Goal: Task Accomplishment & Management: Manage account settings

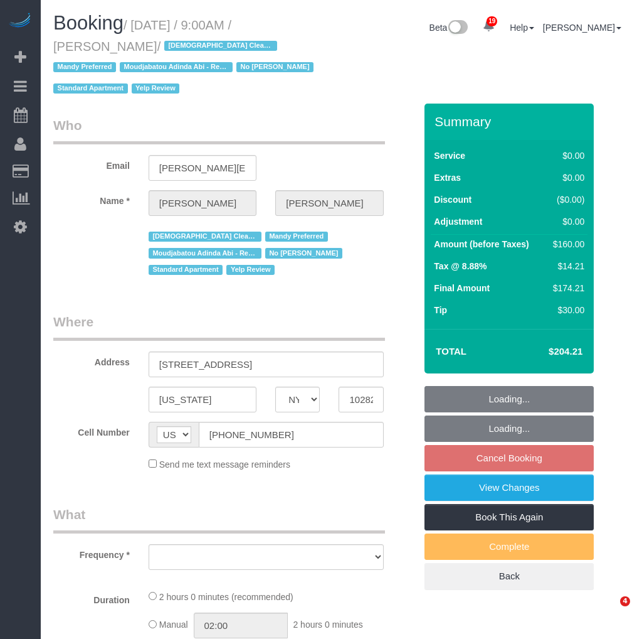
select select "NY"
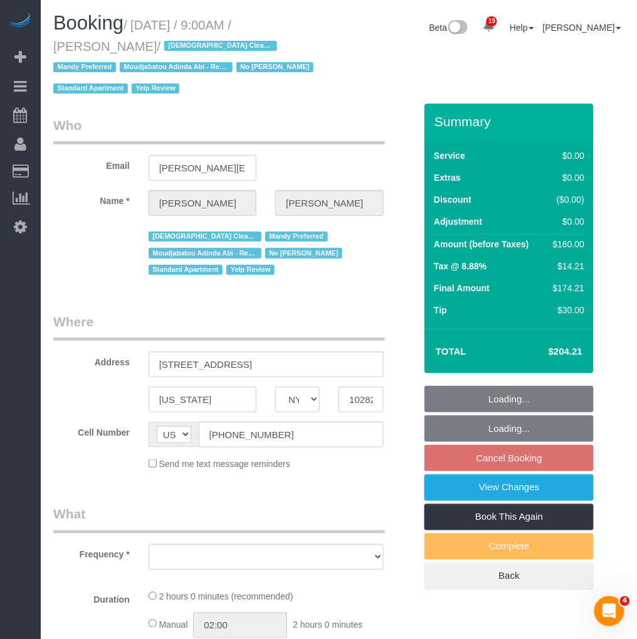
select select "1"
select select "number:56"
select select "number:70"
select select "number:15"
select select "number:5"
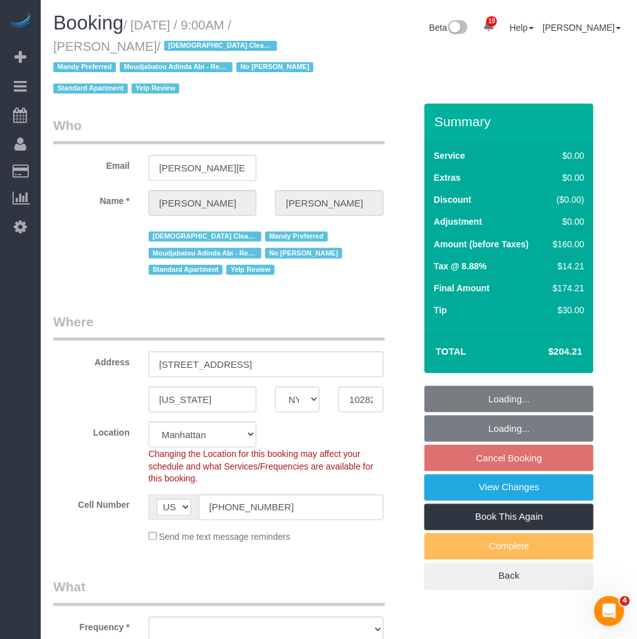
select select "object:1055"
select select "string:stripe-pm_1P3HJT4VGloSiKo7ZDElSEUk"
select select "1"
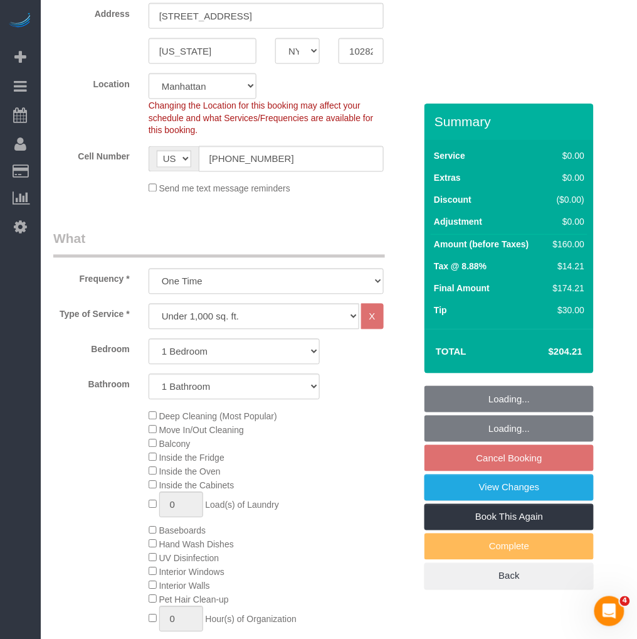
select select "object:1521"
select select "spot2"
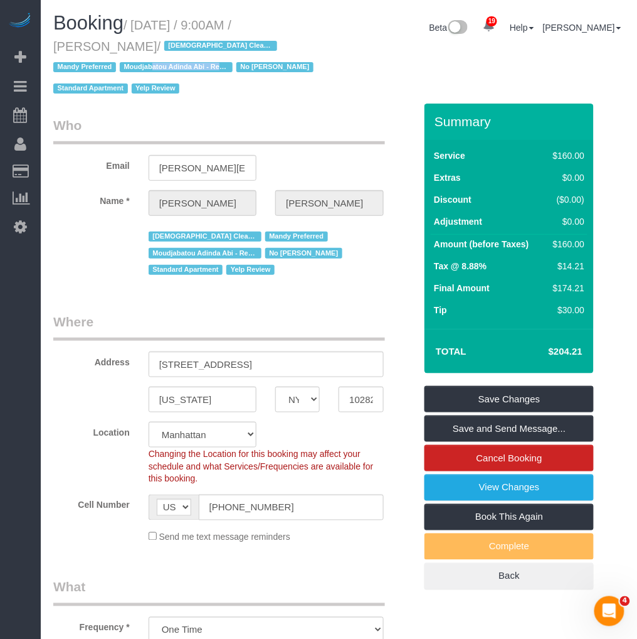
drag, startPoint x: 58, startPoint y: 63, endPoint x: 139, endPoint y: 66, distance: 81.0
click at [139, 66] on span "Moudjabatou Adinda Abi - Requested" at bounding box center [176, 67] width 113 height 10
copy span "Moudjabatou Adinda Abi"
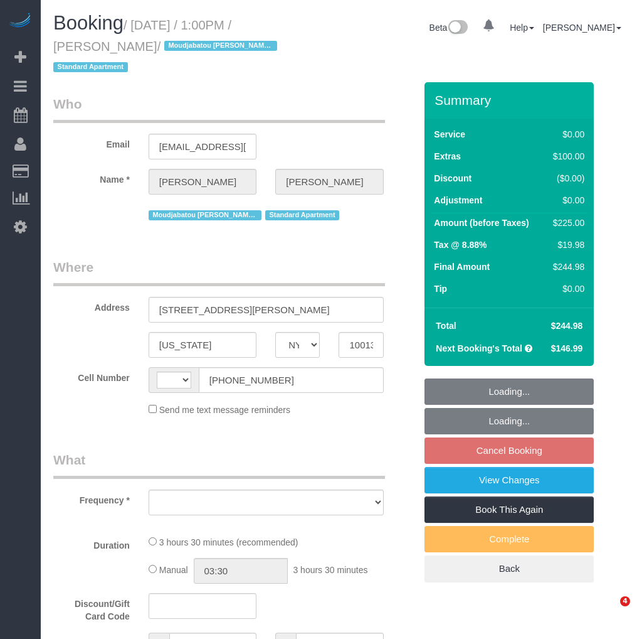
select select "NY"
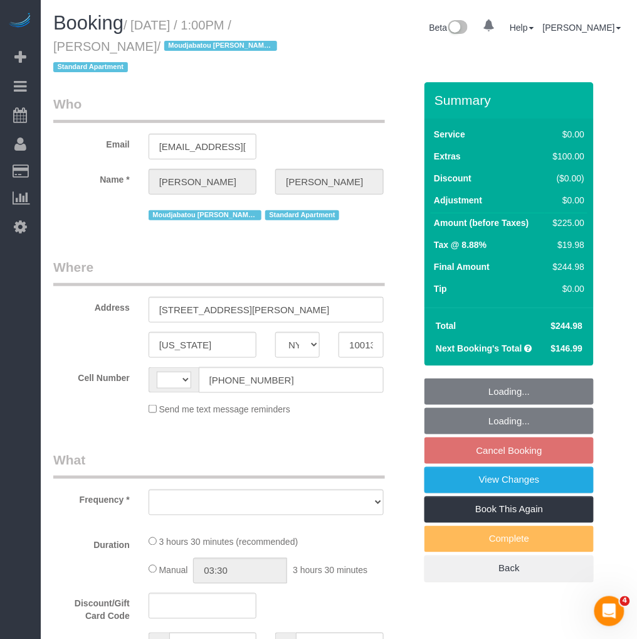
scroll to position [139, 0]
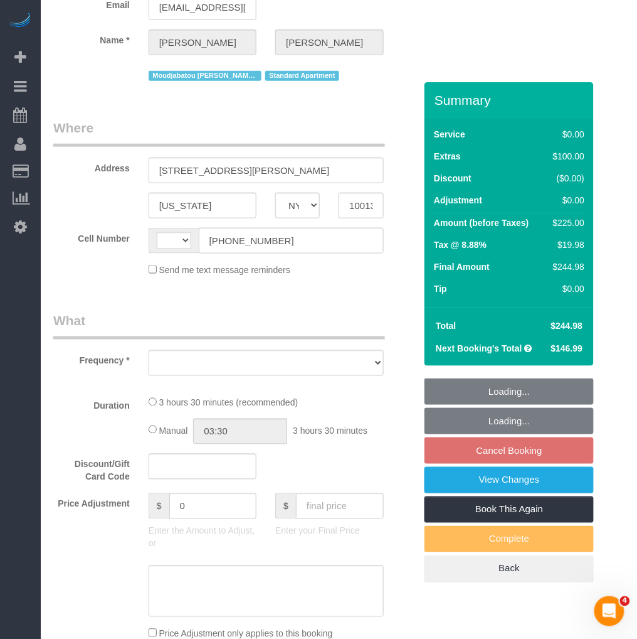
select select "string:stripe-pm_1PlGdH4VGloSiKo7wmxGmAk6"
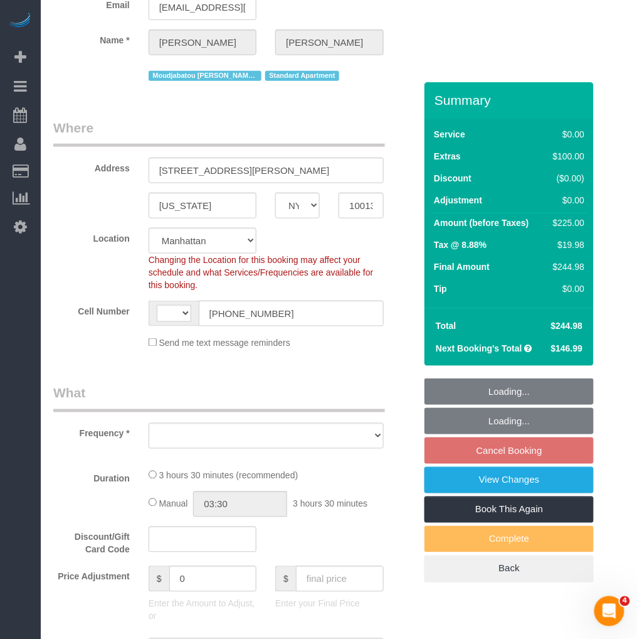
select select "string:[GEOGRAPHIC_DATA]"
select select "object:1061"
select select "1"
select select "number:56"
select select "number:75"
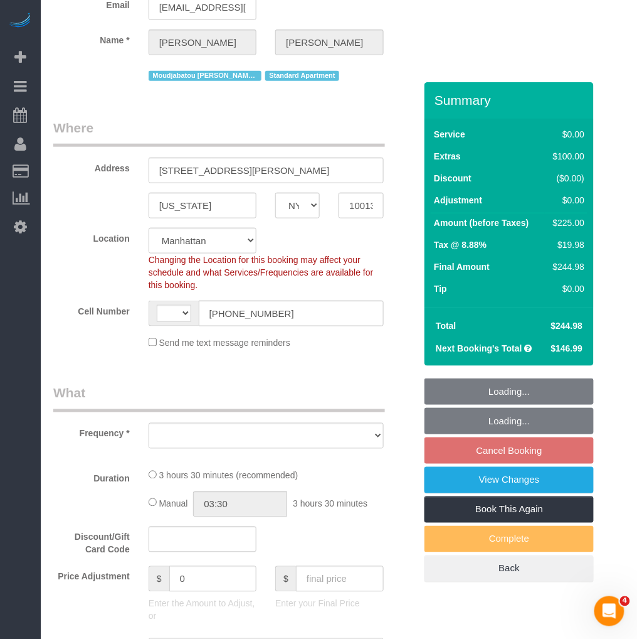
select select "number:15"
select select "number:6"
select select "number:21"
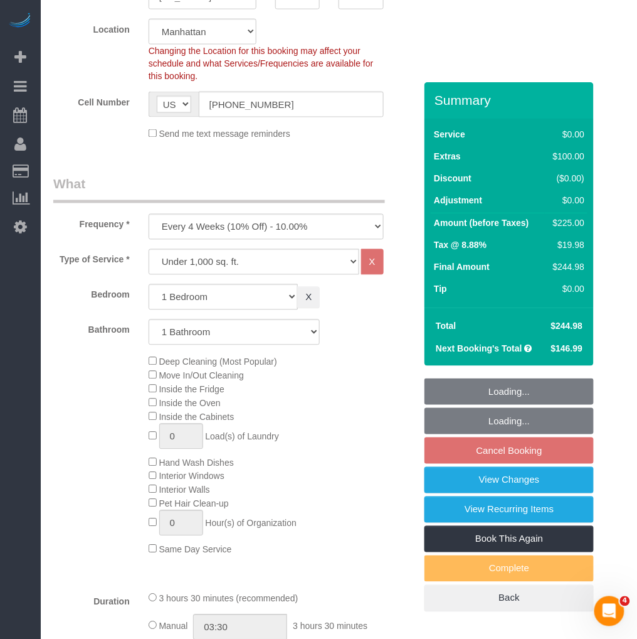
select select "object:1101"
select select "spot6"
select select "1"
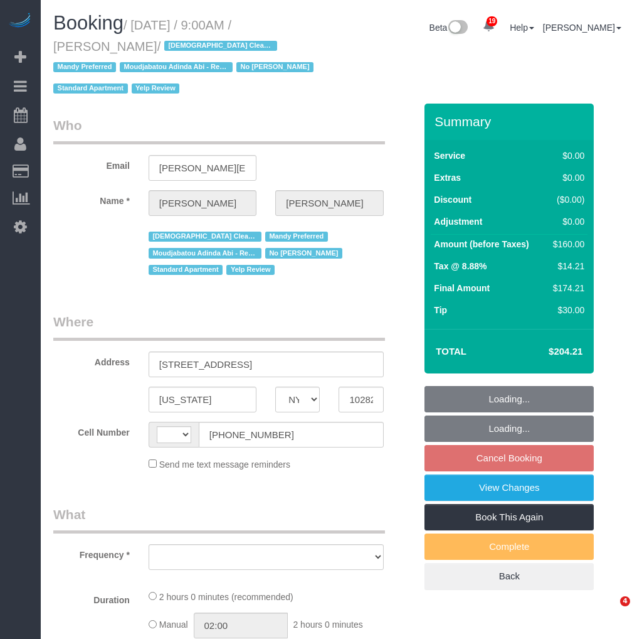
select select "NY"
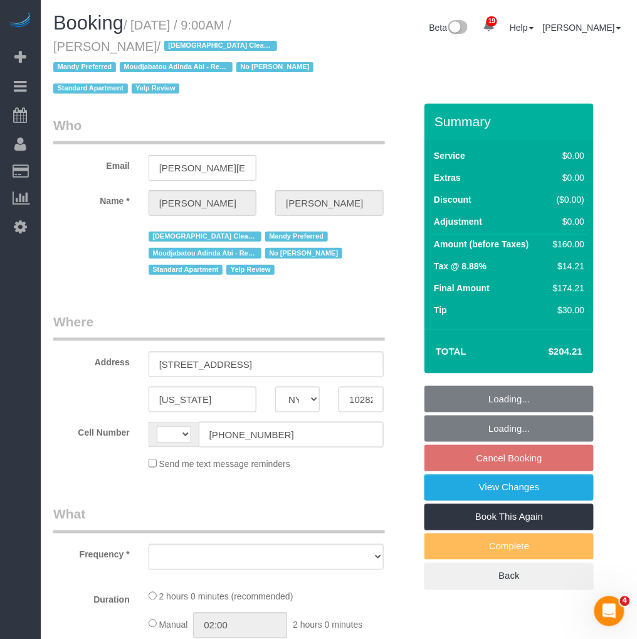
select select "string:US"
select select "string:stripe-pm_1P3HJT4VGloSiKo7ZDElSEUk"
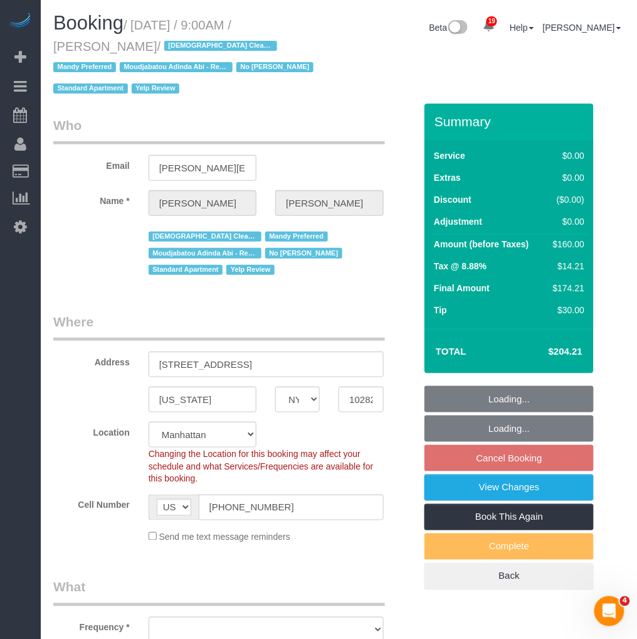
select select "number:56"
select select "number:70"
select select "number:15"
select select "number:5"
click at [235, 364] on input "[STREET_ADDRESS]" at bounding box center [266, 364] width 235 height 26
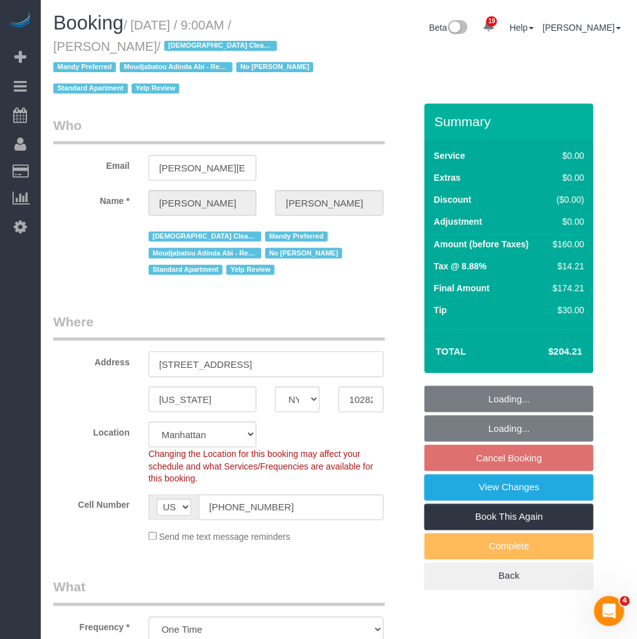
select select "object:1059"
select select "1"
select select "spot2"
select select "1"
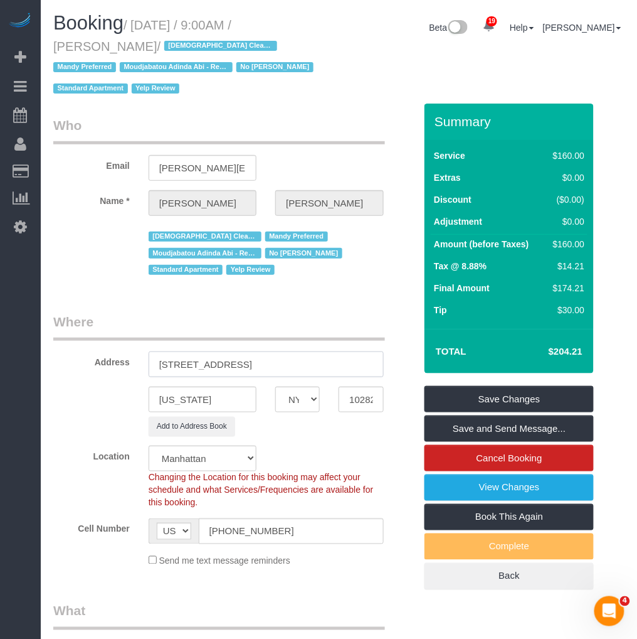
click at [273, 364] on input "300 North End Avenue, Apt 6B" at bounding box center [266, 364] width 235 height 26
type input "300 North End Avenue, Apt. 6B"
click at [87, 395] on div "New York AK AL AR AZ CA CO CT DC DE FL GA HI IA ID IL IN KS KY LA MA MD ME MI M…" at bounding box center [234, 399] width 381 height 26
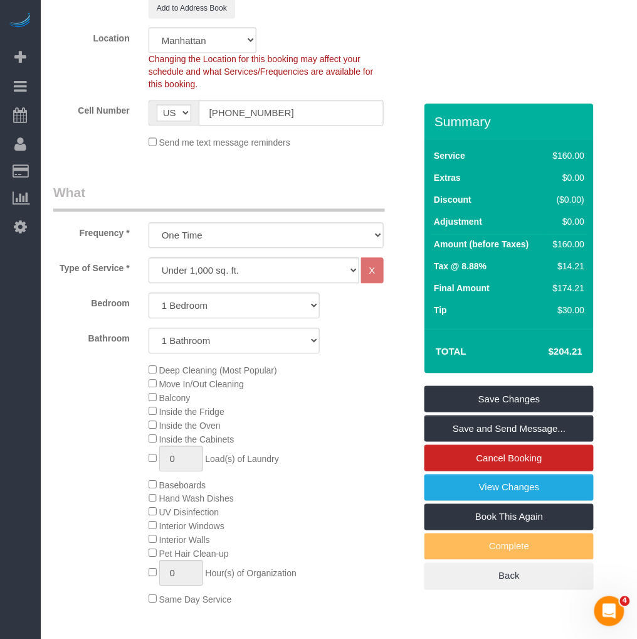
scroll to position [209, 0]
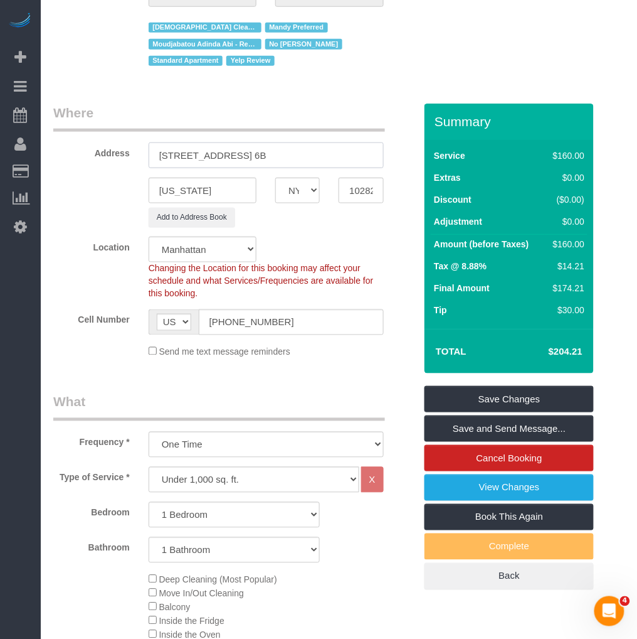
drag, startPoint x: 312, startPoint y: 158, endPoint x: 153, endPoint y: 165, distance: 159.5
click at [153, 165] on input "300 North End Avenue, Apt. 6B" at bounding box center [266, 155] width 235 height 26
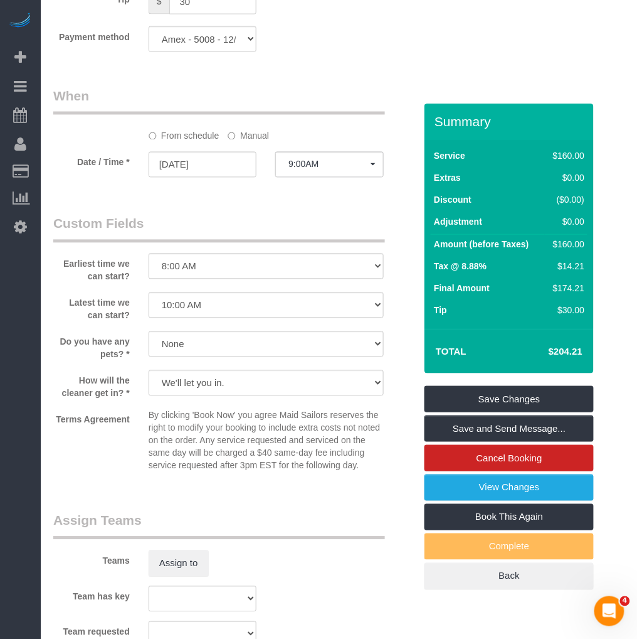
scroll to position [1741, 0]
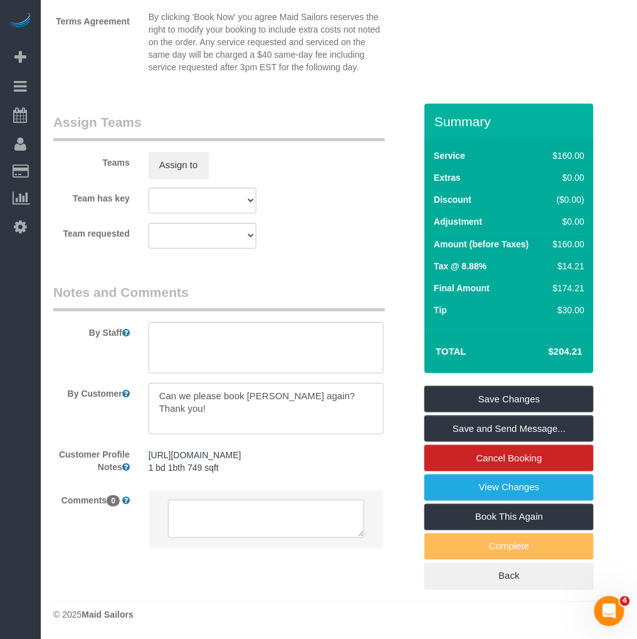
click at [335, 453] on pre "https://streeteasy.com/building/liberty-green/6b 1 bd 1bth 749 sqft" at bounding box center [266, 460] width 235 height 25
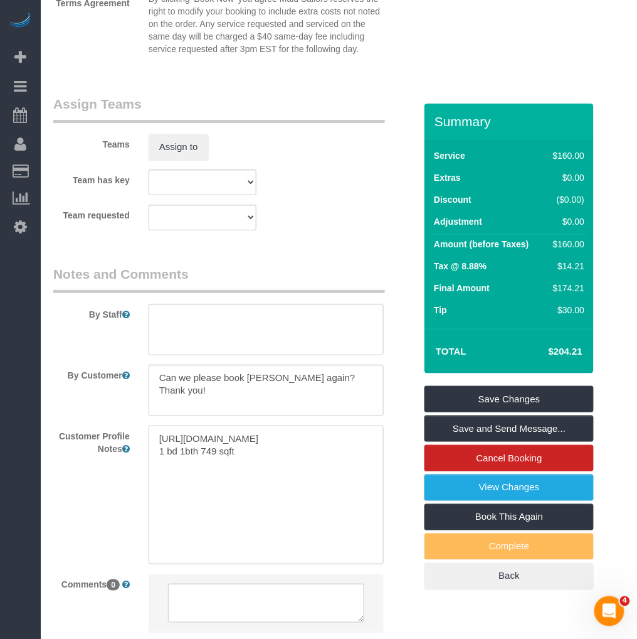
click at [367, 455] on textarea "https://streeteasy.com/building/liberty-green/6b 1 bd 1bth 749 sqft" at bounding box center [266, 494] width 235 height 139
paste textarea "https://www.zillow.com/homedetails/300-N-End-Ave-APT-6B-New-York-NY-10282/21047…"
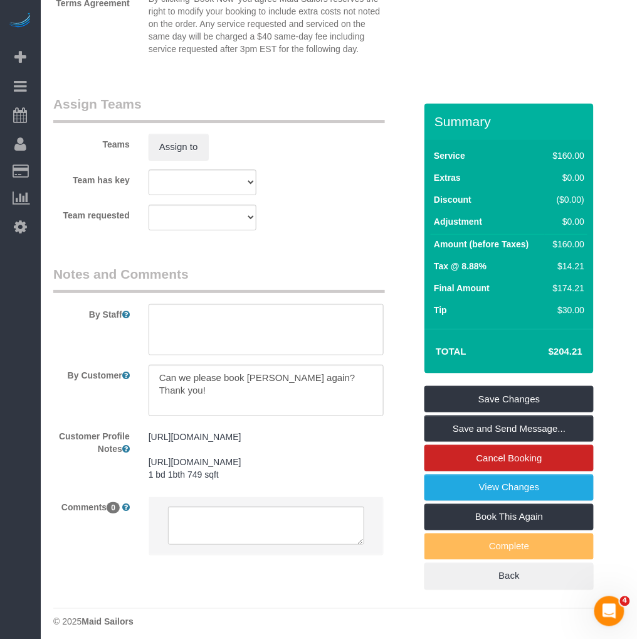
click at [262, 445] on div "https://streeteasy.com/building/liberty-green/6b https://www.zillow.com/homedet…" at bounding box center [266, 455] width 254 height 61
click at [261, 447] on div "https://streeteasy.com/building/liberty-green/6b https://www.zillow.com/homedet…" at bounding box center [266, 455] width 254 height 61
click at [255, 453] on pre "https://streeteasy.com/building/liberty-green/6b https://www.zillow.com/homedet…" at bounding box center [266, 455] width 235 height 50
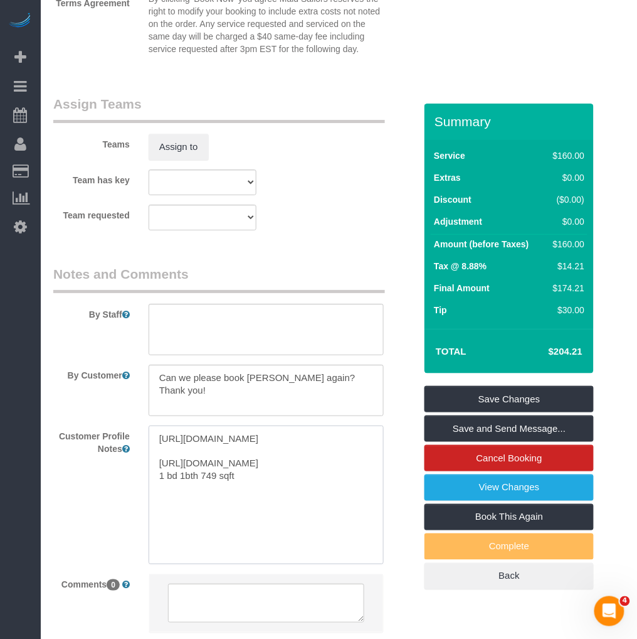
click at [255, 453] on textarea "https://streeteasy.com/building/liberty-green/6b https://www.zillow.com/homedet…" at bounding box center [266, 494] width 235 height 139
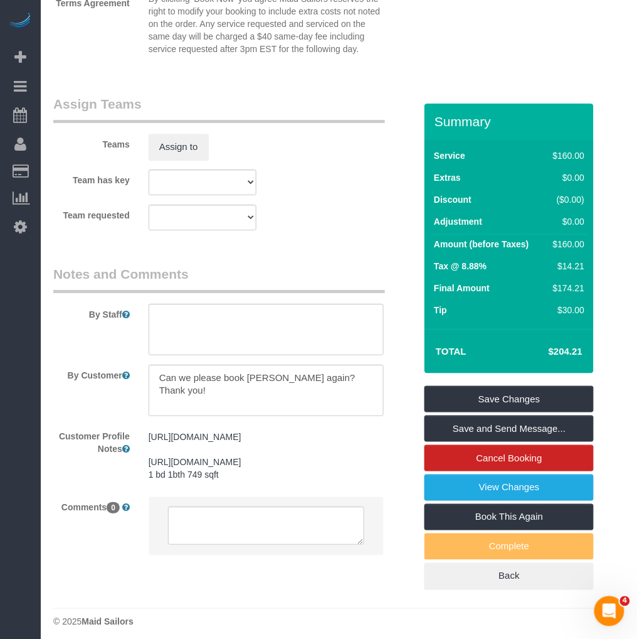
click at [297, 480] on pre "https://streeteasy.com/building/liberty-green/6b https://www.zillow.com/homedet…" at bounding box center [266, 455] width 235 height 50
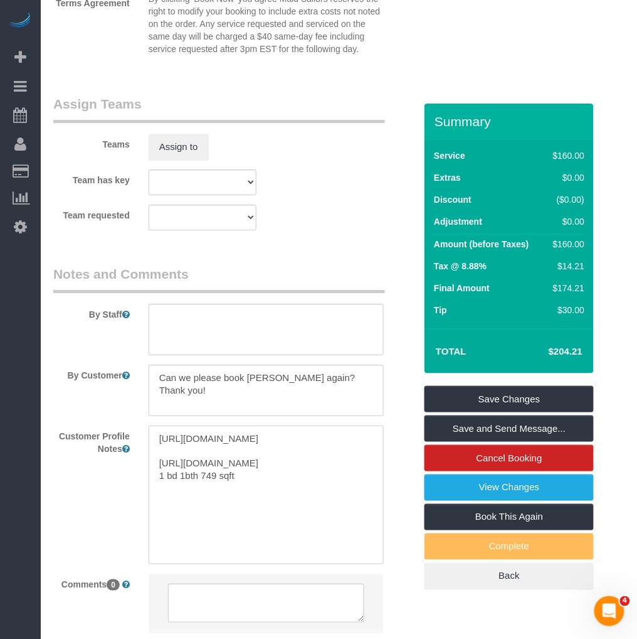
click at [366, 521] on textarea "https://streeteasy.com/building/liberty-green/6b https://www.zillow.com/homedet…" at bounding box center [266, 494] width 235 height 139
type textarea "https://streeteasy.com/building/liberty-green/6b https://www.zillow.com/homedet…"
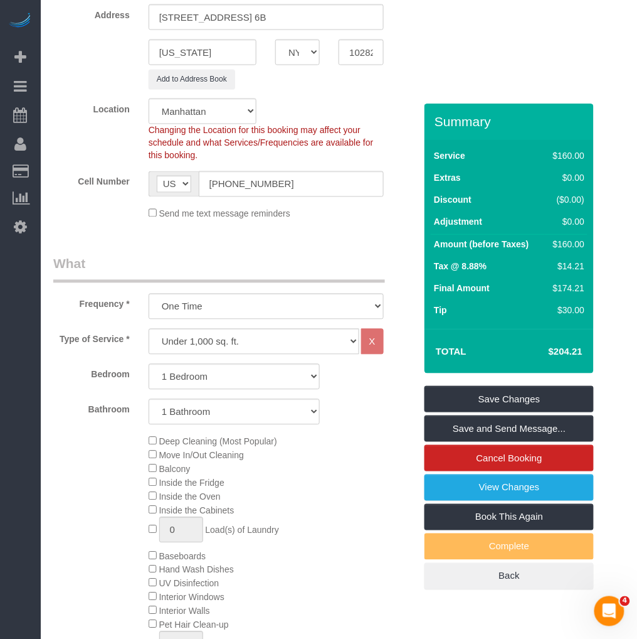
scroll to position [0, 0]
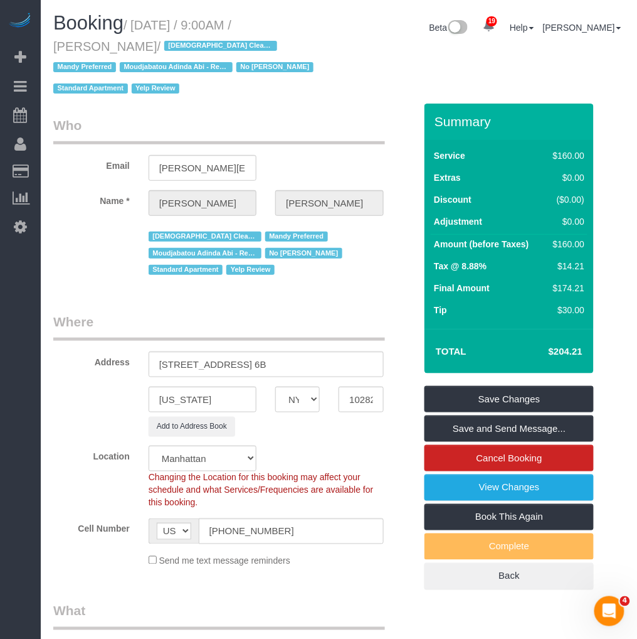
drag, startPoint x: 160, startPoint y: 45, endPoint x: 54, endPoint y: 41, distance: 106.1
click at [54, 41] on small "/ September 19, 2025 / 9:00AM / Melissa Barbagallo / Female Cleaner Mandy Prefe…" at bounding box center [185, 57] width 264 height 78
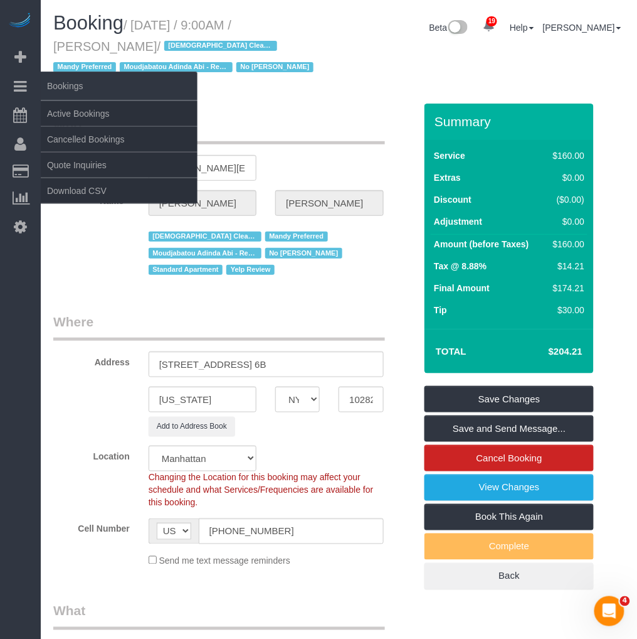
copy small "Melissa Barbagallo"
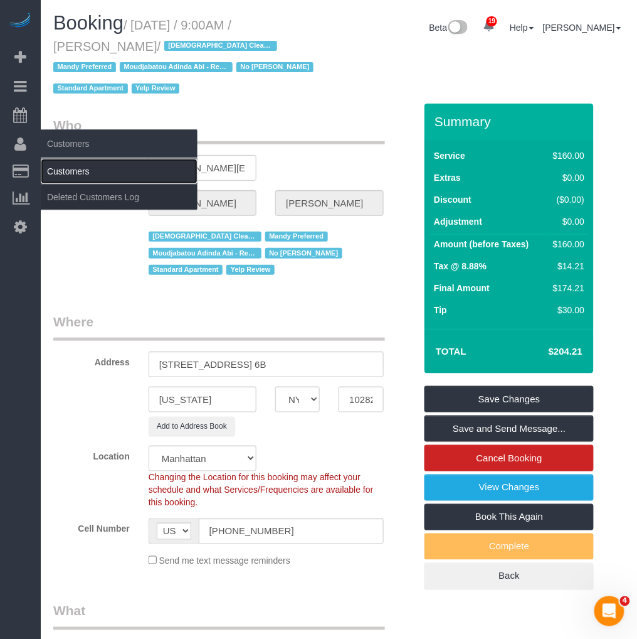
click at [79, 172] on link "Customers" at bounding box center [119, 171] width 157 height 25
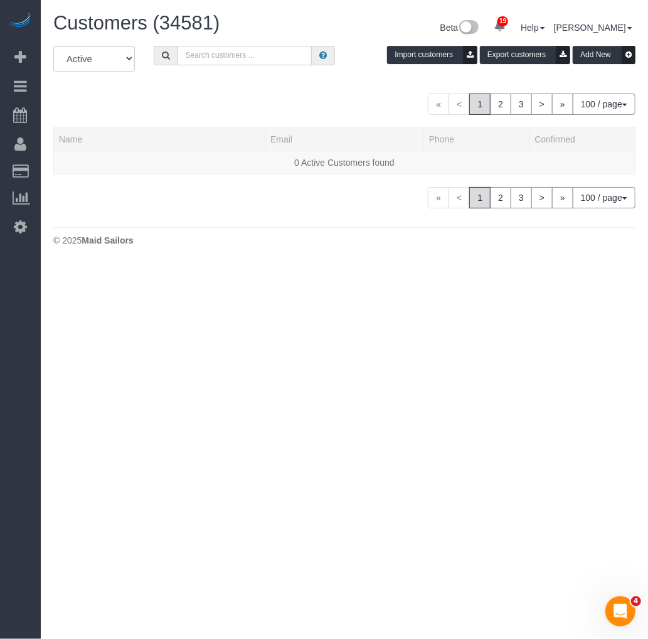
click at [228, 59] on input "text" at bounding box center [245, 55] width 134 height 19
paste input "Melissa Barbagallo"
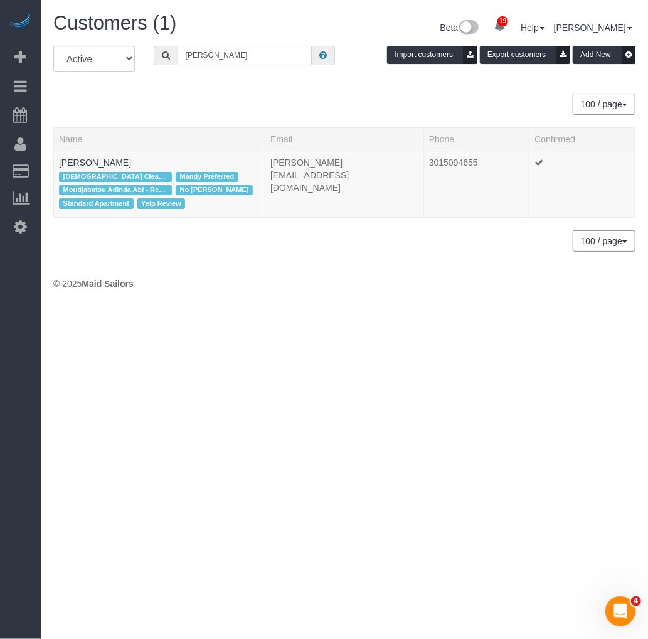
click at [202, 55] on input "Melissa Barbagallo" at bounding box center [245, 55] width 134 height 19
paste input "Joe"
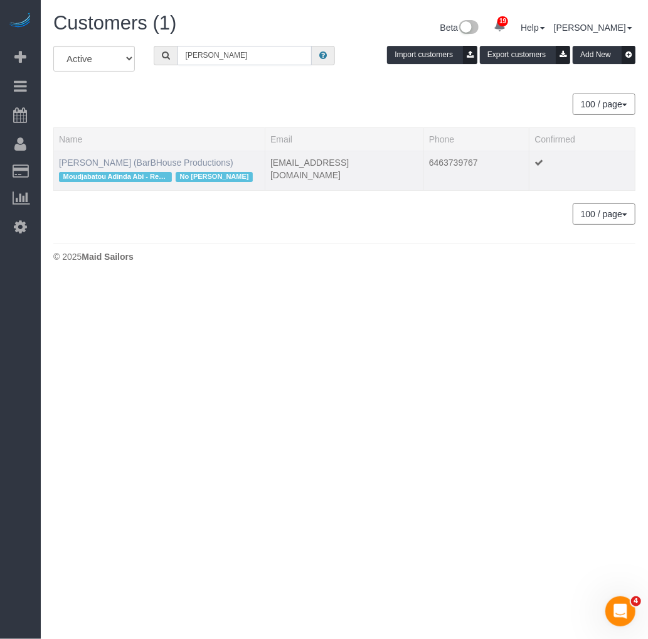
type input "Joe Barbagallo"
click at [109, 161] on link "Joe Barbagallo (BarBHouse Productions)" at bounding box center [146, 162] width 174 height 10
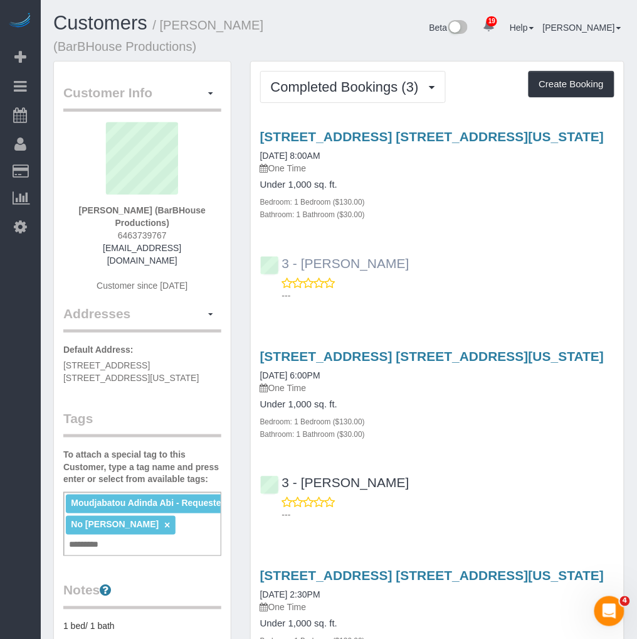
drag, startPoint x: 410, startPoint y: 266, endPoint x: 299, endPoint y: 264, distance: 111.0
click at [299, 264] on div "3 - Patricia Sinche ---" at bounding box center [437, 273] width 373 height 56
copy link "Patricia Sinche"
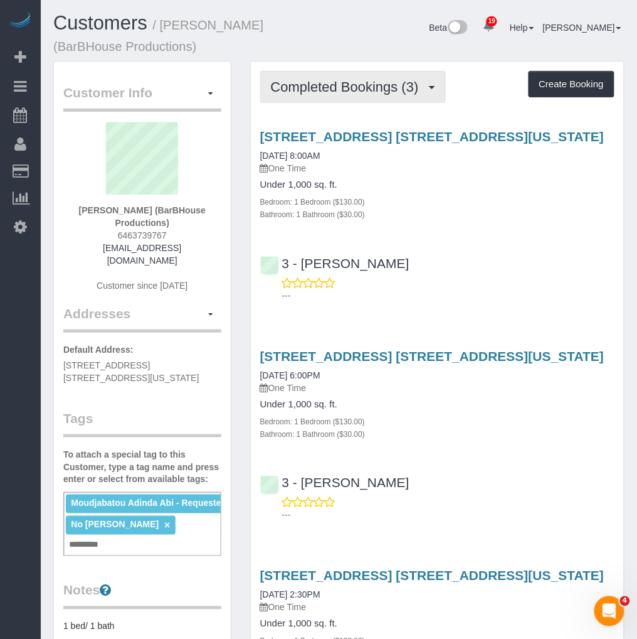
click at [354, 82] on span "Completed Bookings (3)" at bounding box center [348, 87] width 154 height 16
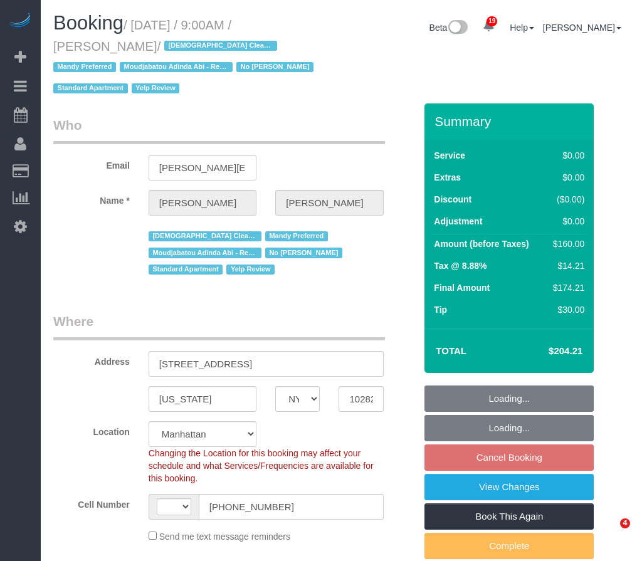
select select "NY"
select select "string:stripe-pm_1P3HJT4VGloSiKo7ZDElSEUk"
select select "1"
select select "object:667"
select select "string:[GEOGRAPHIC_DATA]"
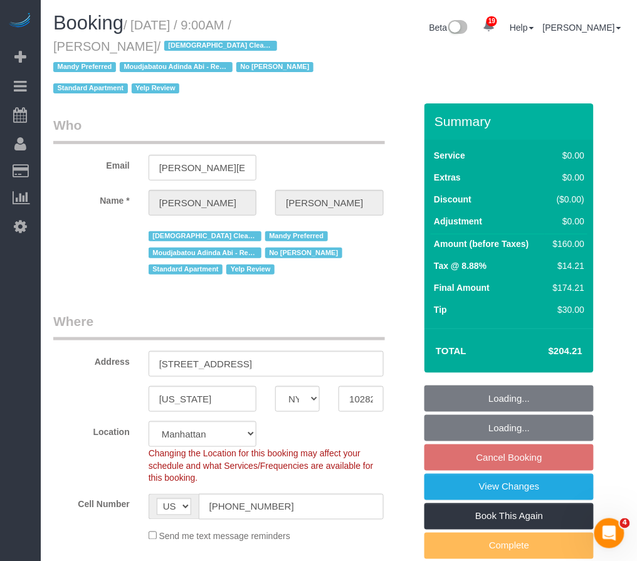
select select "1"
select select "spot2"
select select "number:56"
select select "number:70"
select select "number:15"
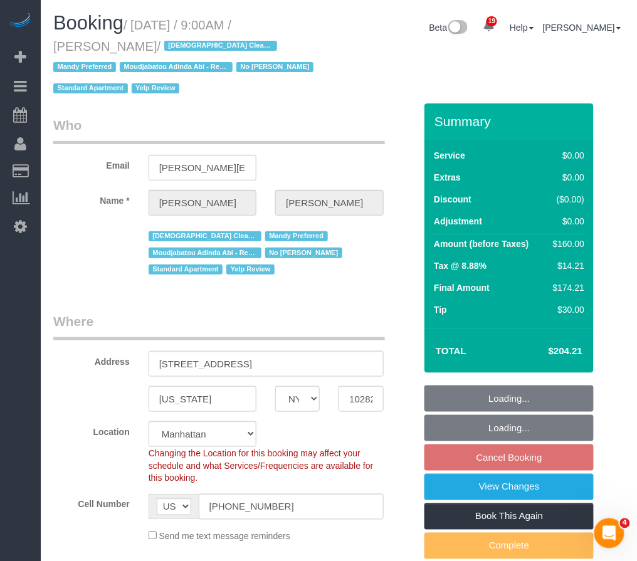
select select "number:5"
drag, startPoint x: 157, startPoint y: 44, endPoint x: 45, endPoint y: 55, distance: 113.4
click at [45, 55] on div "Booking / September 19, 2025 / 9:00AM / Melissa Barbagallo / Female Cleaner Man…" at bounding box center [191, 58] width 295 height 91
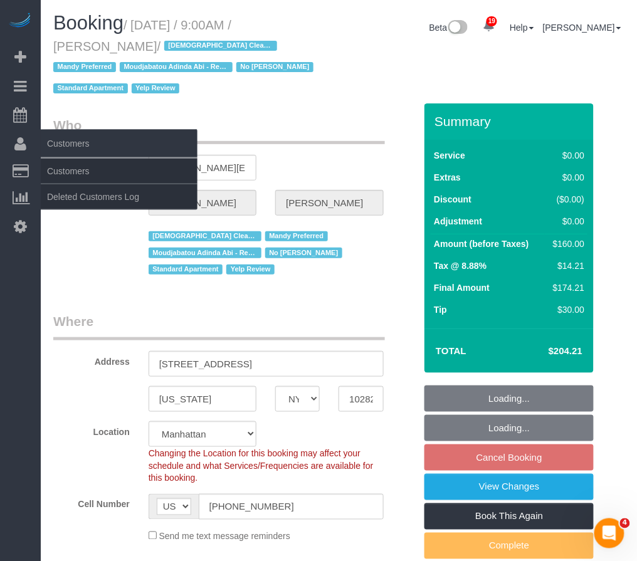
copy small "[PERSON_NAME]"
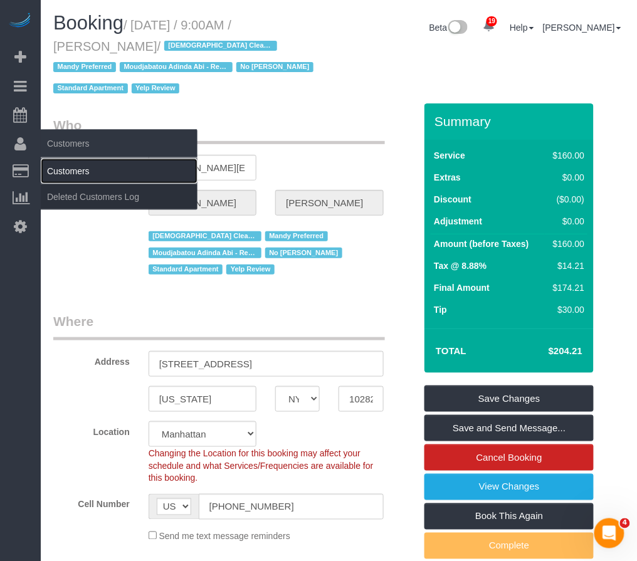
click at [72, 173] on link "Customers" at bounding box center [119, 171] width 157 height 25
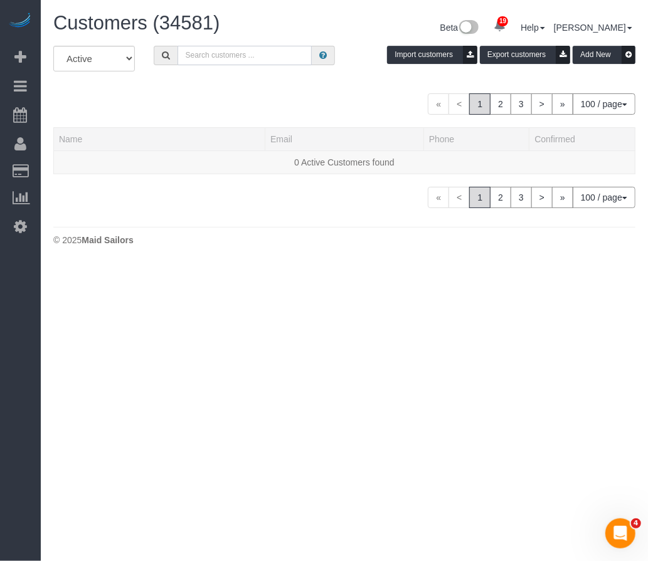
click at [234, 51] on input "text" at bounding box center [245, 55] width 134 height 19
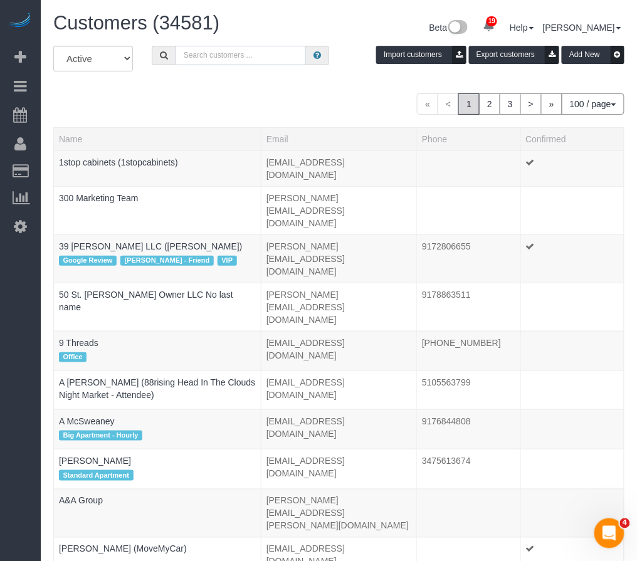
paste input "[PERSON_NAME]"
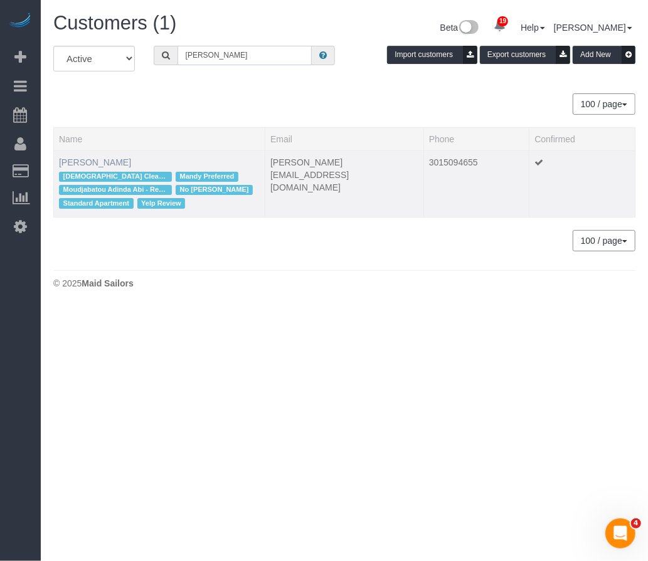
type input "[PERSON_NAME]"
click at [110, 163] on link "[PERSON_NAME]" at bounding box center [95, 162] width 72 height 10
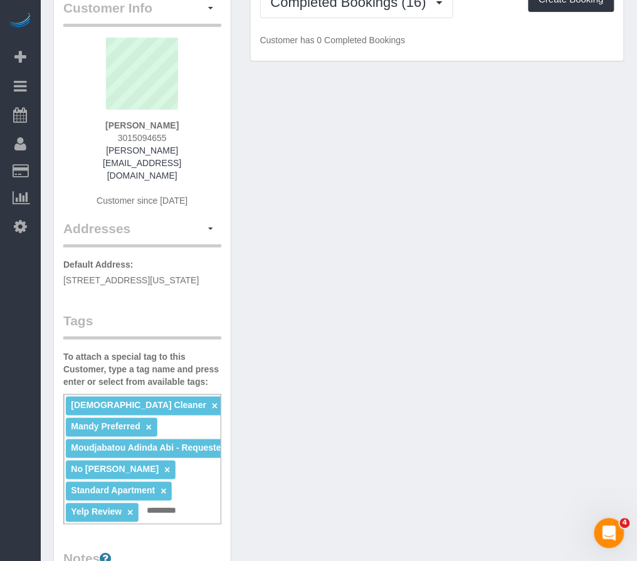
scroll to position [139, 0]
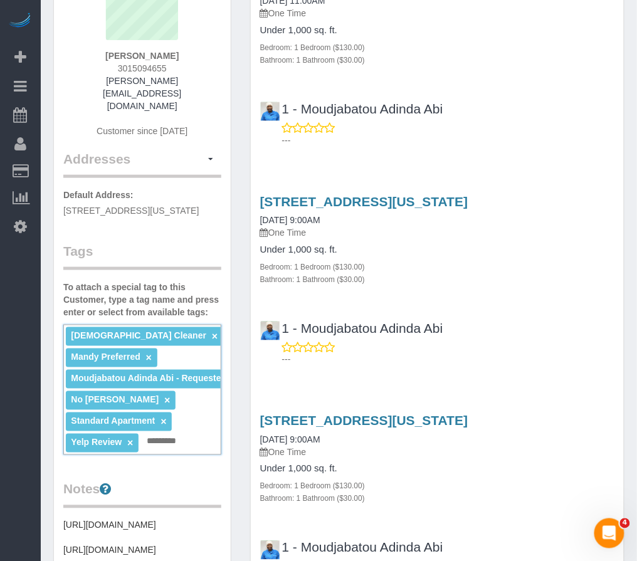
click at [171, 434] on input "text" at bounding box center [165, 442] width 43 height 16
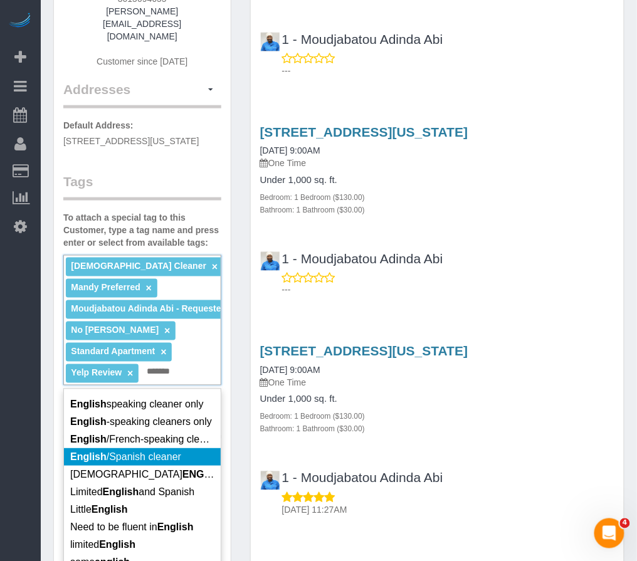
scroll to position [16, 0]
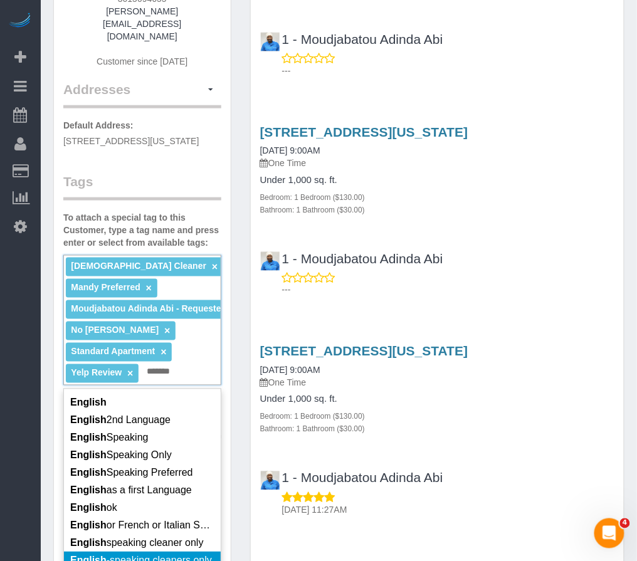
type input "*******"
click at [133, 556] on span "English -speaking cleaners only" at bounding box center [141, 561] width 142 height 11
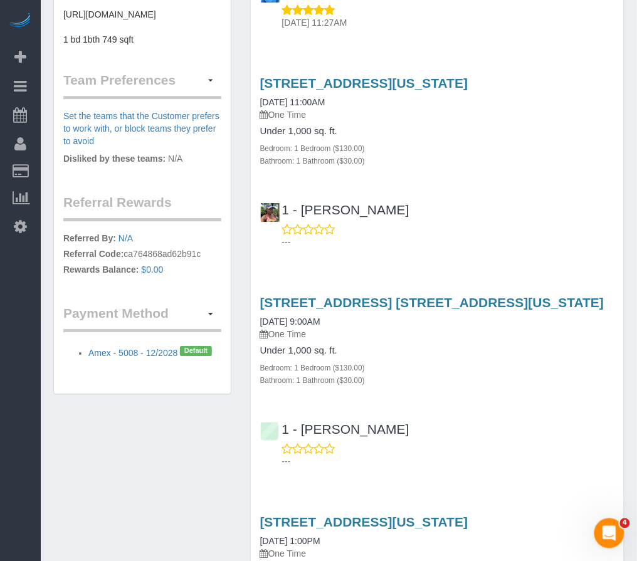
scroll to position [627, 0]
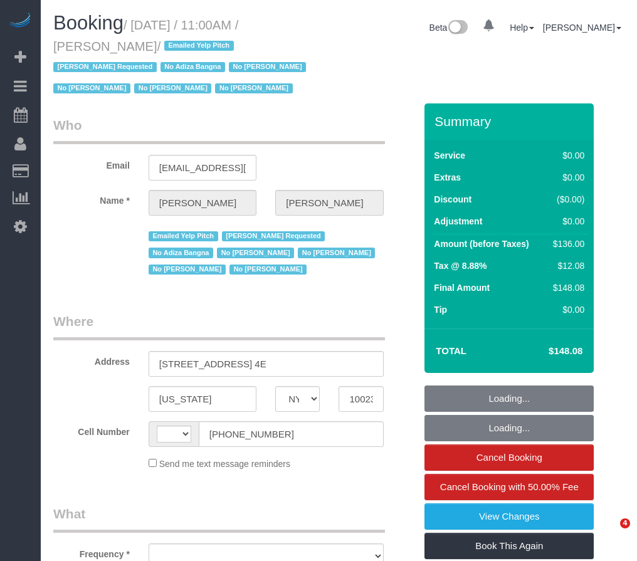
select select "NY"
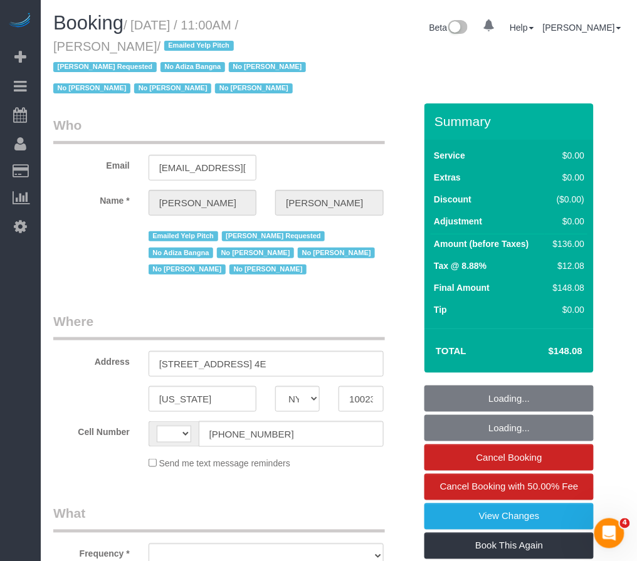
select select "string:[GEOGRAPHIC_DATA]"
select select "string:stripe-pm_1LDaJs4VGloSiKo7V5Tq0hTt"
select select "1"
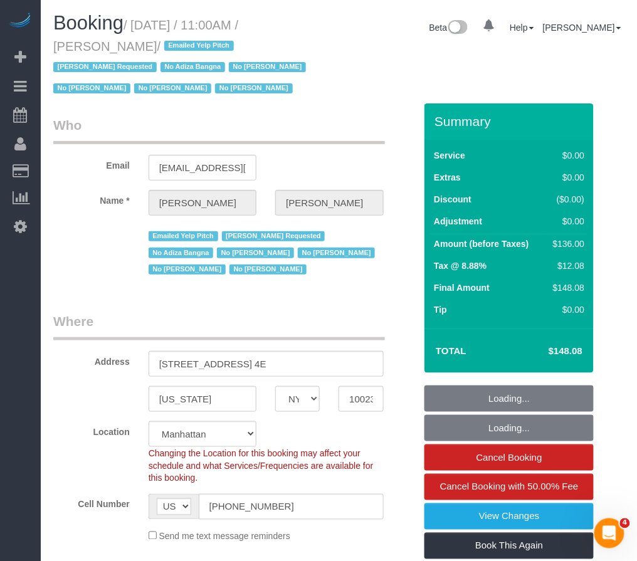
select select "object:928"
select select "number:58"
select select "number:72"
select select "number:15"
select select "number:6"
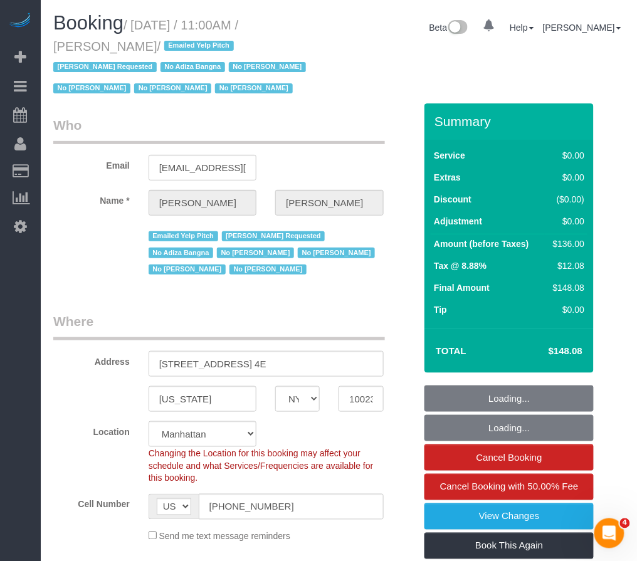
select select "object:1081"
select select "spot1"
select select "1"
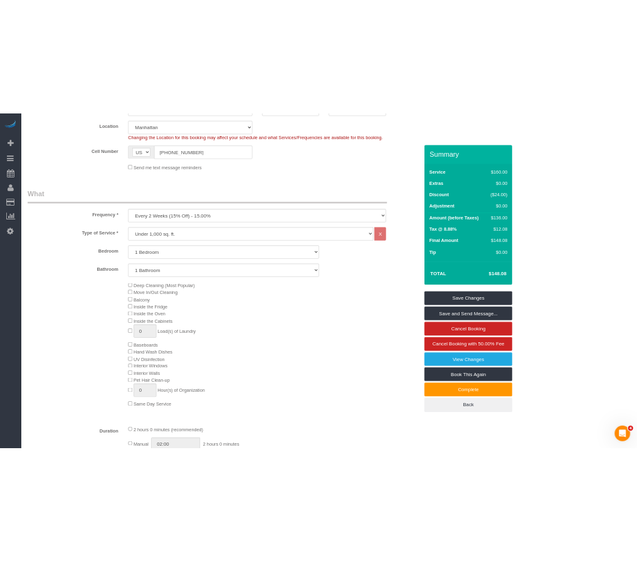
scroll to position [487, 0]
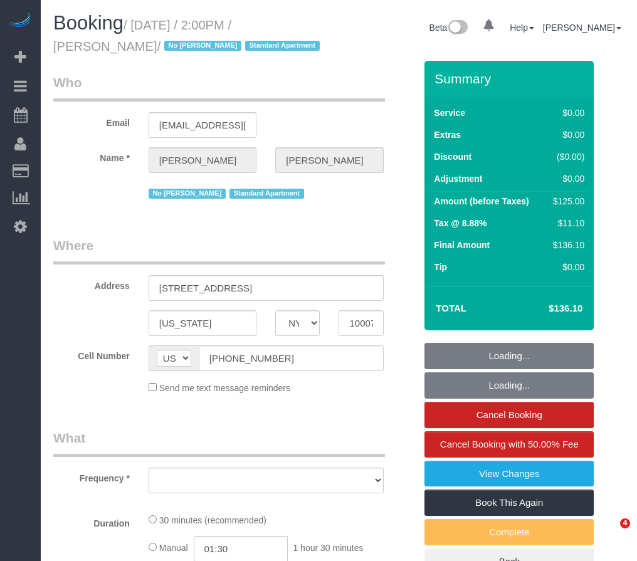
select select "NY"
select select "string:stripe-pm_1S7BIe4VGloSiKo7JrzdxB2T"
select select "number:60"
select select "number:72"
select select "number:15"
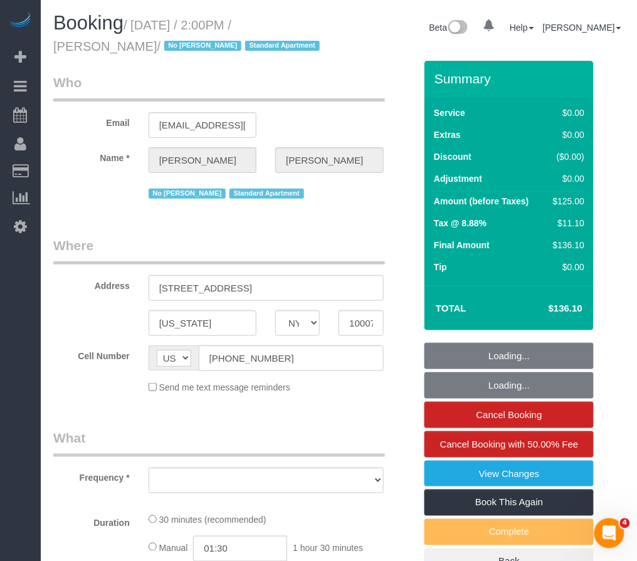
select select "number:5"
select select "object:965"
select select "spot1"
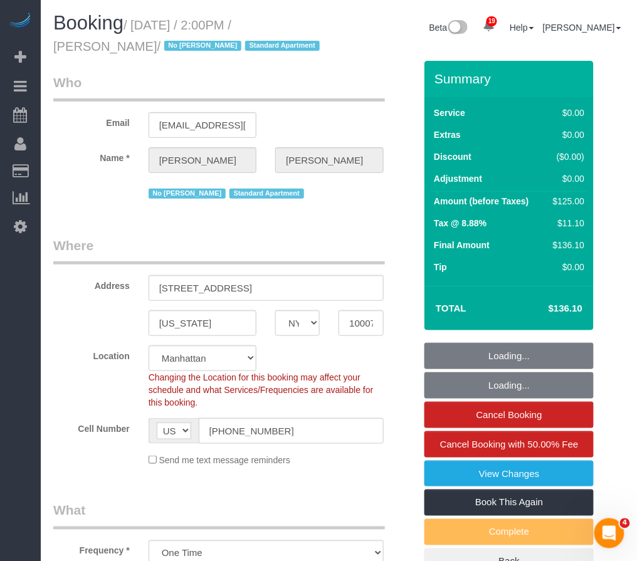
select select "object:1502"
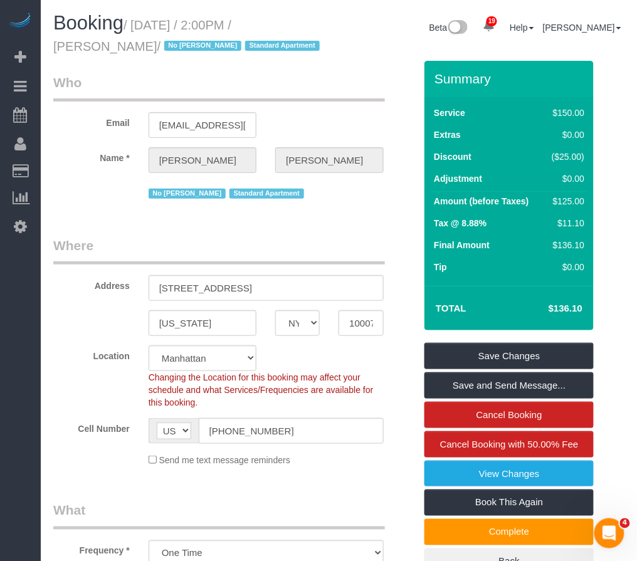
drag, startPoint x: 136, startPoint y: 21, endPoint x: 128, endPoint y: 44, distance: 24.6
click at [128, 44] on small "/ September 16, 2025 / 2:00PM / Cindy Zhang / No Ana Rodriguez Standard Apartme…" at bounding box center [188, 35] width 270 height 35
copy small "September 16, 2025 / 2:00PM / Cindy Zhang"
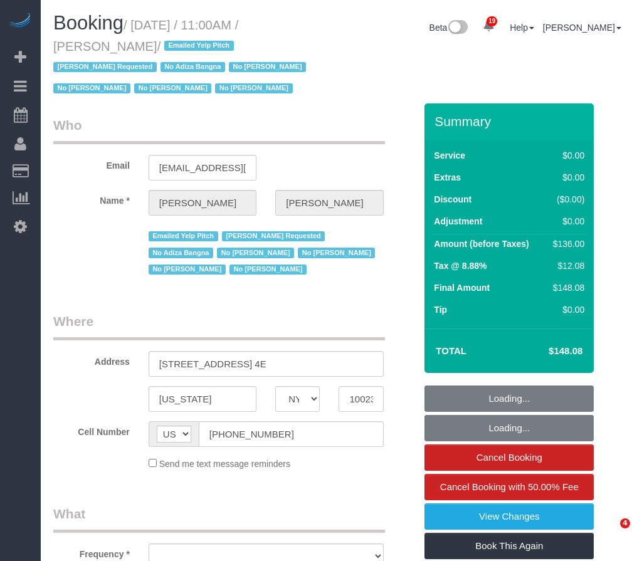
select select "NY"
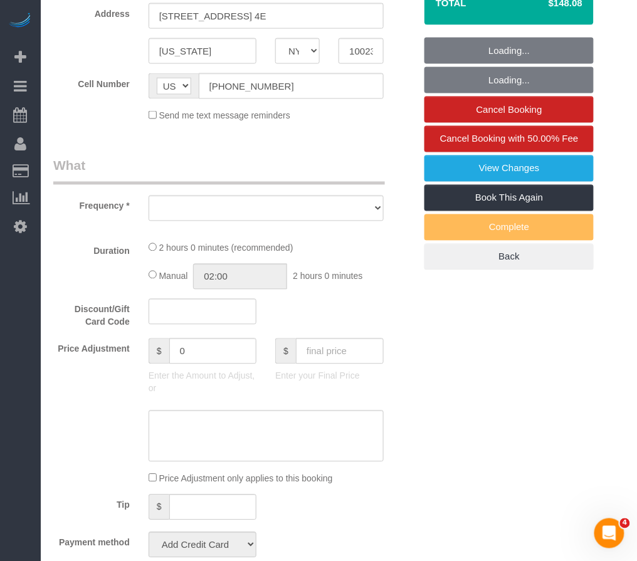
select select "string:stripe-pm_1LDaJs4VGloSiKo7V5Tq0hTt"
select select "number:58"
select select "number:72"
select select "number:15"
select select "number:6"
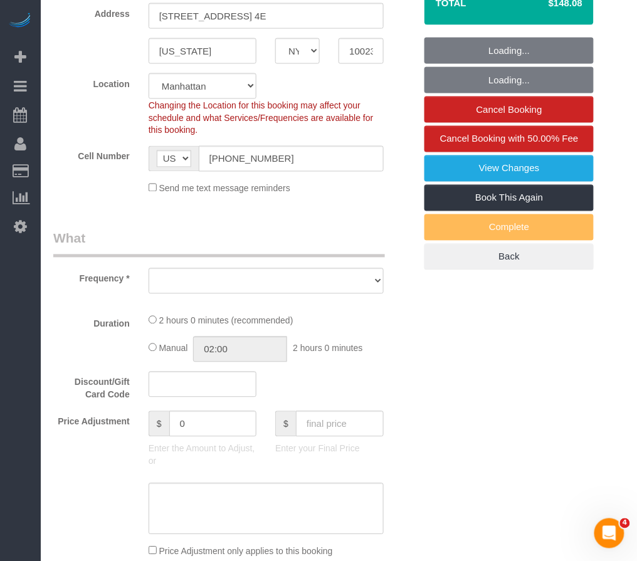
select select "object:970"
select select "1"
select select "spot1"
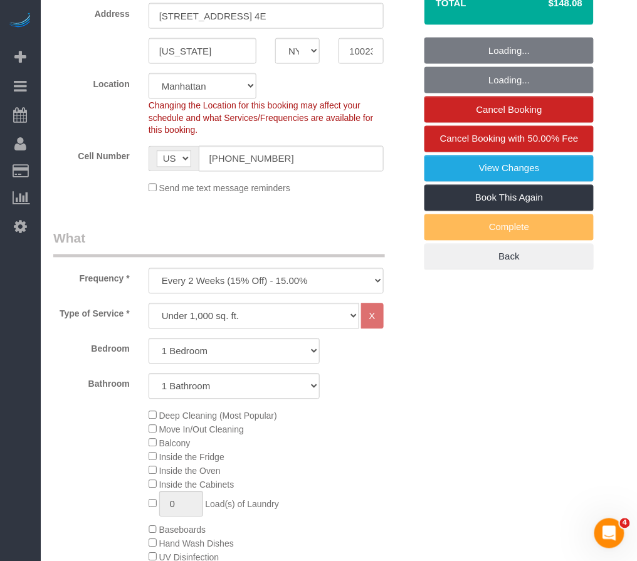
scroll to position [418, 0]
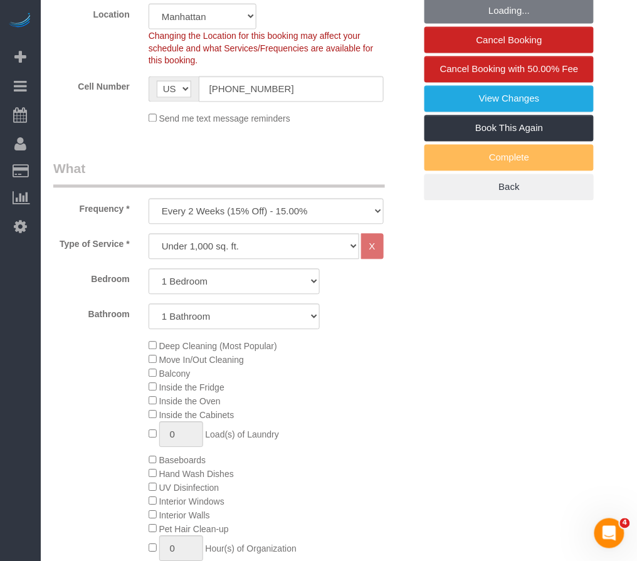
select select "object:1504"
select select "1"
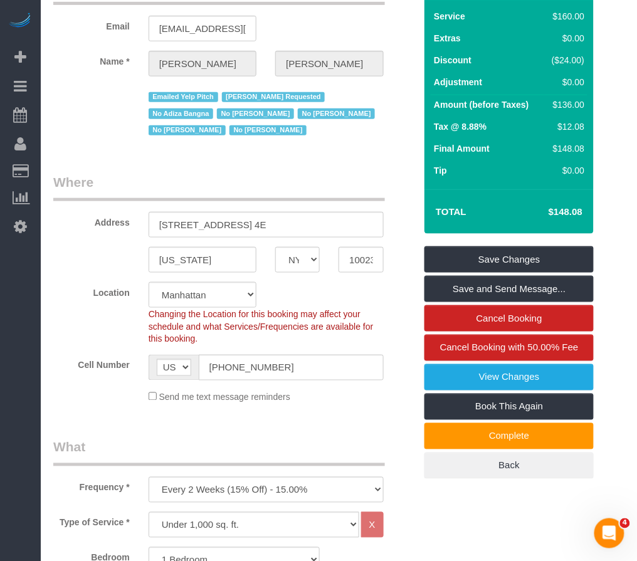
scroll to position [0, 0]
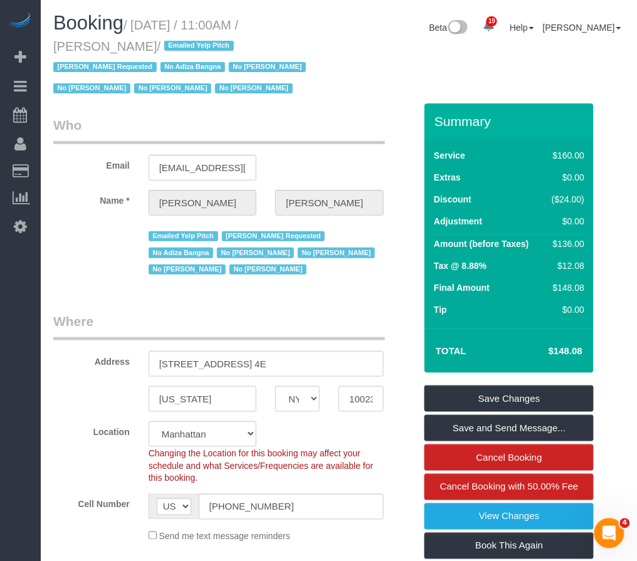
drag, startPoint x: 139, startPoint y: 45, endPoint x: 45, endPoint y: 46, distance: 93.5
click at [45, 46] on div "Booking / September 16, 2025 / 11:00AM / Brenna Fischer / Emailed Yelp Pitch Ja…" at bounding box center [191, 58] width 295 height 91
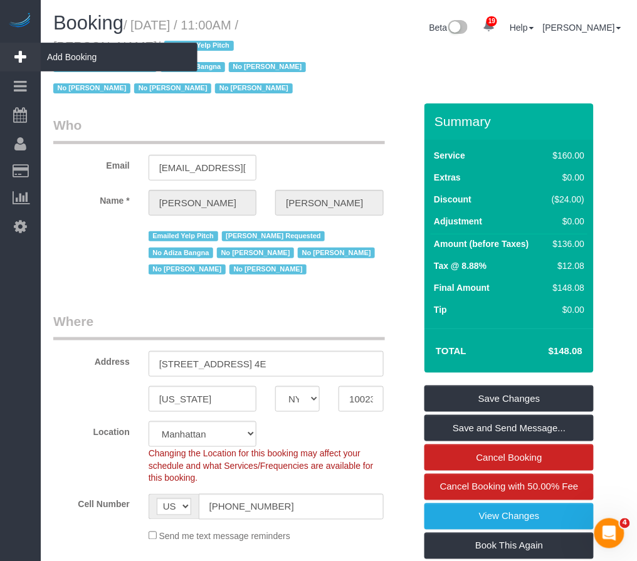
copy small "Brenna Fischer"
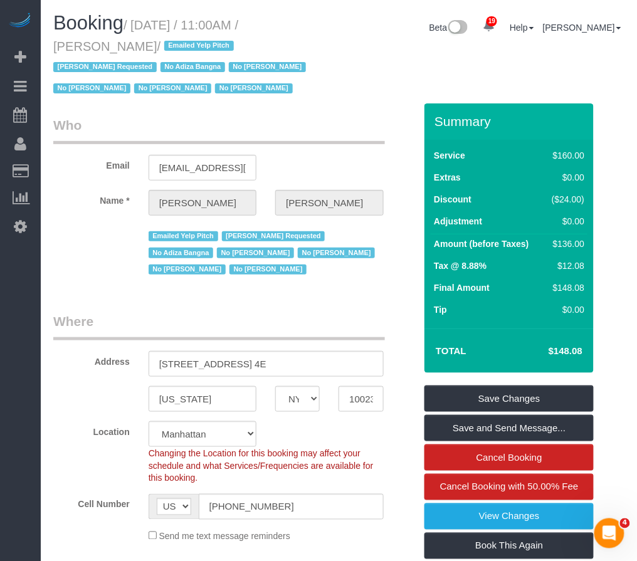
click at [139, 26] on small "/ September 16, 2025 / 11:00AM / Brenna Fischer / Emailed Yelp Pitch Jasmine Sm…" at bounding box center [181, 57] width 257 height 78
drag, startPoint x: 138, startPoint y: 21, endPoint x: 140, endPoint y: 46, distance: 25.2
click at [140, 46] on small "/ September 16, 2025 / 11:00AM / Brenna Fischer / Emailed Yelp Pitch Jasmine Sm…" at bounding box center [181, 57] width 257 height 78
copy small "September 16, 2025 / 11:00AM / Brenna Fischer"
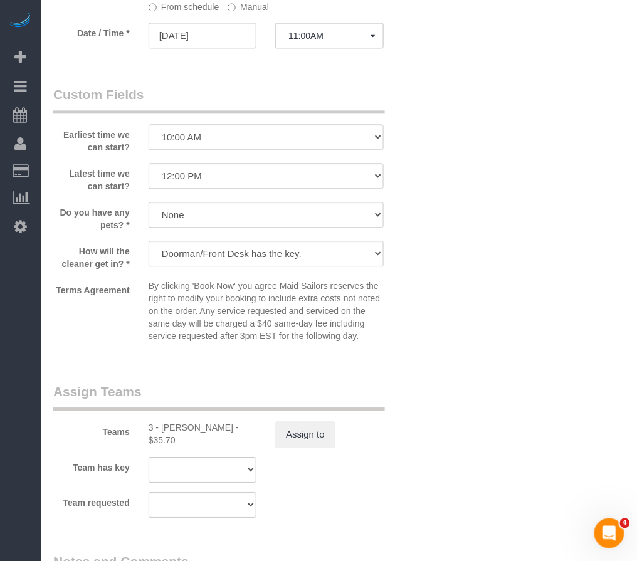
scroll to position [1533, 0]
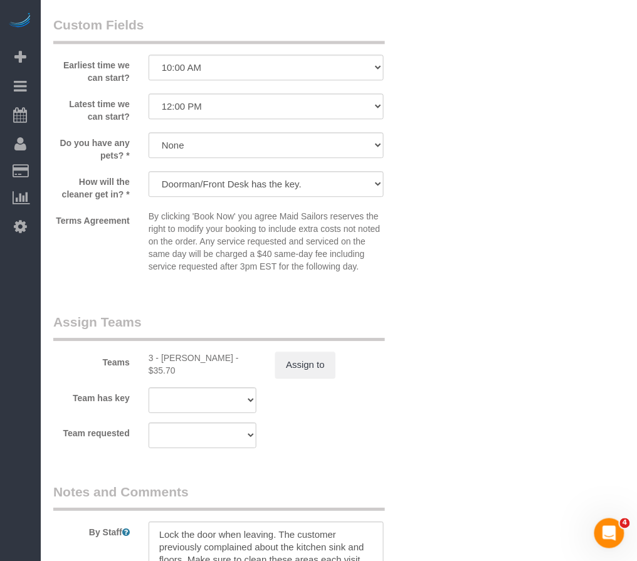
click at [170, 368] on div "Teams 3 - Isabella Simplicio - $35.70 Assign to" at bounding box center [234, 345] width 381 height 65
copy div "Isabella"
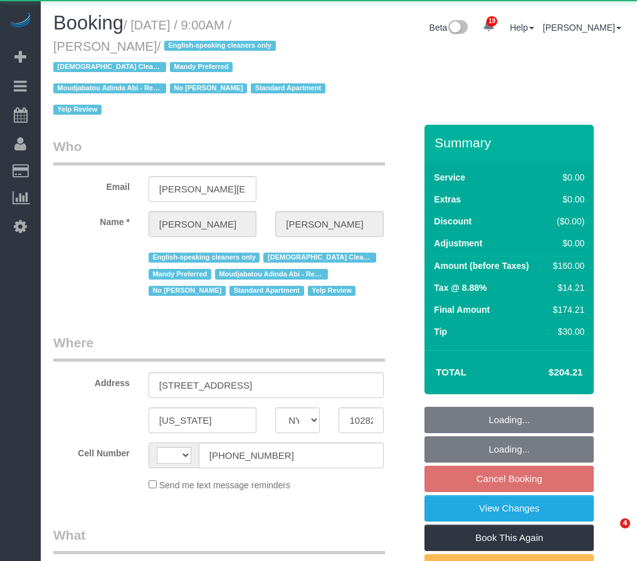
select select "NY"
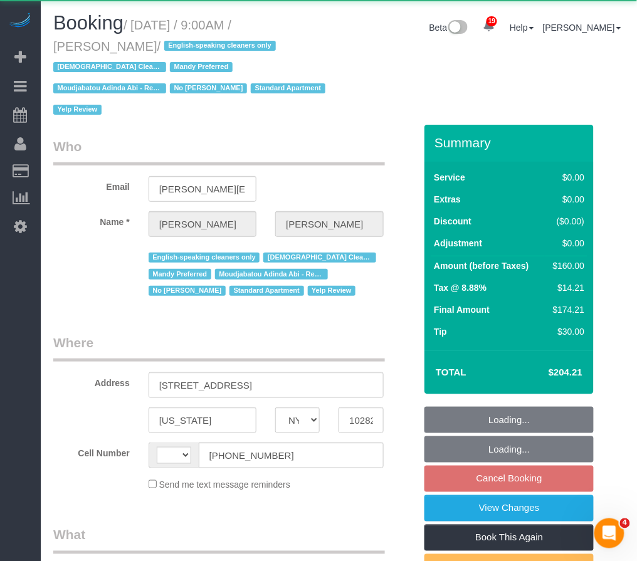
select select "string:[GEOGRAPHIC_DATA]"
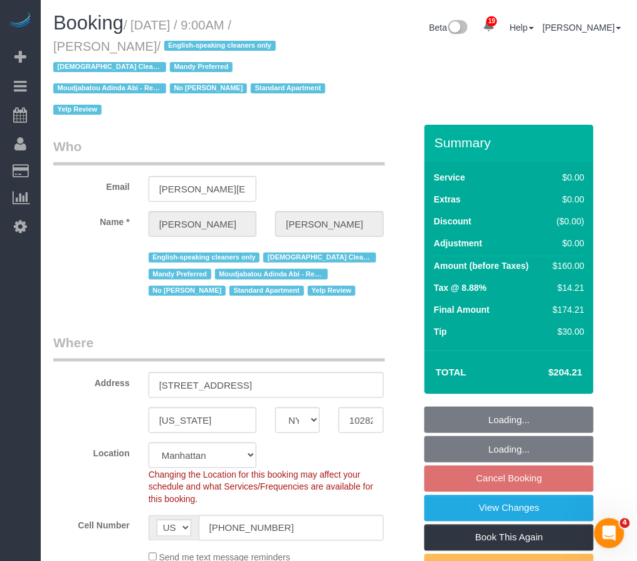
select select "string:stripe-pm_1P3HJT4VGloSiKo7ZDElSEUk"
select select "1"
select select "number:56"
select select "number:70"
select select "number:15"
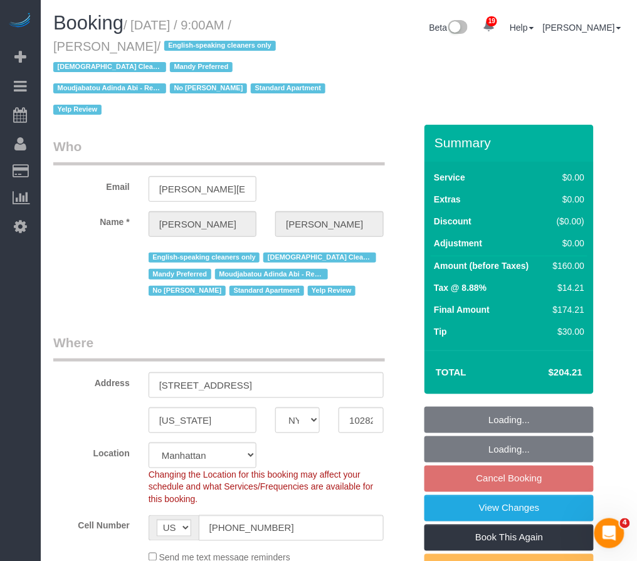
select select "number:5"
select select "object:1059"
select select "spot2"
select select "1"
select select "object:1525"
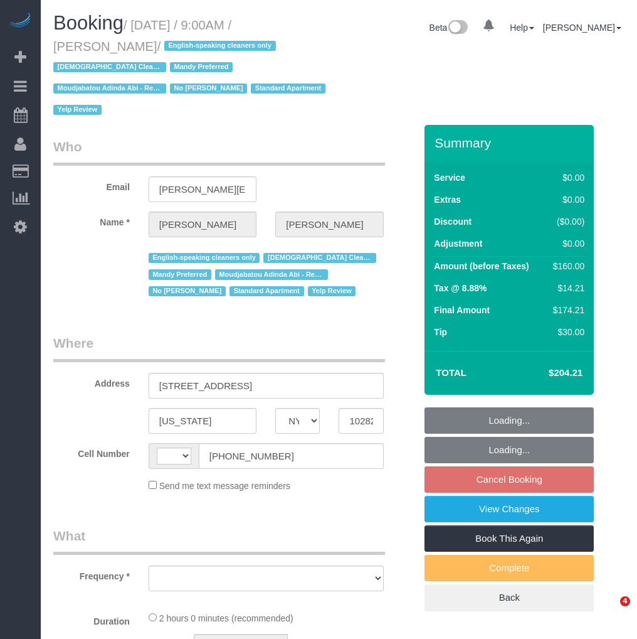
select select "NY"
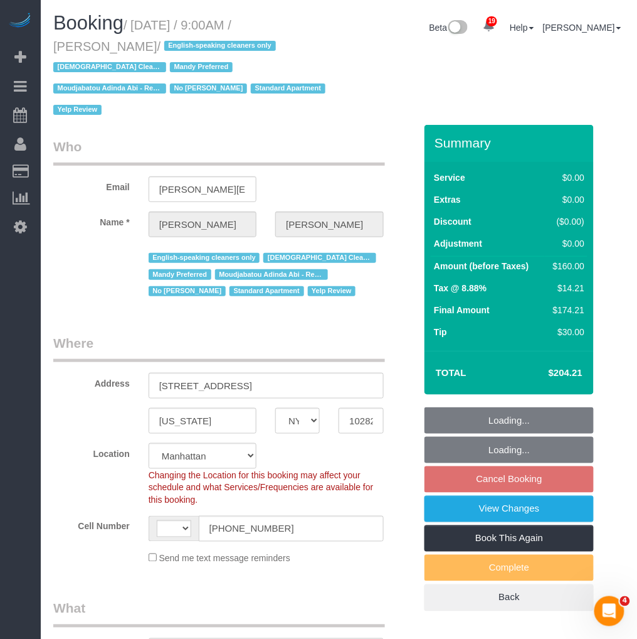
select select "string:[GEOGRAPHIC_DATA]"
select select "object:914"
select select "string:stripe-pm_1P3HJT4VGloSiKo7ZDElSEUk"
select select "1"
select select "spot2"
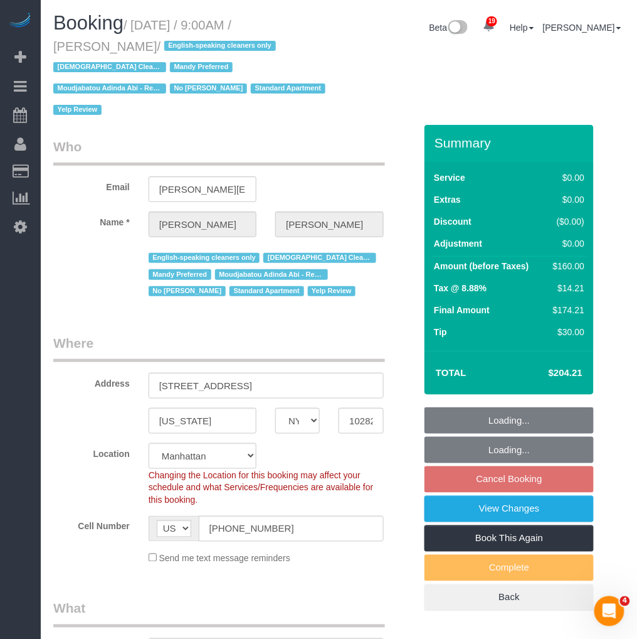
select select "number:56"
select select "number:70"
select select "number:15"
select select "number:5"
select select "1"
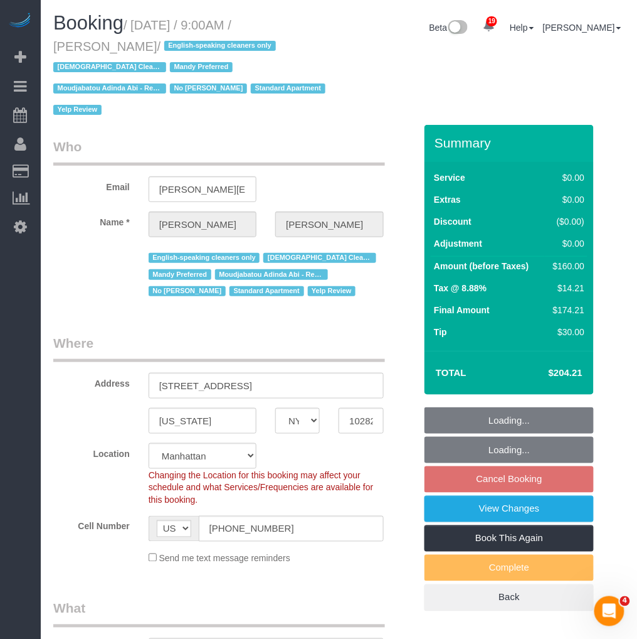
select select "object:1525"
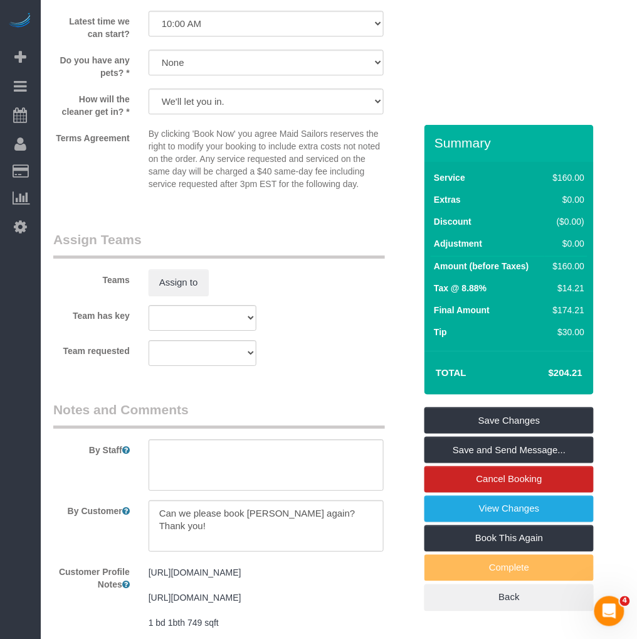
scroll to position [1779, 0]
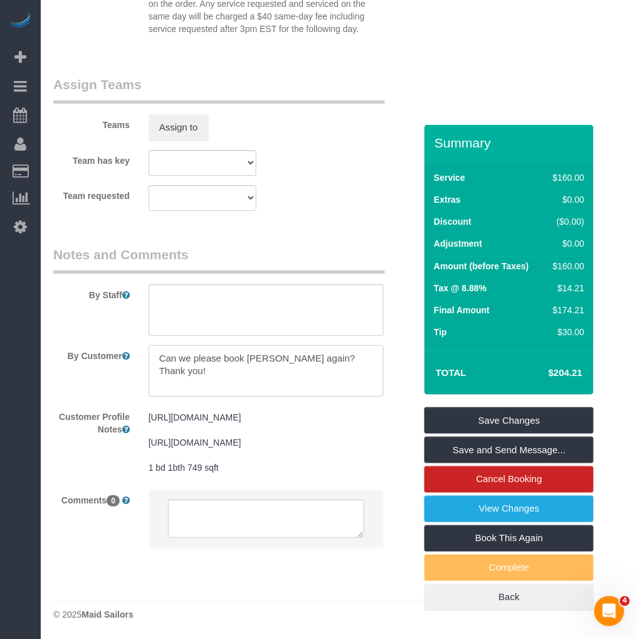
click at [257, 345] on textarea at bounding box center [266, 370] width 235 height 51
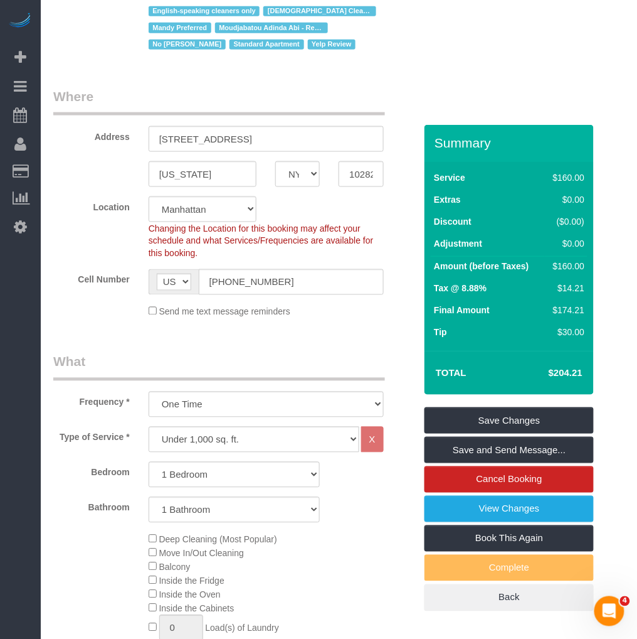
scroll to position [38, 0]
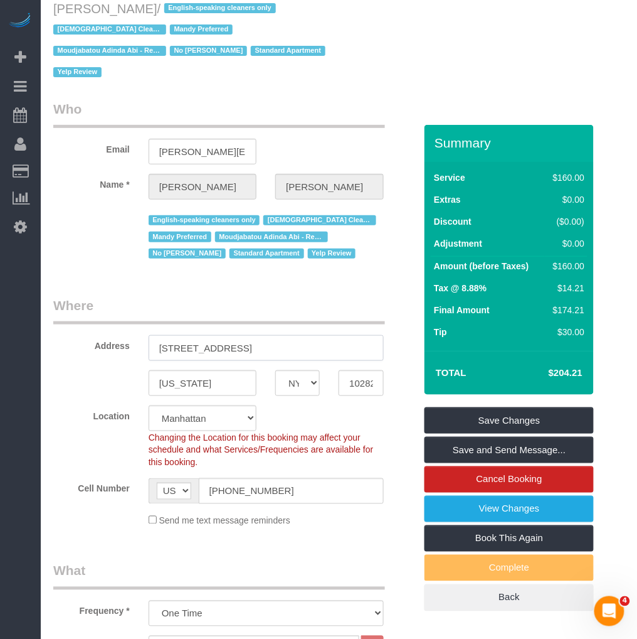
drag, startPoint x: 235, startPoint y: 327, endPoint x: 245, endPoint y: 327, distance: 9.4
click at [236, 335] on input "[STREET_ADDRESS]" at bounding box center [266, 348] width 235 height 26
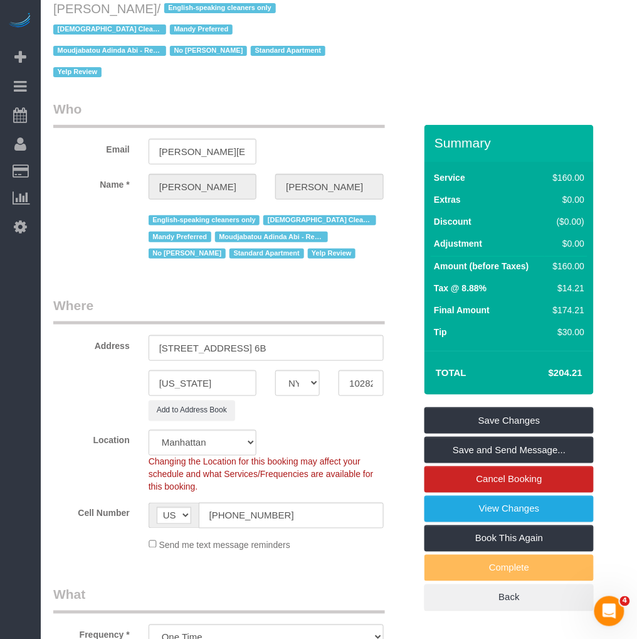
click at [308, 304] on legend "Where" at bounding box center [219, 310] width 332 height 28
click at [239, 335] on input "300 North End Aveue, Apt. 6B" at bounding box center [266, 348] width 235 height 26
type input "[STREET_ADDRESS] 6B"
click at [305, 299] on legend "Where" at bounding box center [219, 310] width 332 height 28
click at [472, 407] on link "Save Changes" at bounding box center [509, 420] width 169 height 26
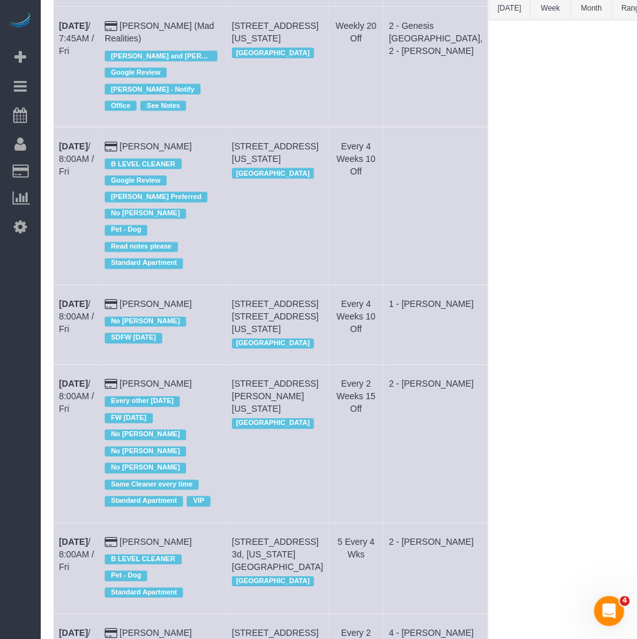
scroll to position [557, 0]
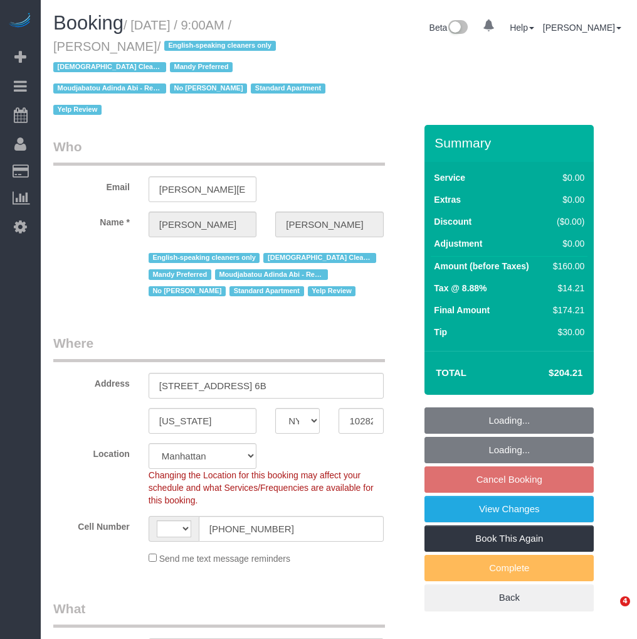
select select "NY"
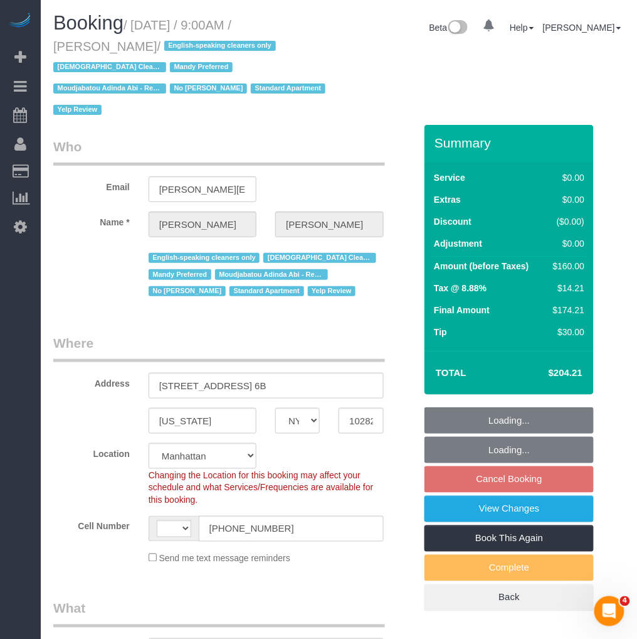
select select "string:[GEOGRAPHIC_DATA]"
select select "object:564"
select select "string:stripe-pm_1P3HJT4VGloSiKo7ZDElSEUk"
select select "number:56"
select select "number:70"
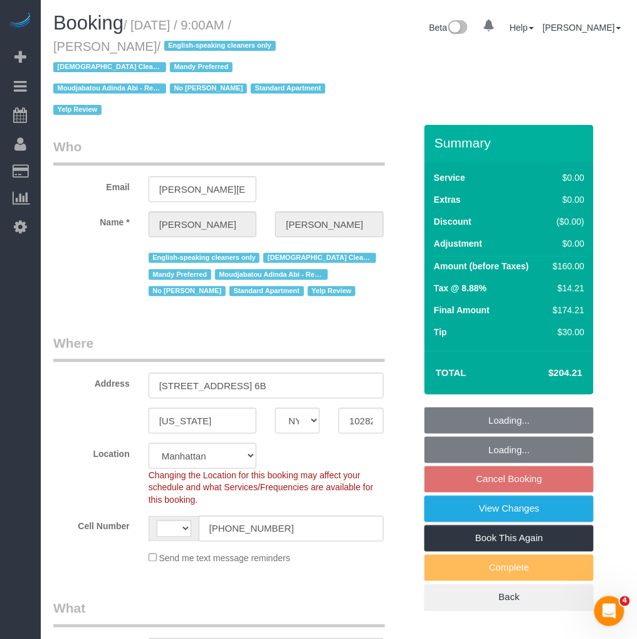
select select "number:15"
select select "number:5"
select select "object:1063"
select select "1"
select select "spot2"
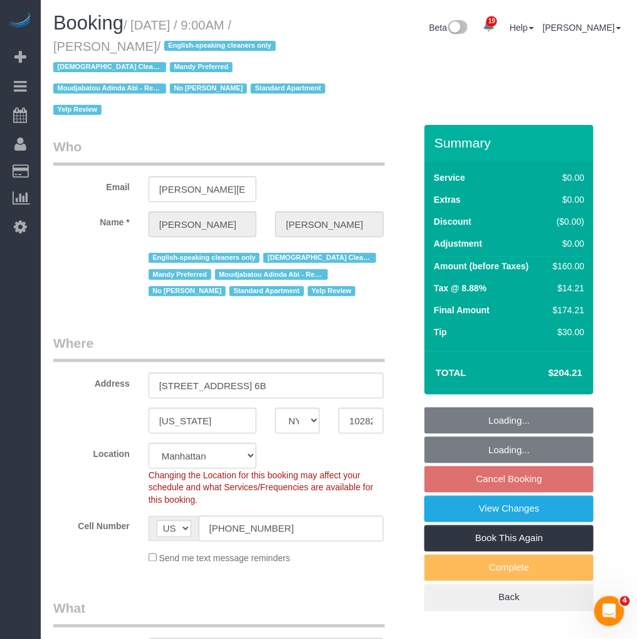
select select "1"
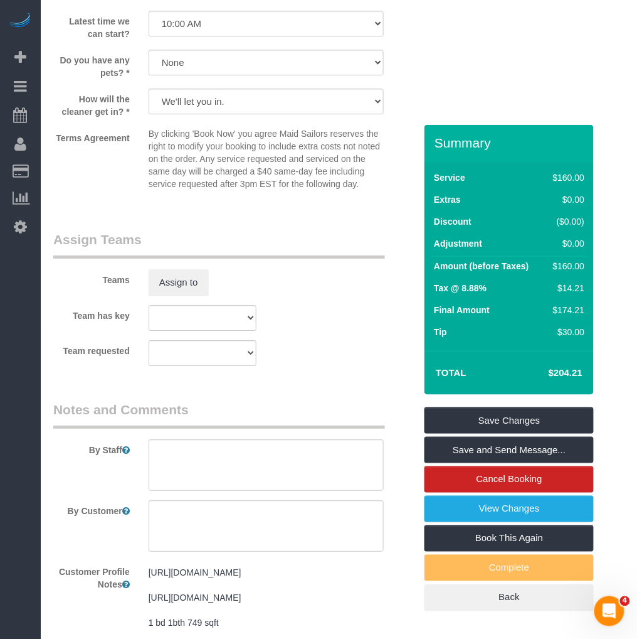
scroll to position [1672, 0]
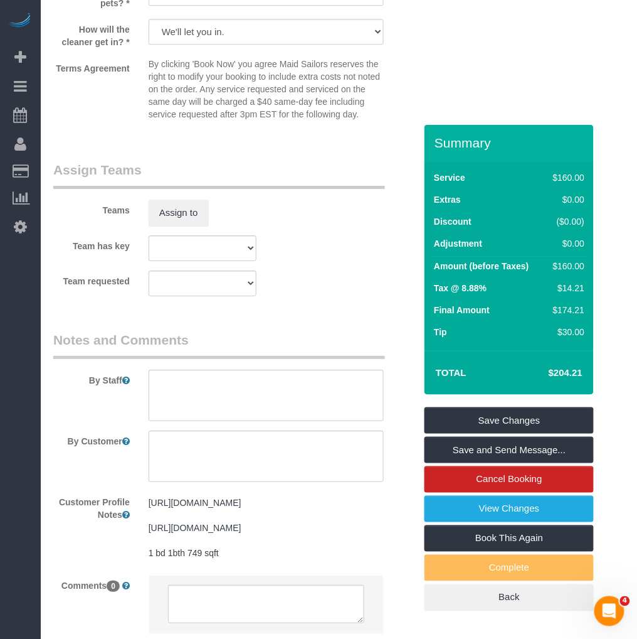
click at [240, 417] on sui-booking-comments "By Staff By Customer Customer Profile Notes [URL][DOMAIN_NAME] [URL][DOMAIN_NAM…" at bounding box center [234, 488] width 362 height 315
click at [277, 386] on textarea at bounding box center [266, 394] width 235 height 51
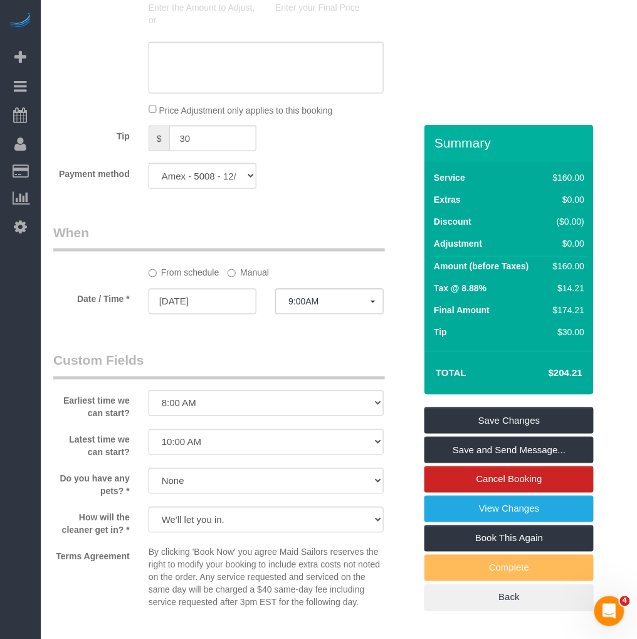
scroll to position [1533, 0]
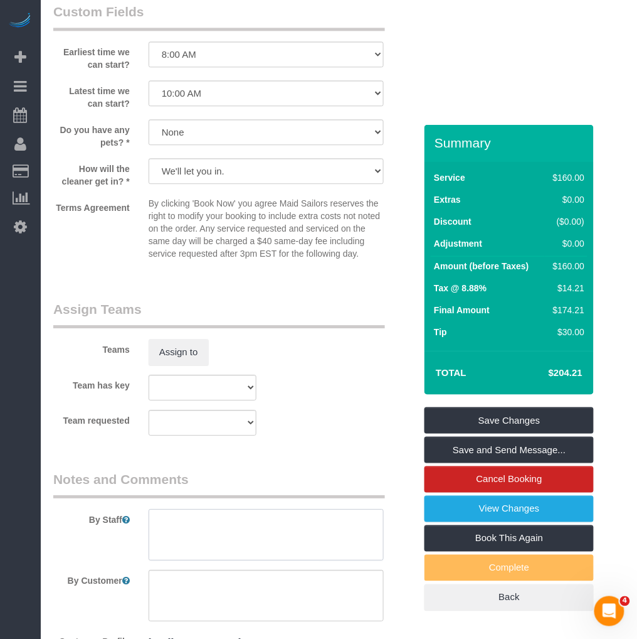
click at [194, 523] on textarea at bounding box center [266, 534] width 235 height 51
click at [348, 519] on textarea at bounding box center [266, 534] width 235 height 51
click at [311, 537] on textarea at bounding box center [266, 534] width 235 height 51
click at [243, 527] on textarea at bounding box center [266, 534] width 235 height 51
paste textarea "Moudjabatou"
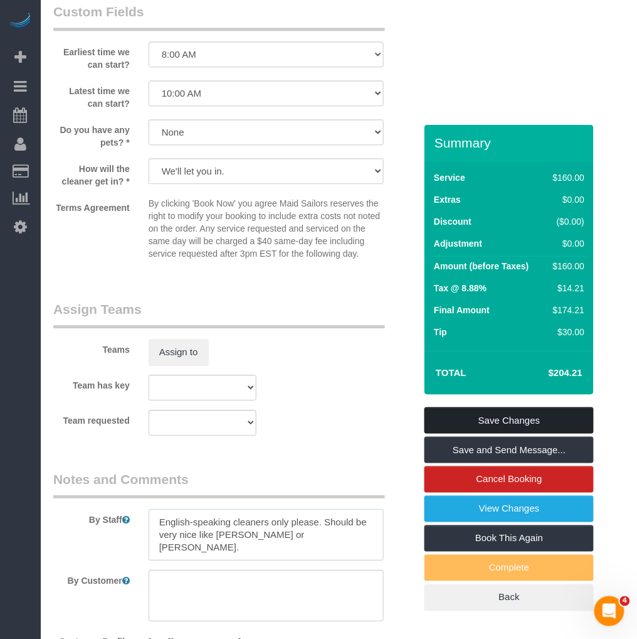
type textarea "English-speaking cleaners only please. Should be very nice like [PERSON_NAME] o…"
click at [516, 407] on link "Save Changes" at bounding box center [509, 420] width 169 height 26
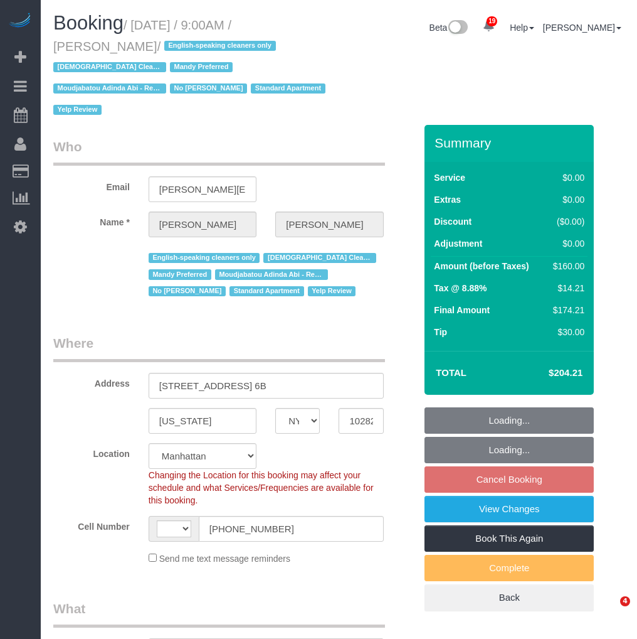
select select "NY"
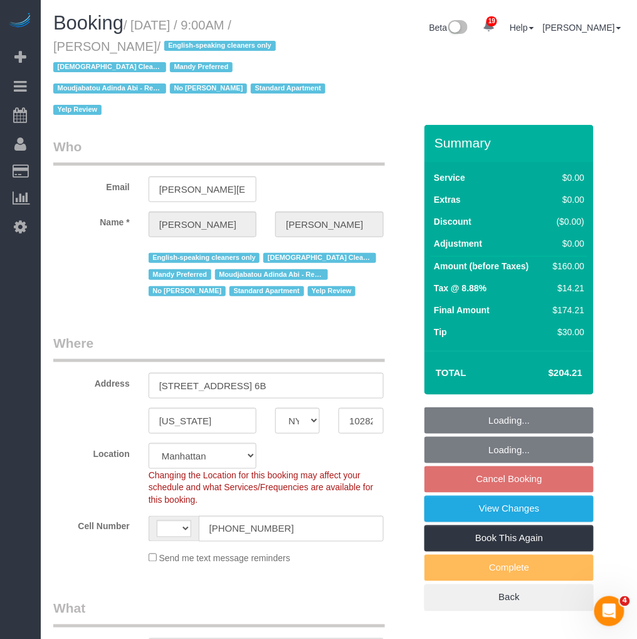
select select "string:stripe-pm_1P3HJT4VGloSiKo7ZDElSEUk"
select select "1"
select select "number:56"
select select "number:70"
select select "number:15"
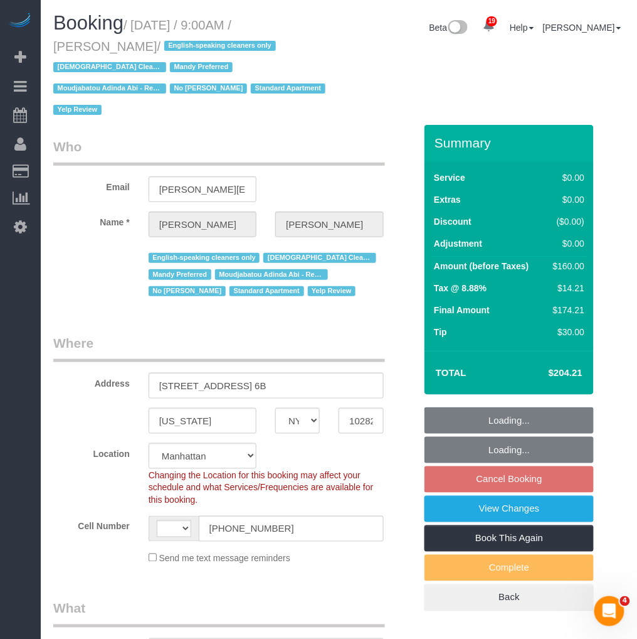
select select "number:5"
select select "string:[GEOGRAPHIC_DATA]"
select select "object:1059"
select select "spot2"
select select "1"
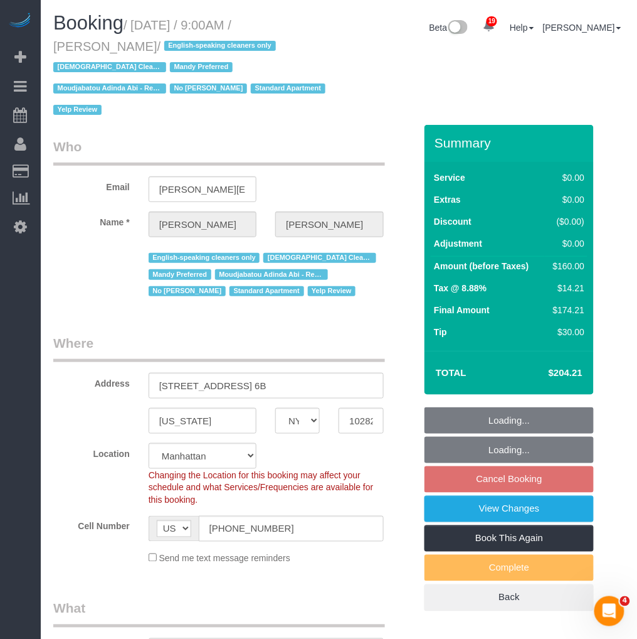
select select "object:1104"
drag, startPoint x: 159, startPoint y: 43, endPoint x: 36, endPoint y: 41, distance: 122.9
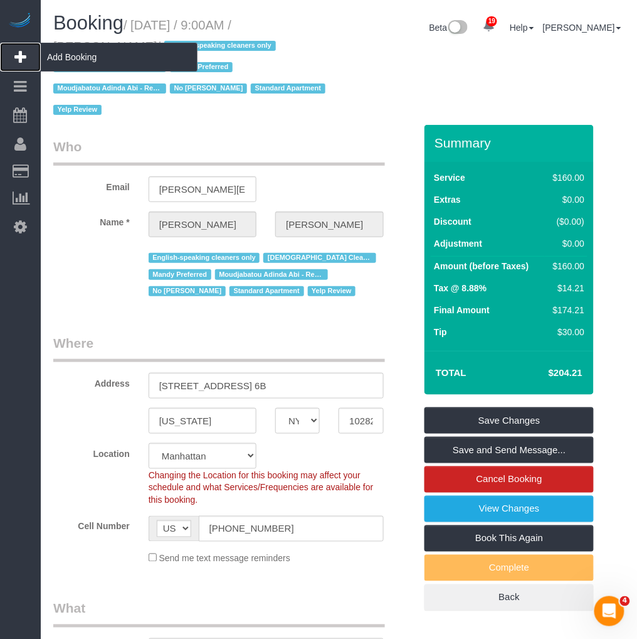
click at [36, 43] on link "Add Booking" at bounding box center [20, 57] width 41 height 29
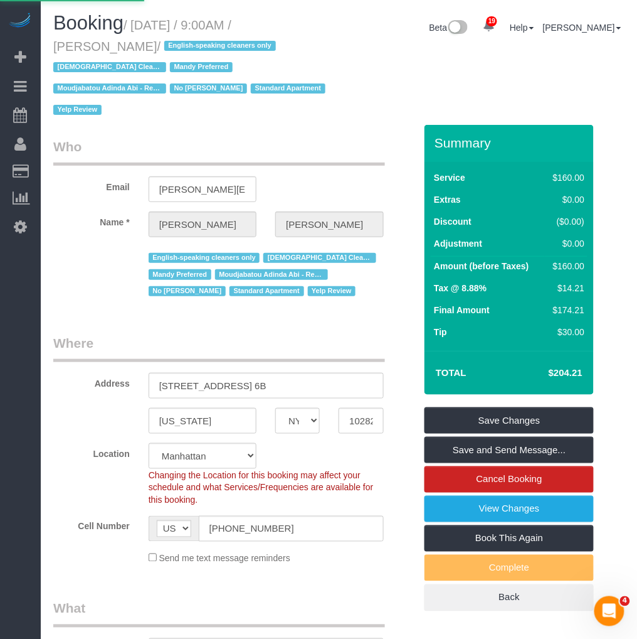
drag, startPoint x: 120, startPoint y: 33, endPoint x: 159, endPoint y: 51, distance: 42.9
click at [120, 33] on h1 "Booking / September 19, 2025 / 9:00AM / Melissa Barbagallo / English-speaking c…" at bounding box center [191, 66] width 277 height 107
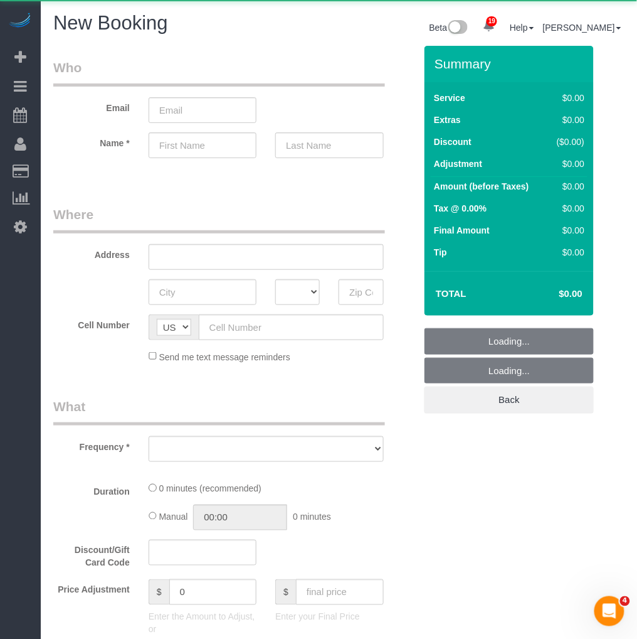
select select "object:2771"
select select "number:89"
select select "number:90"
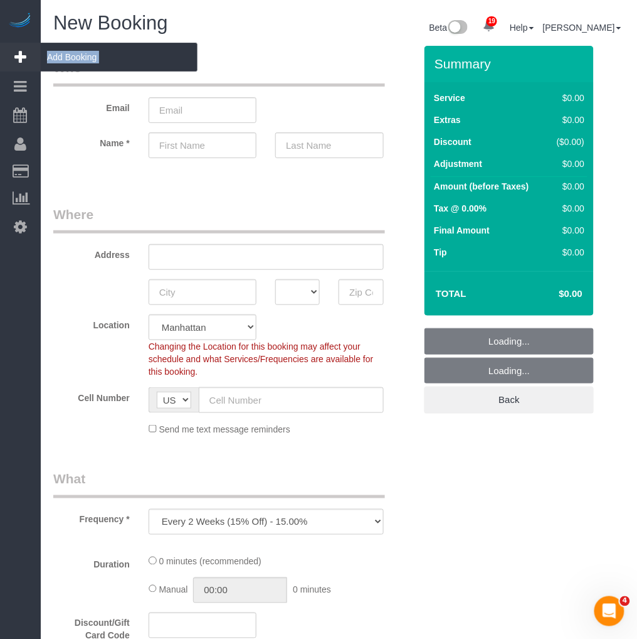
select select "object:2880"
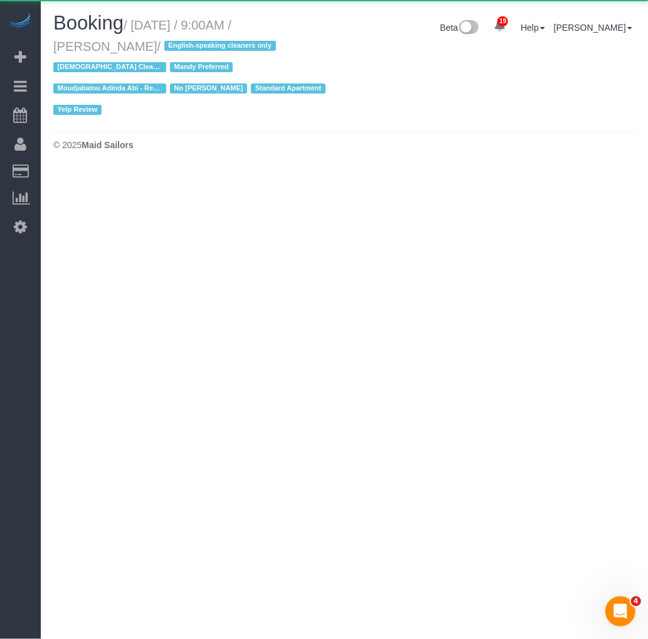
select select "NY"
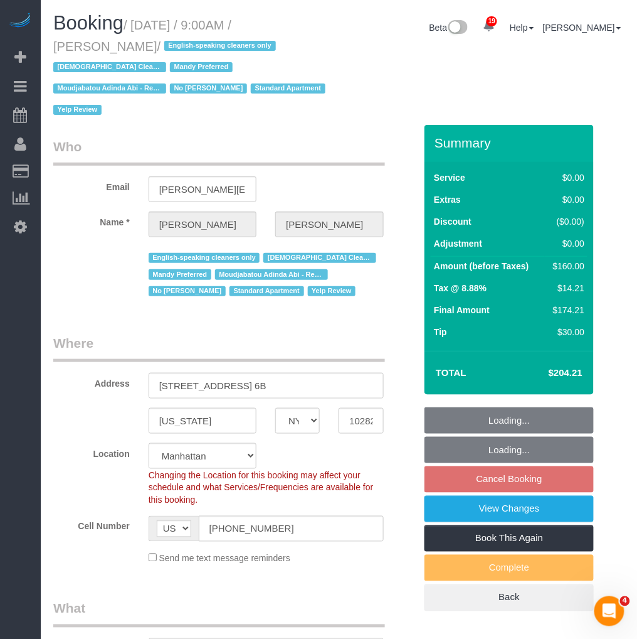
select select "string:stripe-pm_1P3HJT4VGloSiKo7ZDElSEUk"
select select "spot114"
select select "number:56"
select select "number:70"
select select "number:15"
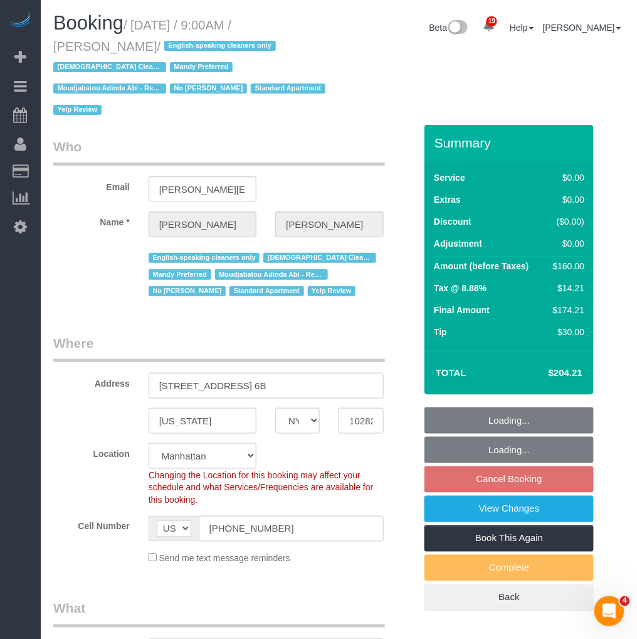
select select "number:5"
click at [161, 48] on small "/ September 19, 2025 / 9:00AM / Melissa Barbagallo / English-speaking cleaners …" at bounding box center [191, 67] width 276 height 99
select select "object:3940"
select select "1"
drag, startPoint x: 161, startPoint y: 47, endPoint x: 52, endPoint y: 45, distance: 108.5
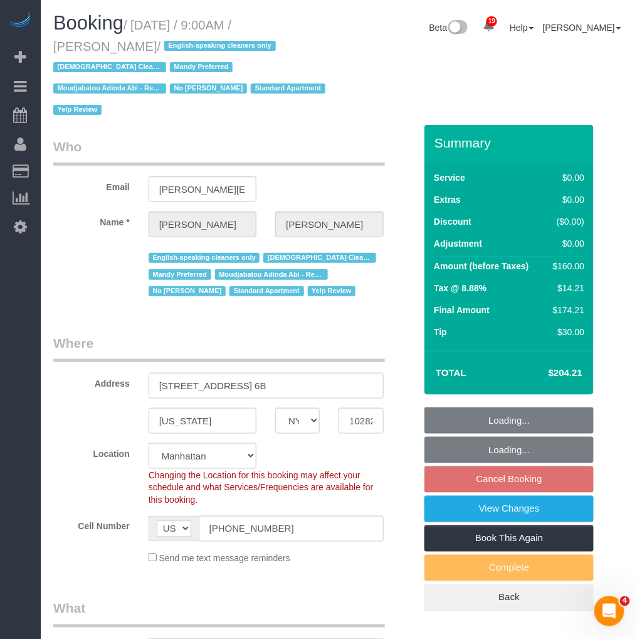
click at [52, 45] on div "Booking / September 19, 2025 / 9:00AM / Melissa Barbagallo / English-speaking c…" at bounding box center [191, 69] width 295 height 112
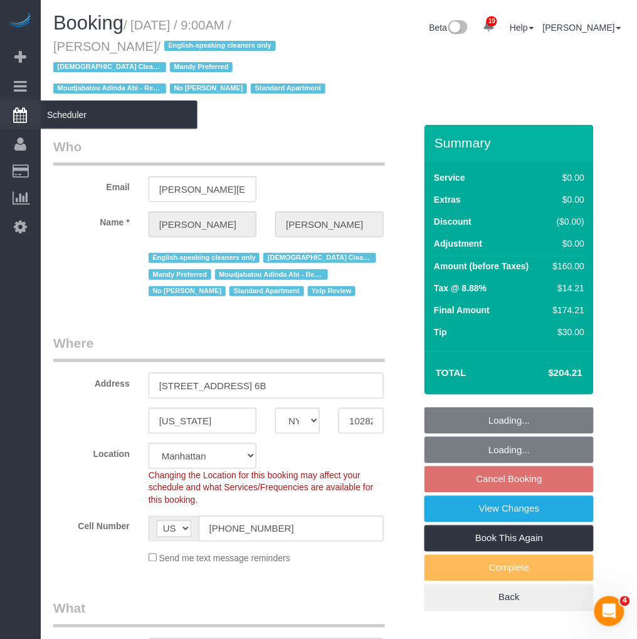
copy small "[PERSON_NAME]"
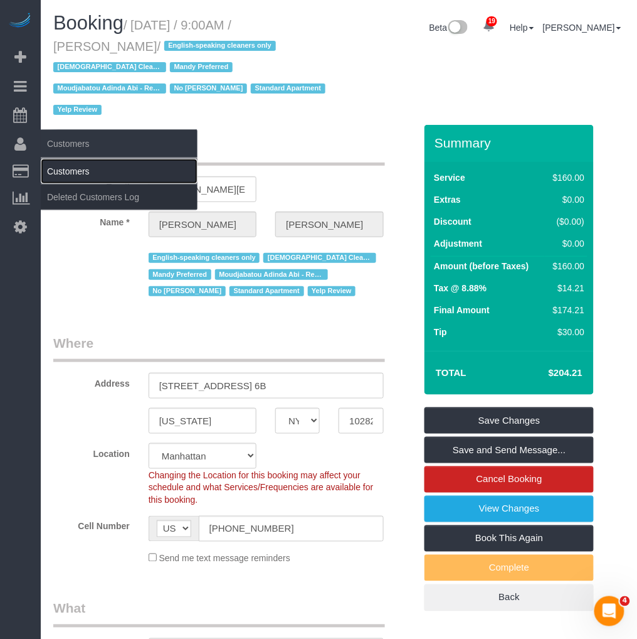
click at [56, 165] on link "Customers" at bounding box center [119, 171] width 157 height 25
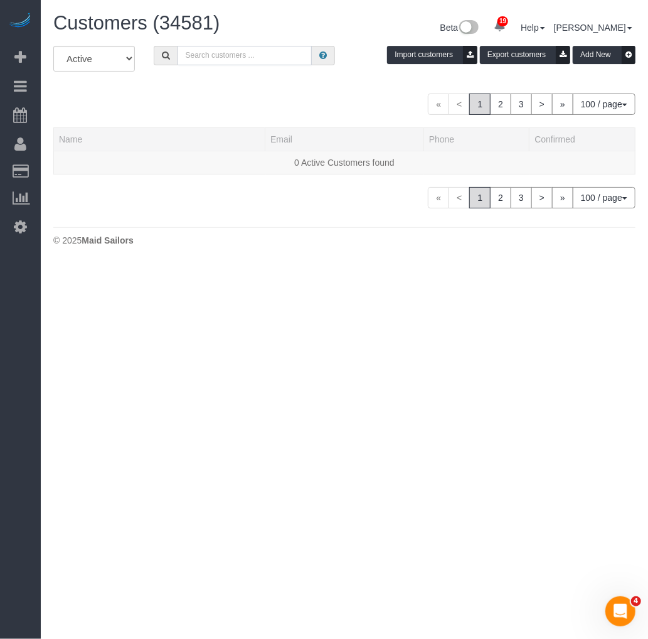
drag, startPoint x: 213, startPoint y: 54, endPoint x: 260, endPoint y: 56, distance: 47.1
click at [213, 54] on input "text" at bounding box center [245, 55] width 134 height 19
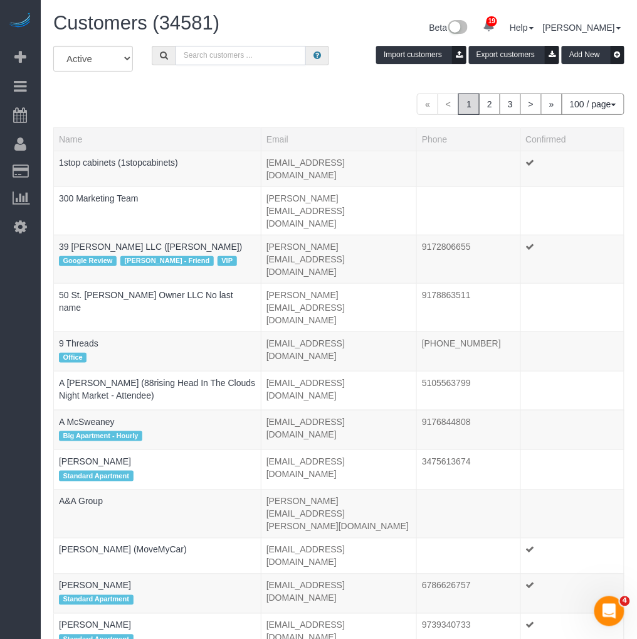
paste input "Melissa Barbagallo"
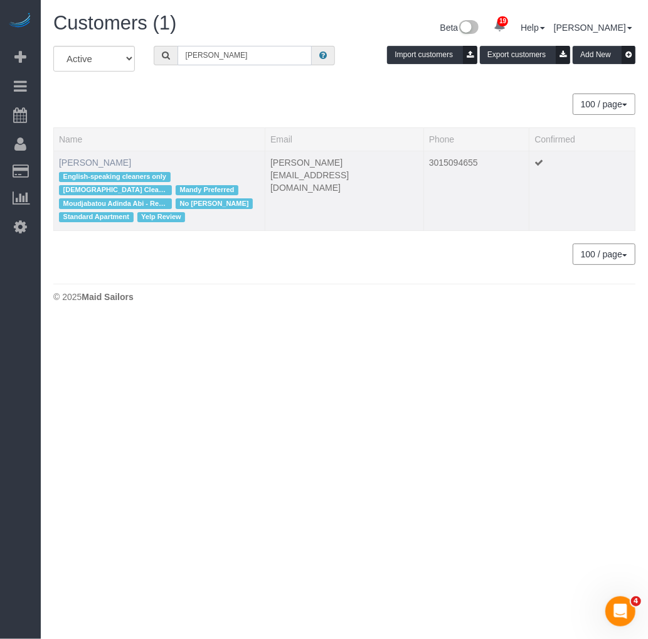
type input "Melissa Barbagallo"
click at [111, 157] on link "Melissa Barbagallo" at bounding box center [95, 162] width 72 height 10
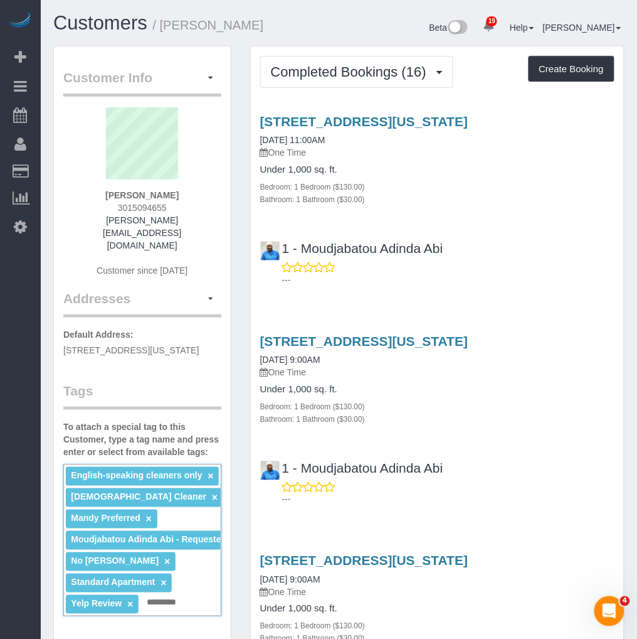
click at [148, 595] on input "text" at bounding box center [165, 603] width 43 height 16
type input "**********"
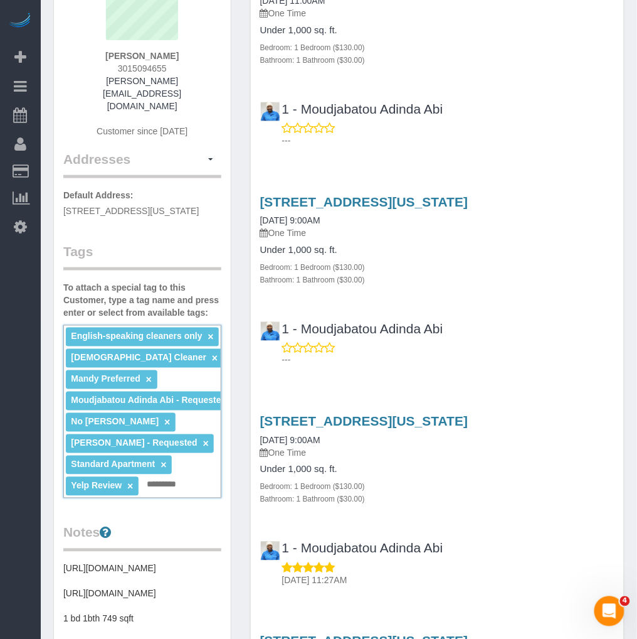
click at [352, 500] on small "Bathroom: 1 Bathroom ($30.00)" at bounding box center [312, 499] width 105 height 9
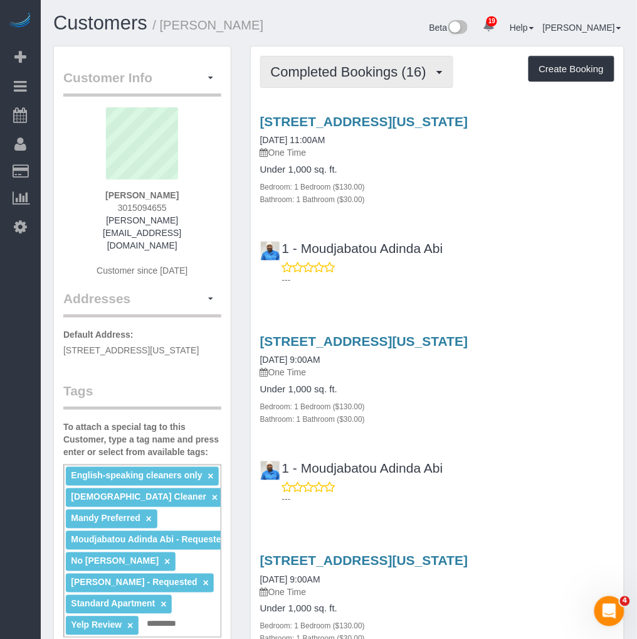
click at [347, 72] on span "Completed Bookings (16)" at bounding box center [352, 72] width 162 height 16
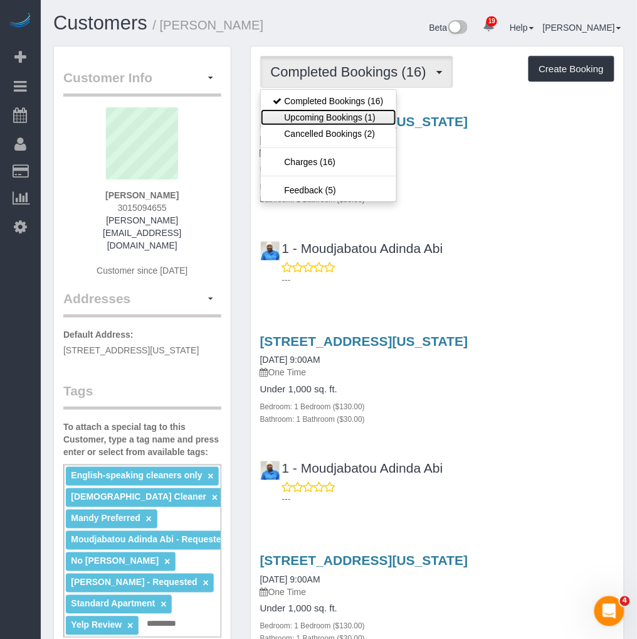
click at [323, 113] on link "Upcoming Bookings (1)" at bounding box center [328, 117] width 135 height 16
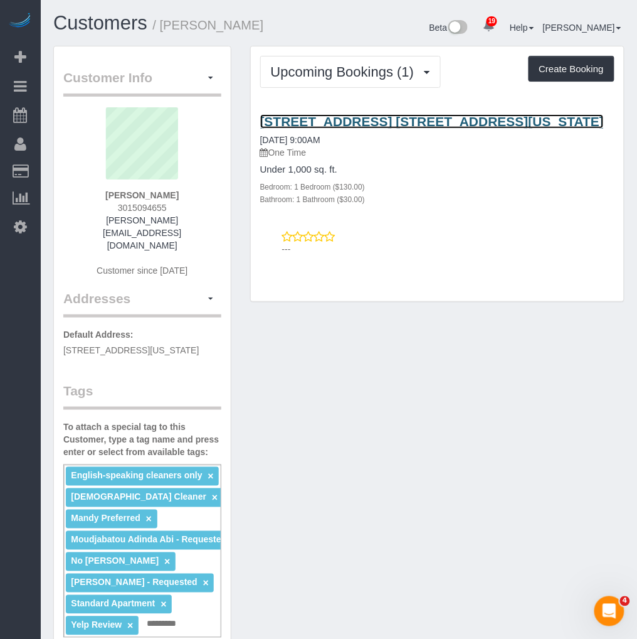
click at [324, 119] on link "300 North End Avenue, Apt. 6b, New York, NY 10282-1271" at bounding box center [432, 121] width 344 height 14
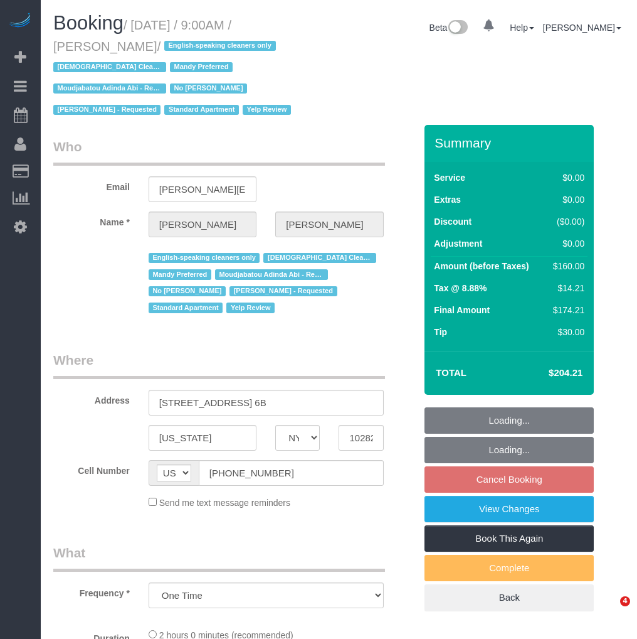
select select "NY"
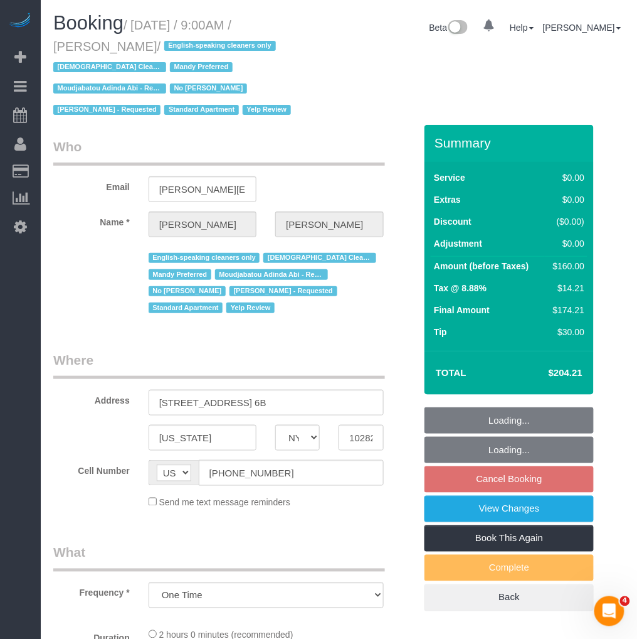
select select "string:stripe-pm_1P3HJT4VGloSiKo7ZDElSEUk"
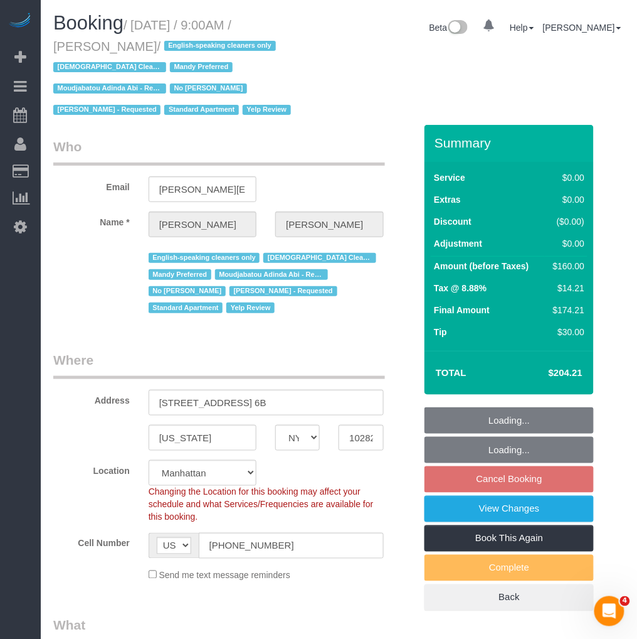
select select "object:964"
select select "number:56"
select select "number:70"
select select "number:15"
select select "number:5"
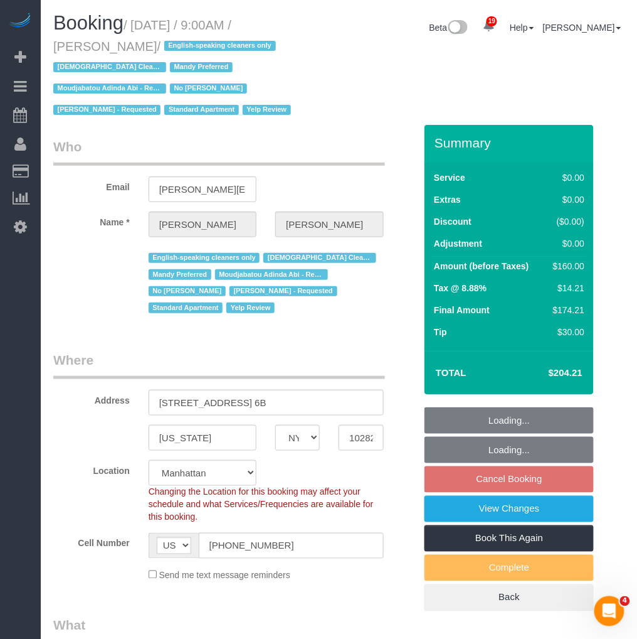
select select "1"
select select "spot2"
select select "1"
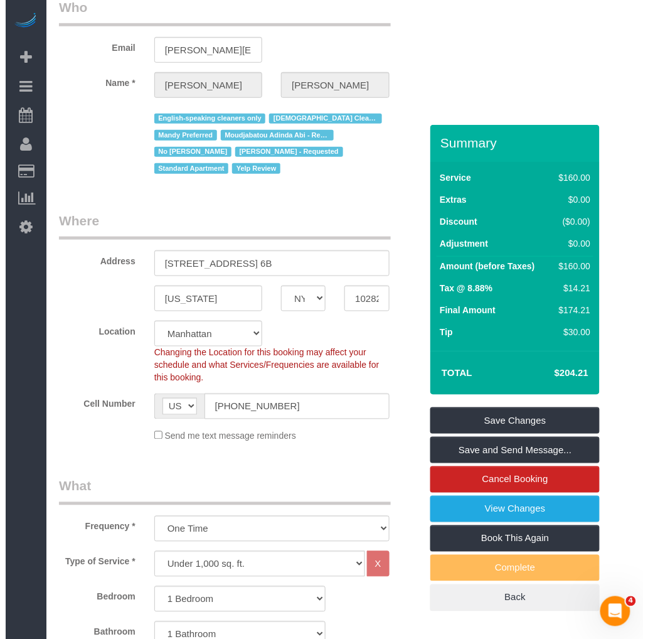
scroll to position [209, 0]
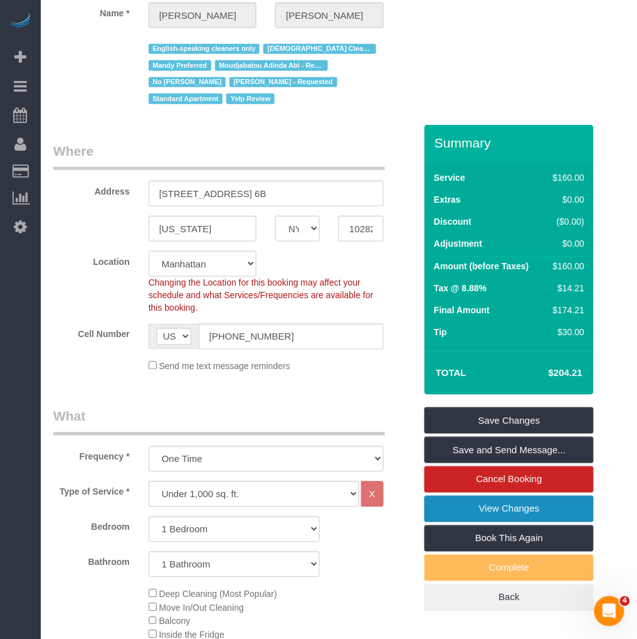
click at [458, 500] on link "View Changes" at bounding box center [509, 508] width 169 height 26
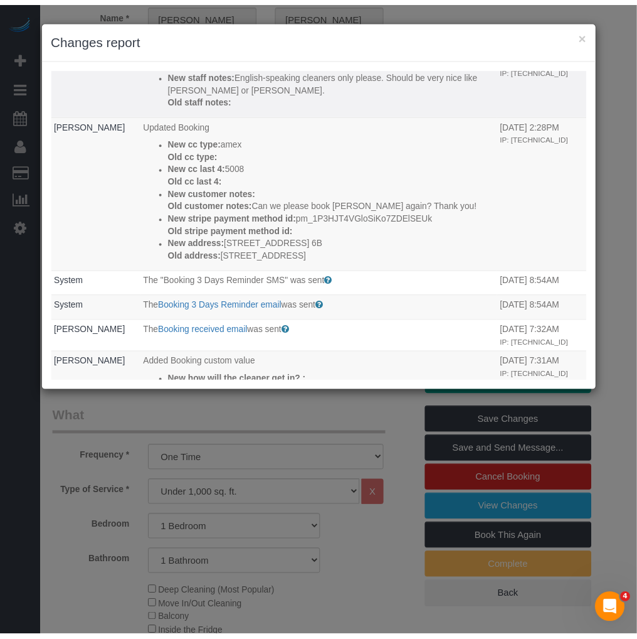
scroll to position [0, 0]
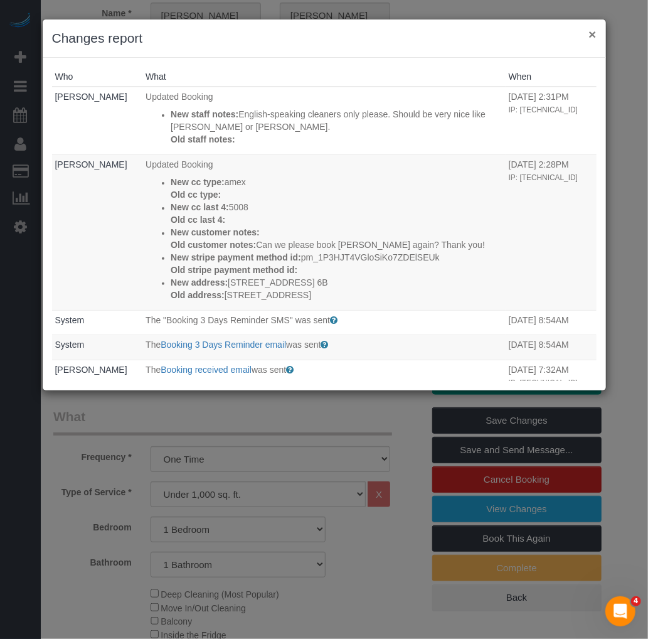
drag, startPoint x: 591, startPoint y: 32, endPoint x: 573, endPoint y: 39, distance: 19.5
click at [593, 32] on button "×" at bounding box center [592, 34] width 8 height 13
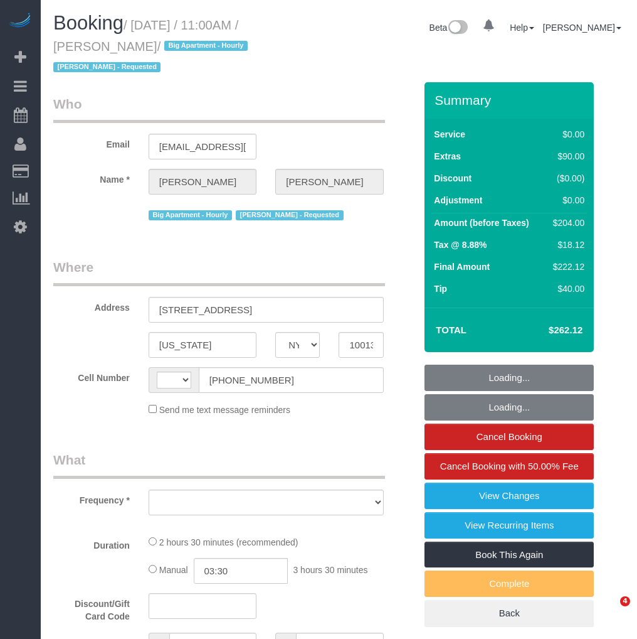
select select "NY"
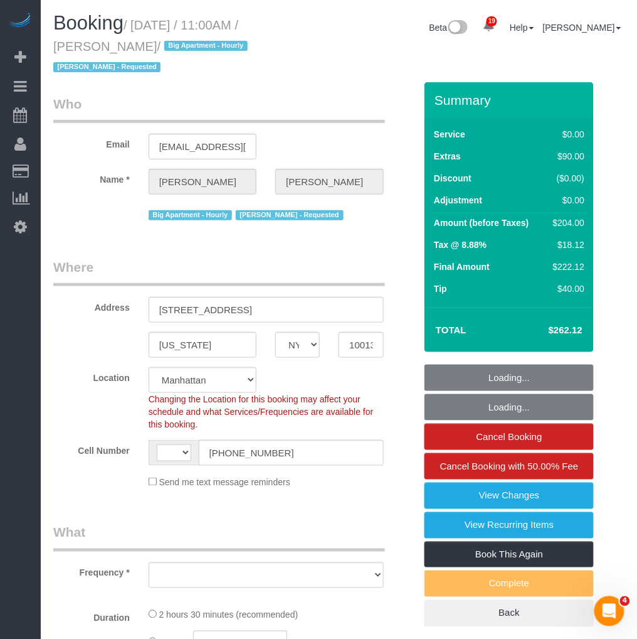
select select "string:[GEOGRAPHIC_DATA]"
select select "object:948"
select select "string:stripe-pm_1Q1zy64VGloSiKo7nrLUa1GT"
select select "spot1"
select select "number:89"
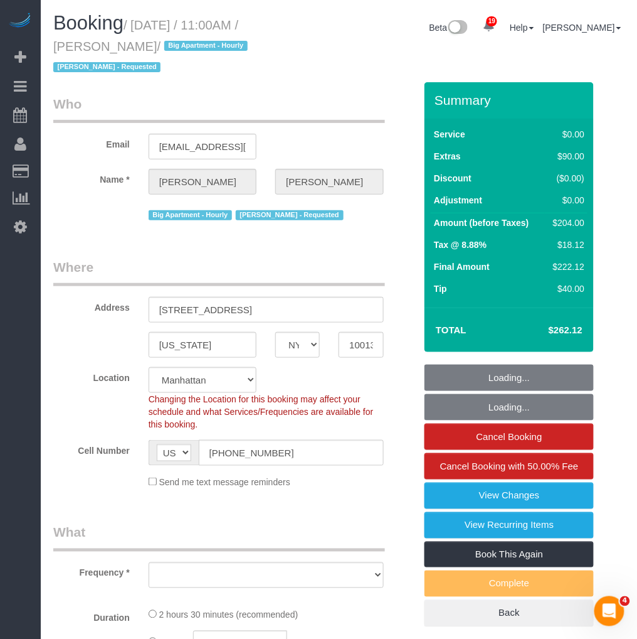
select select "number:90"
select select "number:15"
select select "number:5"
select select "object:1483"
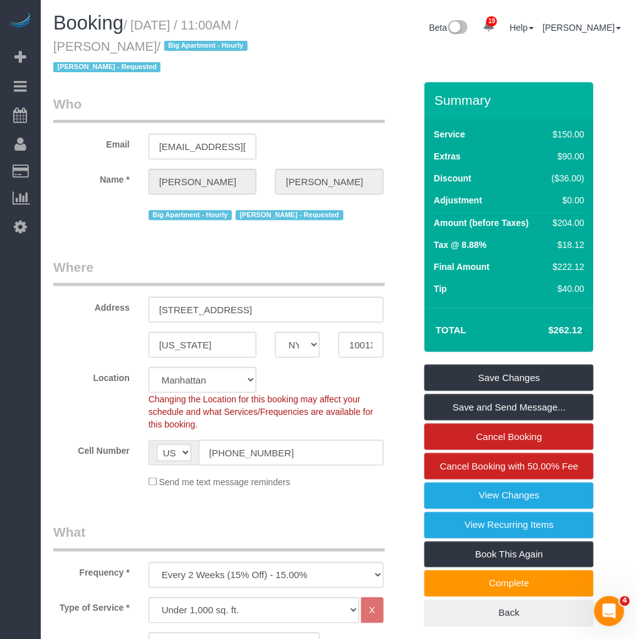
drag, startPoint x: 151, startPoint y: 43, endPoint x: 56, endPoint y: 45, distance: 94.7
click at [56, 45] on small "/ September 16, 2025 / 11:00AM / Marc Brodherson / Big Apartment - Hourly Paula…" at bounding box center [152, 46] width 198 height 56
copy small "Marc Brodherson"
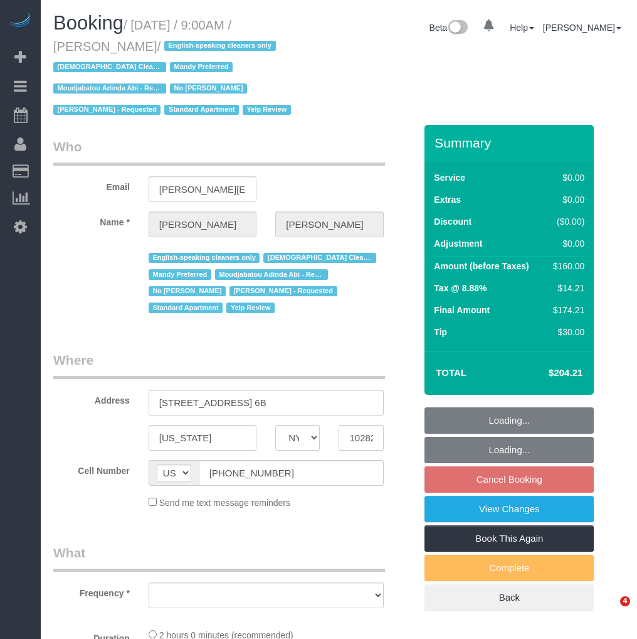
select select "NY"
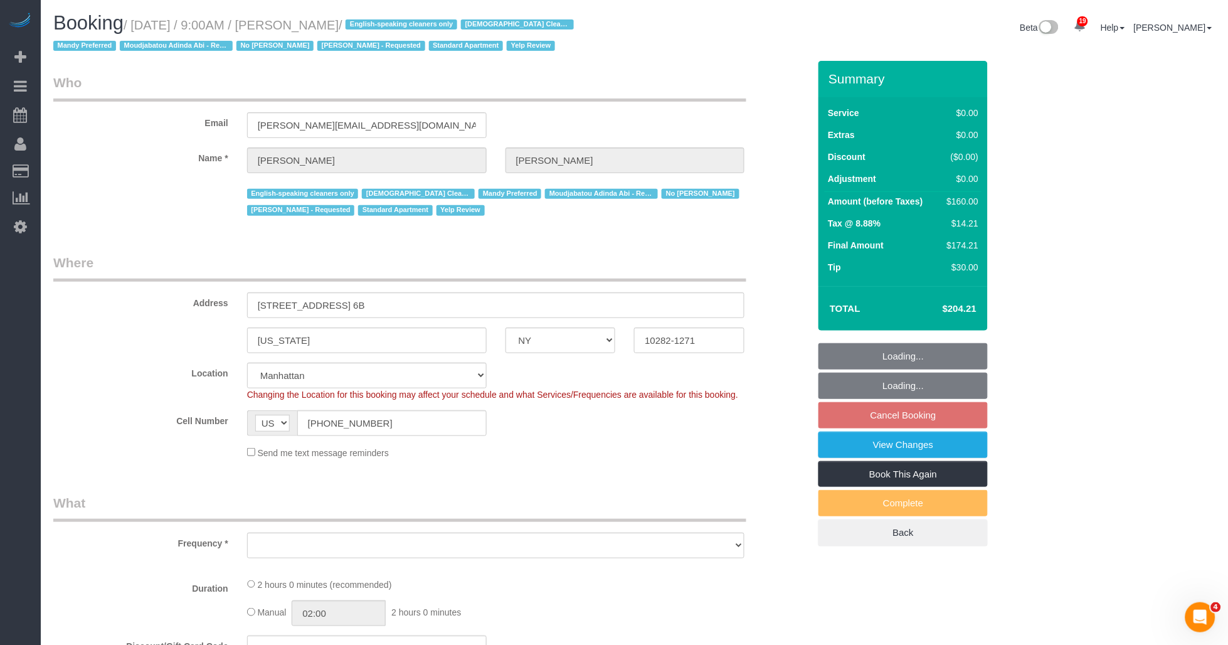
select select "object:815"
select select "string:stripe-pm_1P3HJT4VGloSiKo7ZDElSEUk"
select select "spot2"
select select "1"
select select "number:56"
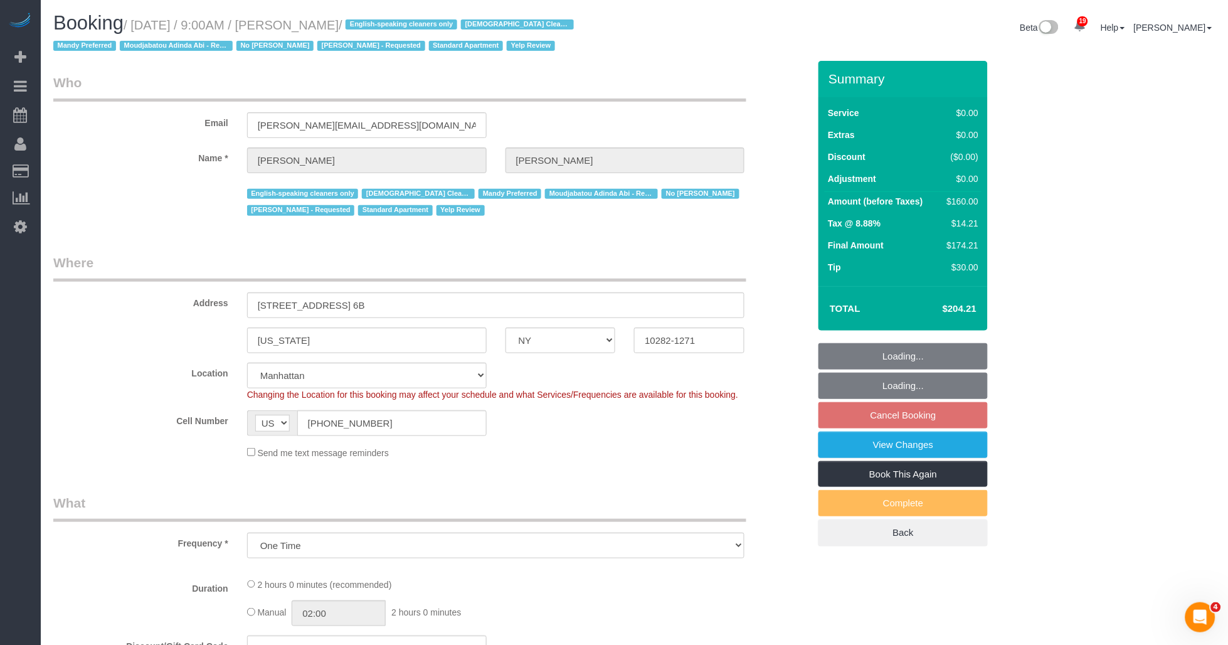
select select "number:70"
select select "number:15"
select select "number:5"
select select "object:1493"
select select "1"
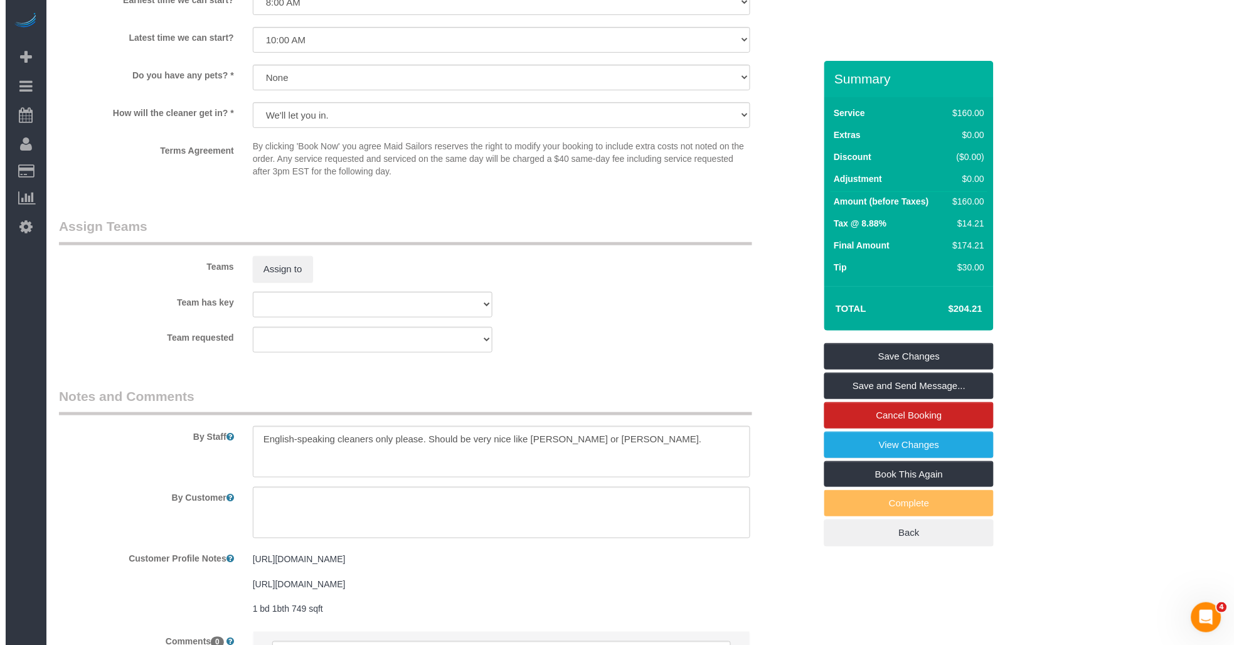
scroll to position [1603, 0]
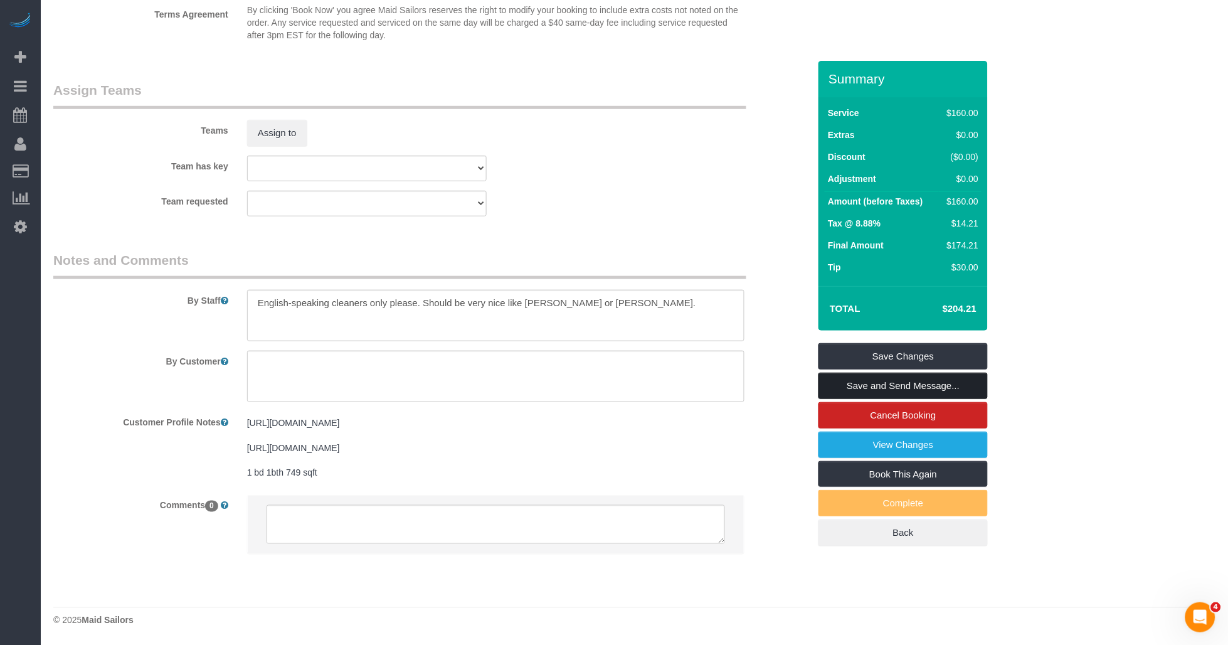
click at [637, 384] on link "Save and Send Message..." at bounding box center [903, 386] width 169 height 26
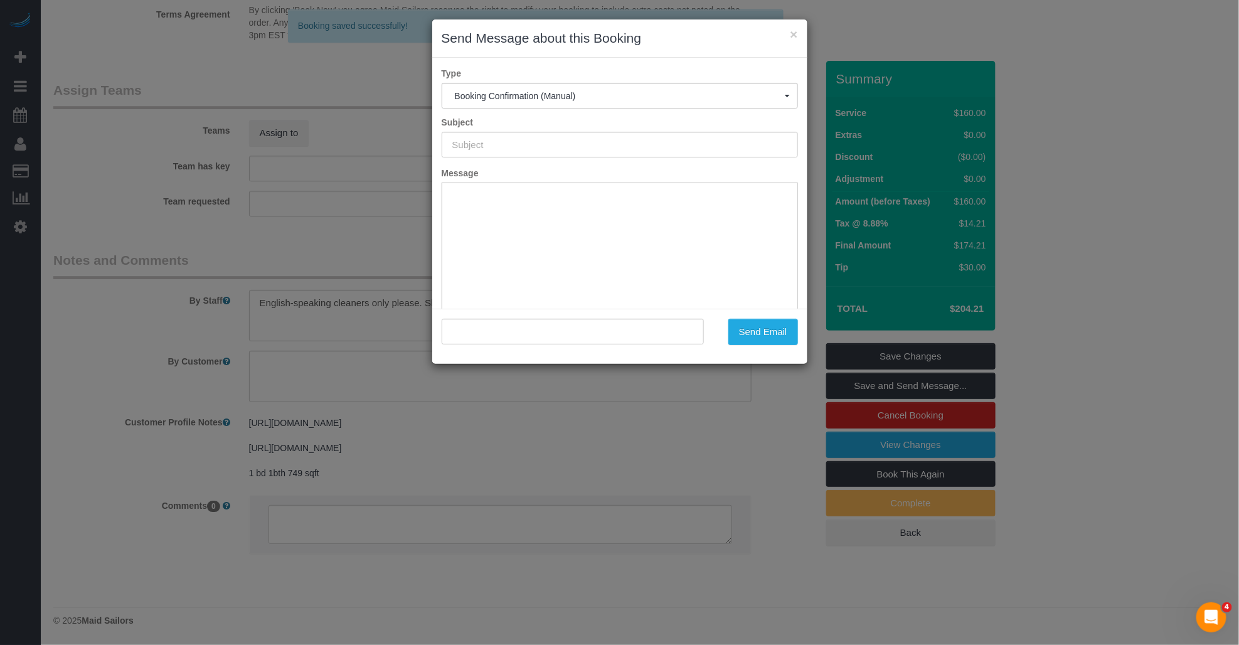
scroll to position [0, 0]
type input "Cleaning Confirmed for 09/19/2025 at 9:00am"
type input ""Melissa Barbagallo" <melissa.rossaki@gmail.com>"
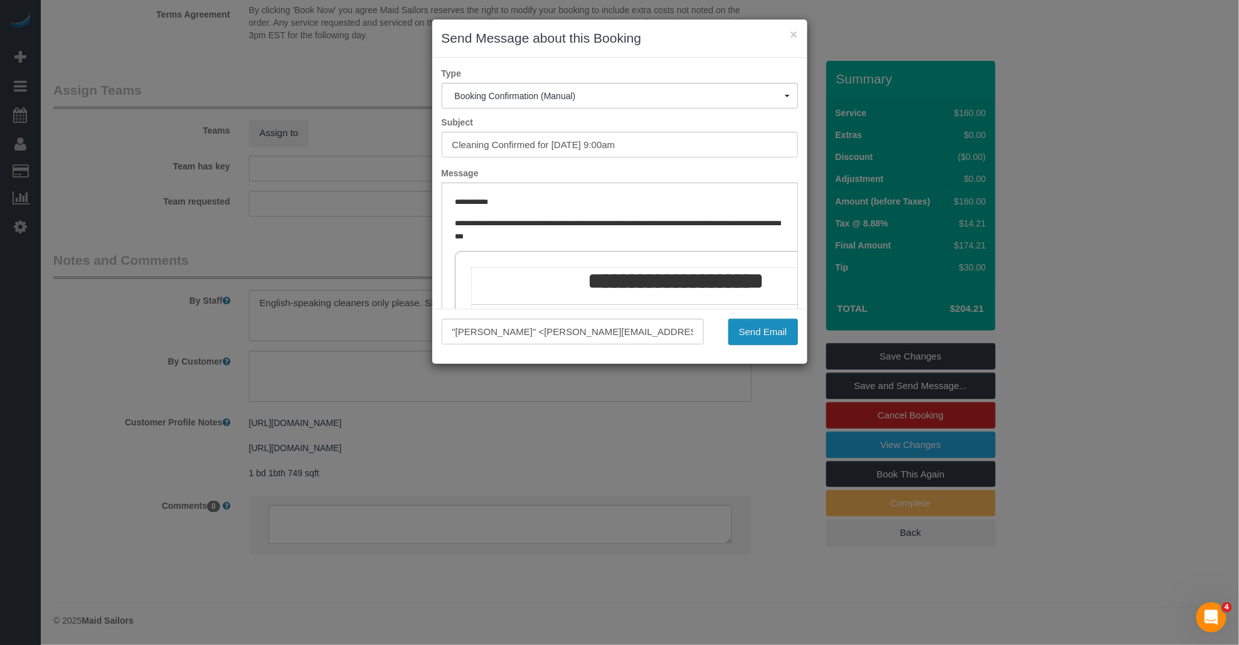
click at [637, 331] on button "Send Email" at bounding box center [763, 332] width 70 height 26
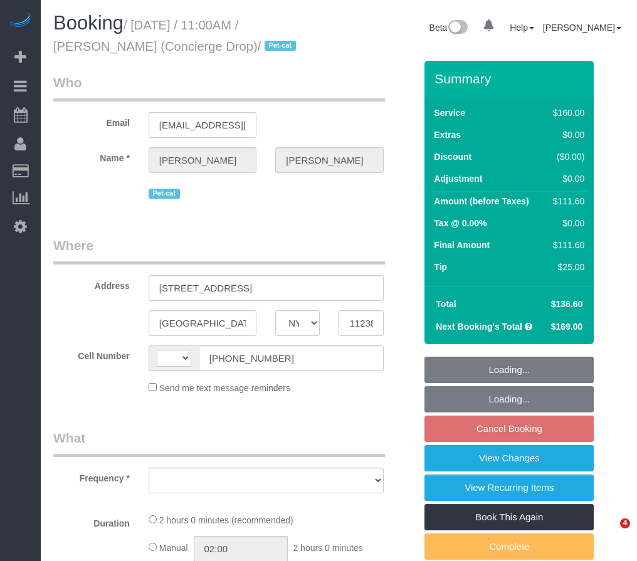
select select "NY"
select select "string:[GEOGRAPHIC_DATA]"
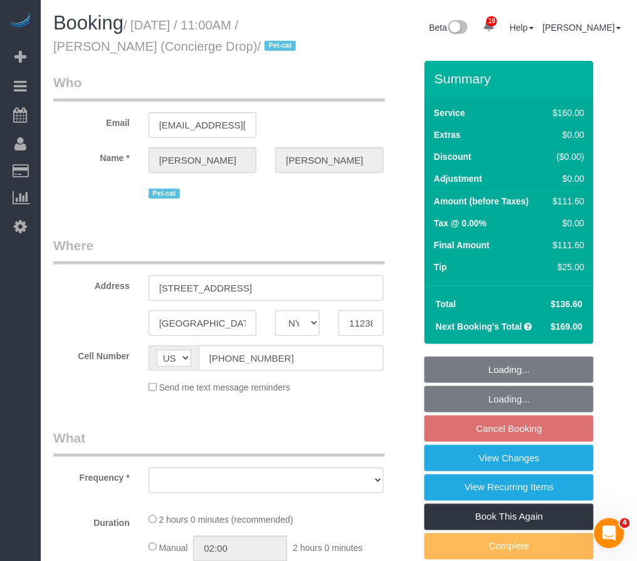
select select "object:937"
select select "string:stripe-pm_1RaQn24VGloSiKo7zeOF73Wj"
select select "number:89"
select select "number:90"
select select "number:15"
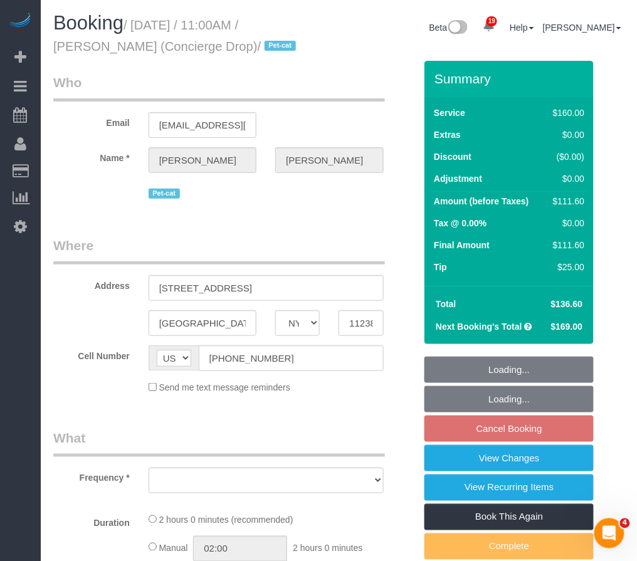
select select "number:6"
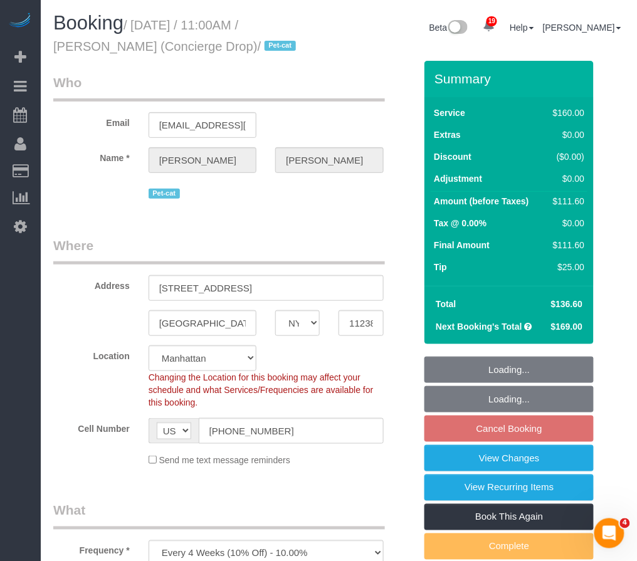
select select "object:1022"
select select "spot4"
drag, startPoint x: 167, startPoint y: 47, endPoint x: 48, endPoint y: 48, distance: 118.5
click at [48, 48] on div "Booking / September 29, 2025 / 11:00AM / Benjamin Rudnitsky (Concierge Drop) / …" at bounding box center [191, 37] width 295 height 48
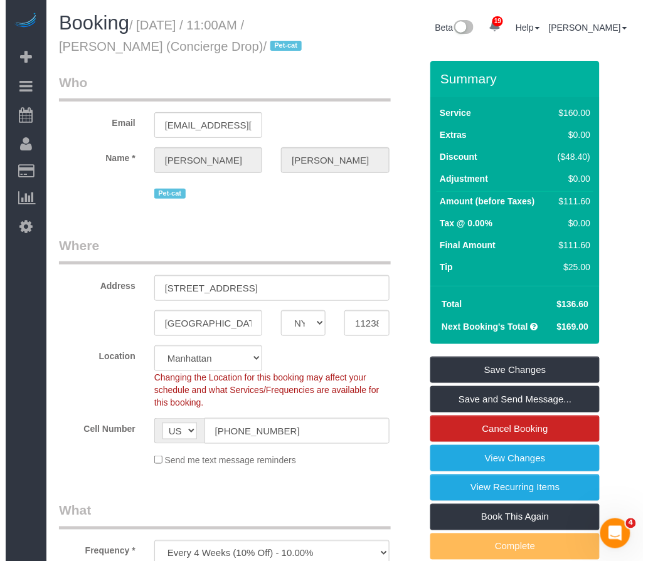
scroll to position [70, 0]
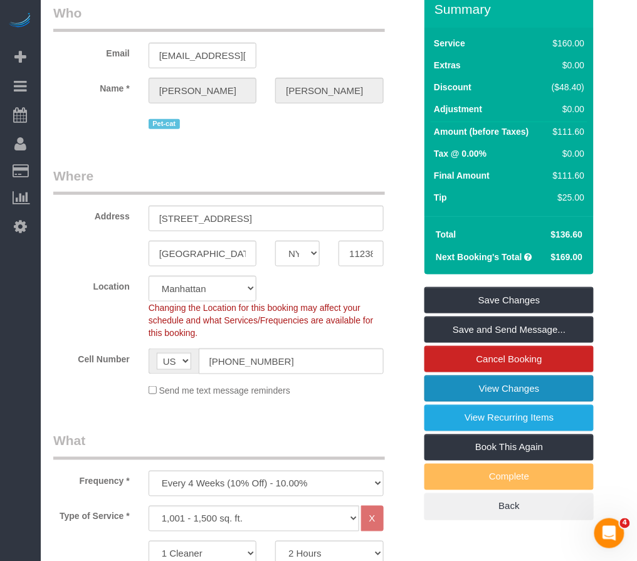
click at [472, 393] on link "View Changes" at bounding box center [509, 389] width 169 height 26
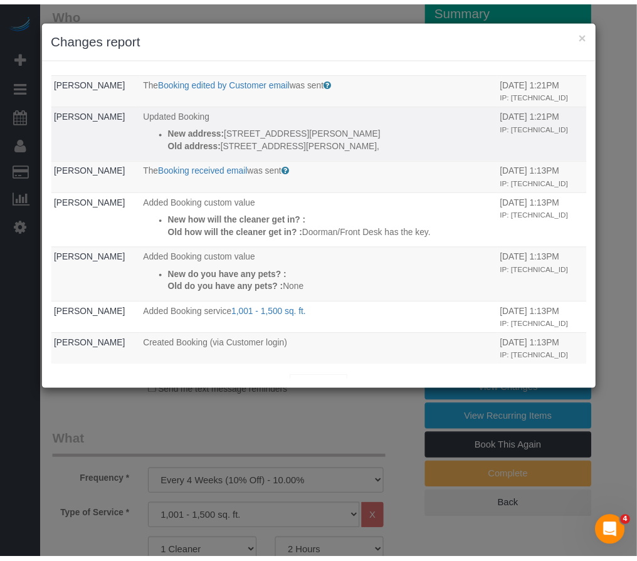
scroll to position [223, 0]
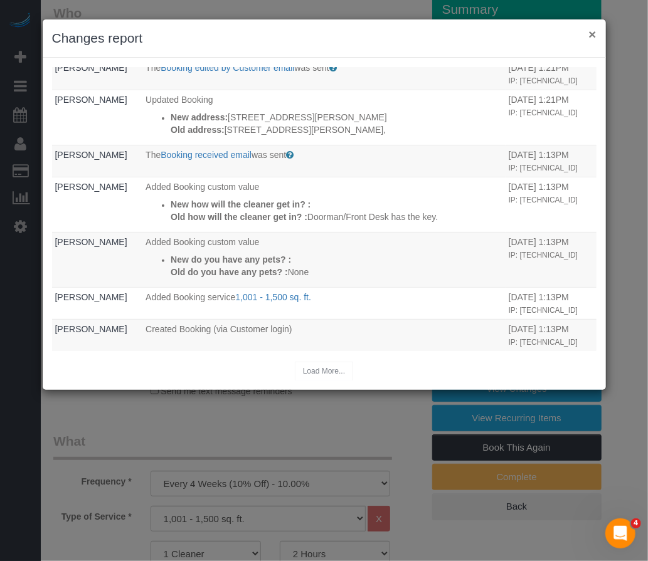
drag, startPoint x: 590, startPoint y: 33, endPoint x: 577, endPoint y: 36, distance: 12.9
click at [588, 33] on button "×" at bounding box center [592, 34] width 8 height 13
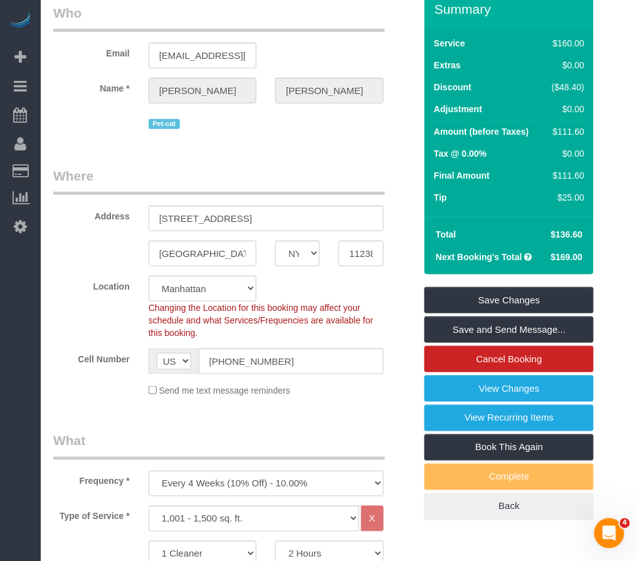
scroll to position [0, 0]
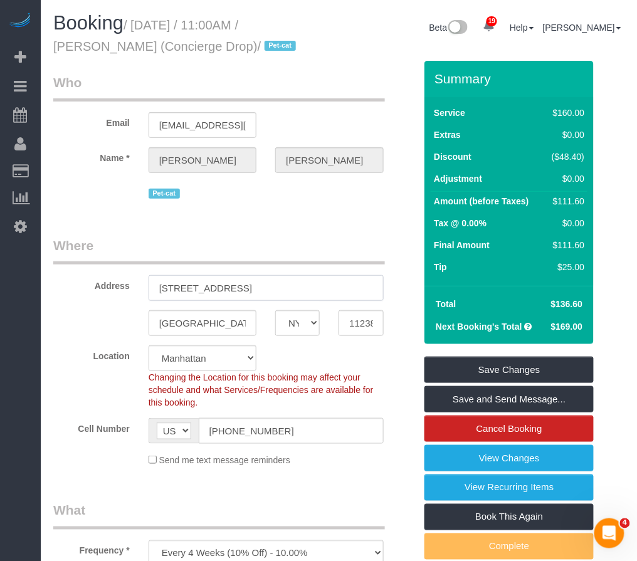
drag, startPoint x: 234, startPoint y: 285, endPoint x: 115, endPoint y: 286, distance: 119.2
click at [117, 285] on div "Address 1057 Atlantic Ave, test" at bounding box center [234, 268] width 381 height 65
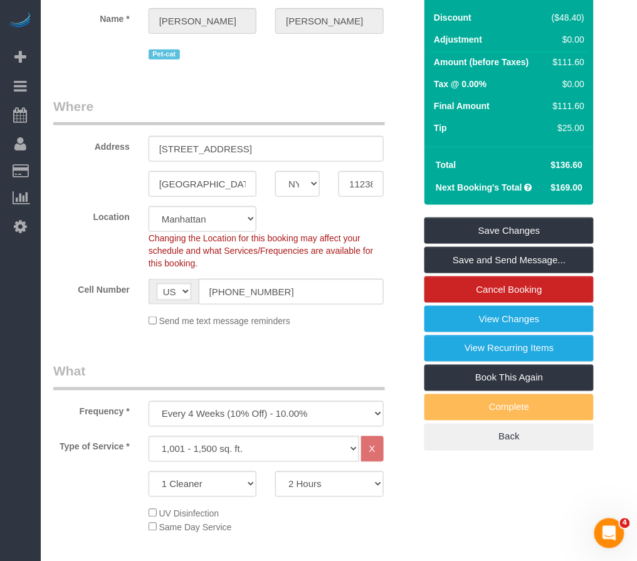
scroll to position [209, 0]
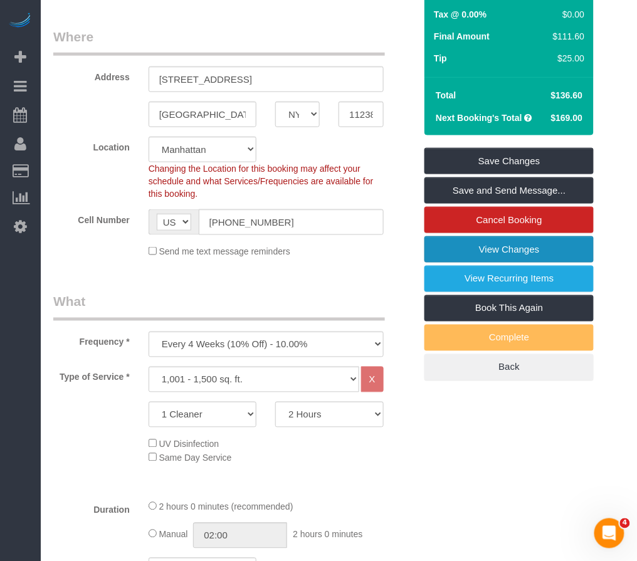
click at [498, 248] on link "View Changes" at bounding box center [509, 249] width 169 height 26
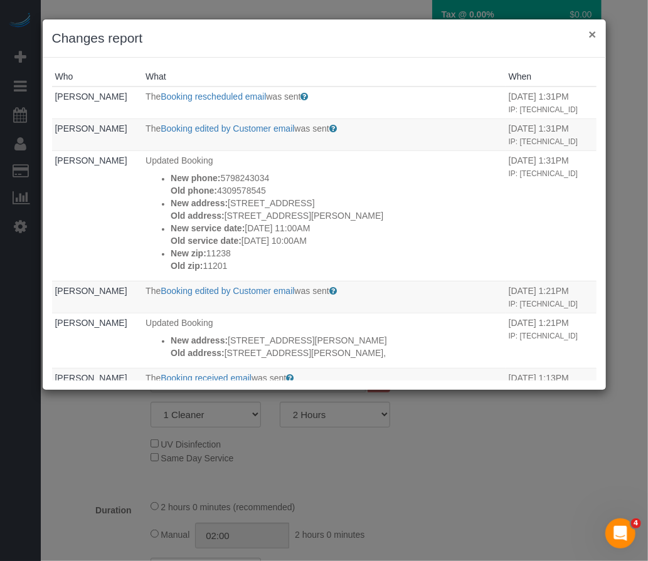
click at [590, 34] on button "×" at bounding box center [592, 34] width 8 height 13
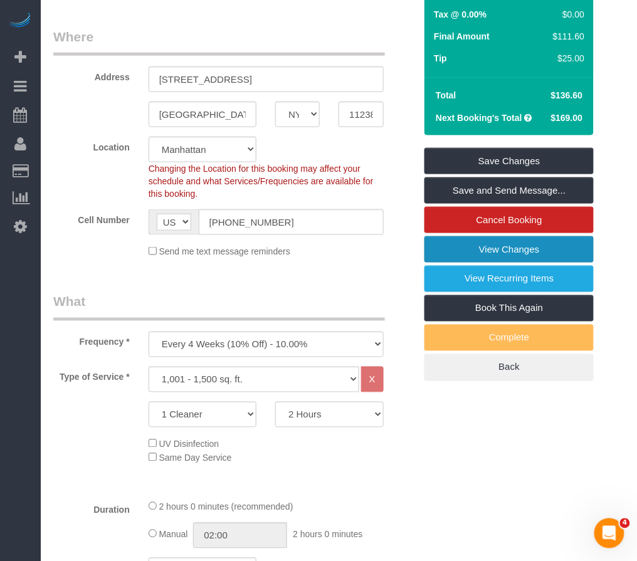
click at [473, 252] on link "View Changes" at bounding box center [509, 249] width 169 height 26
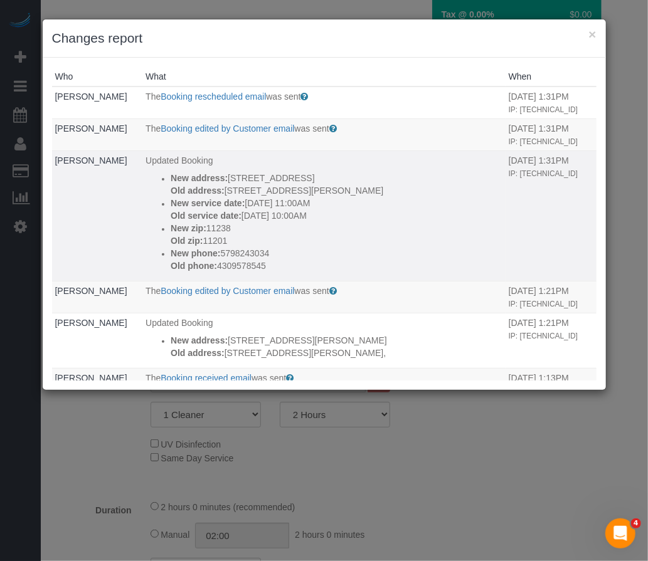
drag, startPoint x: 228, startPoint y: 186, endPoint x: 315, endPoint y: 189, distance: 87.8
click at [315, 189] on p "Old address: 20 Rockwell Pl, 3901" at bounding box center [337, 190] width 332 height 13
drag, startPoint x: 315, startPoint y: 189, endPoint x: 235, endPoint y: 191, distance: 80.9
click at [235, 191] on p "Old address: 20 Rockwell Pl, 3901" at bounding box center [337, 190] width 332 height 13
click at [230, 190] on p "Old address: 20 Rockwell Pl, 3901" at bounding box center [337, 190] width 332 height 13
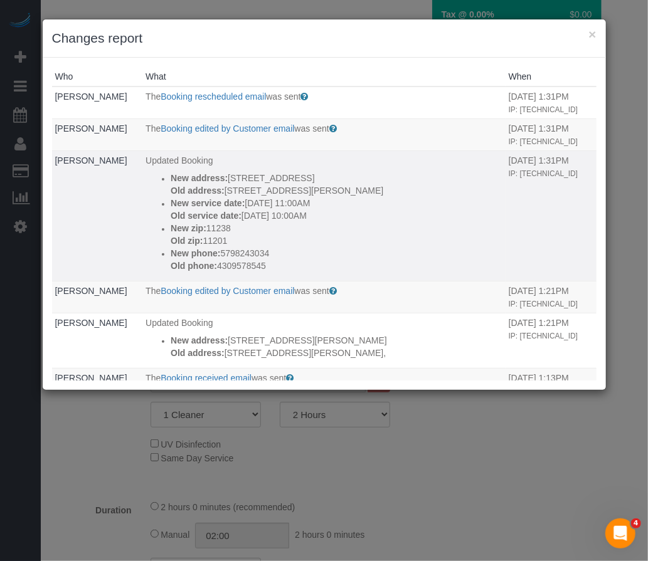
drag, startPoint x: 226, startPoint y: 190, endPoint x: 284, endPoint y: 191, distance: 58.3
click at [284, 191] on p "Old address: 20 Rockwell Pl, 3901" at bounding box center [337, 190] width 332 height 13
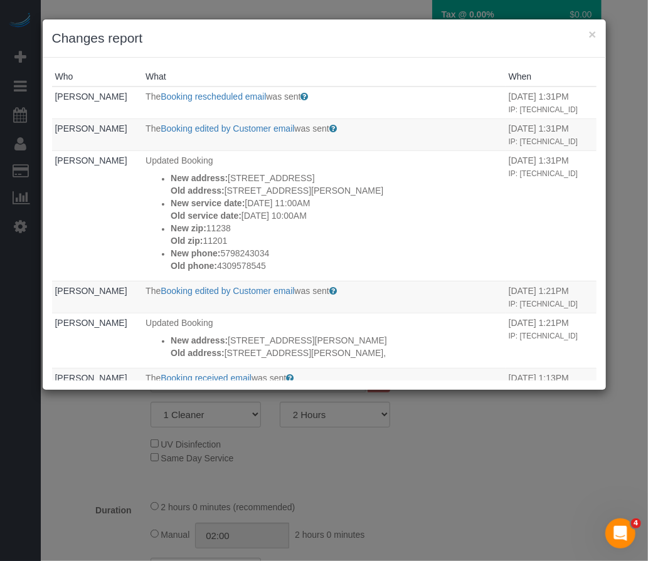
copy p "20 Rockwell Pl,"
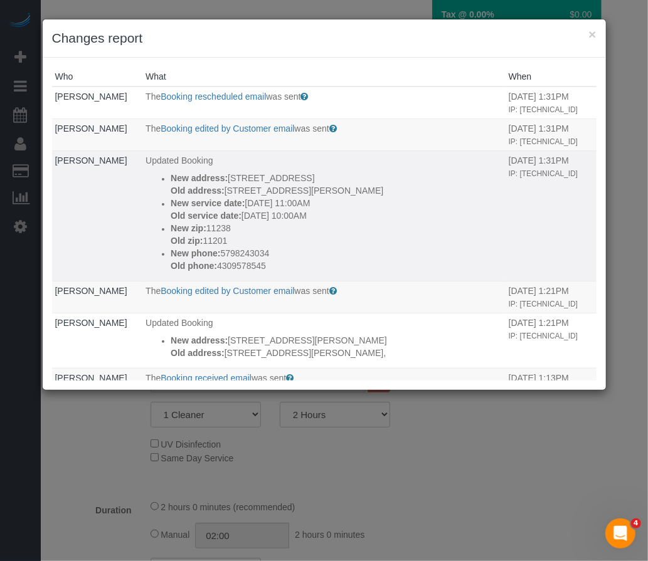
drag, startPoint x: 230, startPoint y: 173, endPoint x: 296, endPoint y: 176, distance: 66.5
click at [296, 176] on p "New address: 1057 Atlantic Ave, test" at bounding box center [337, 178] width 332 height 13
copy p "1057 Atlantic Ave"
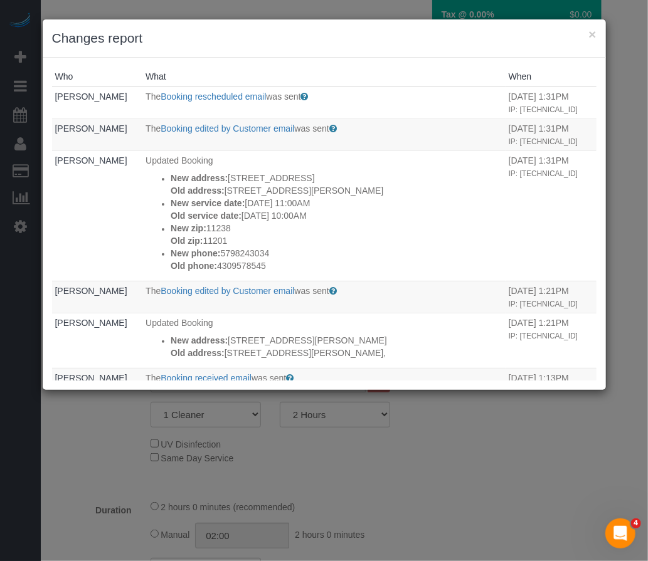
click at [597, 34] on div "× Changes report" at bounding box center [324, 38] width 563 height 38
click at [590, 33] on button "×" at bounding box center [592, 34] width 8 height 13
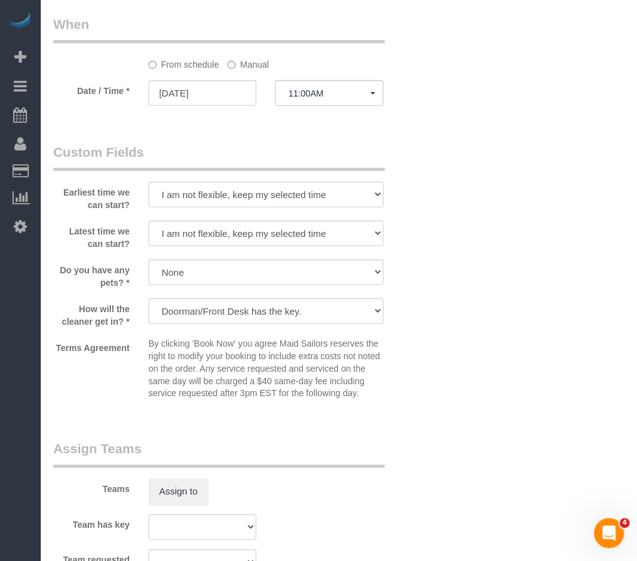
scroll to position [1254, 0]
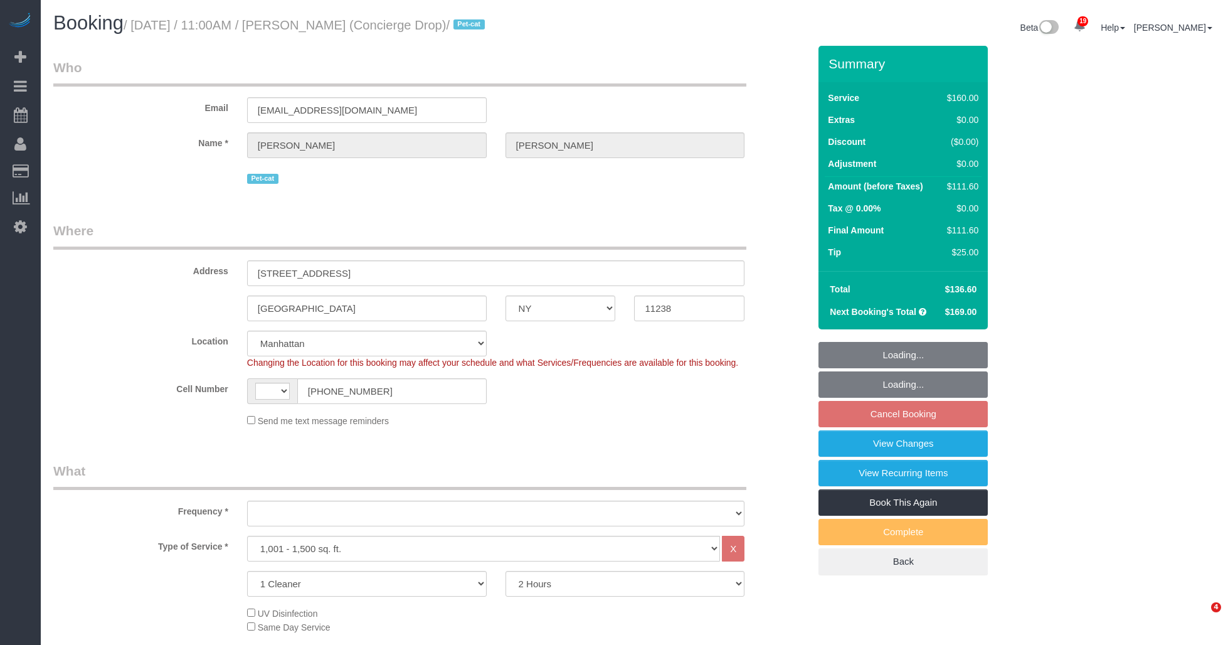
select select "NY"
select select "number:89"
select select "number:90"
select select "number:15"
select select "number:6"
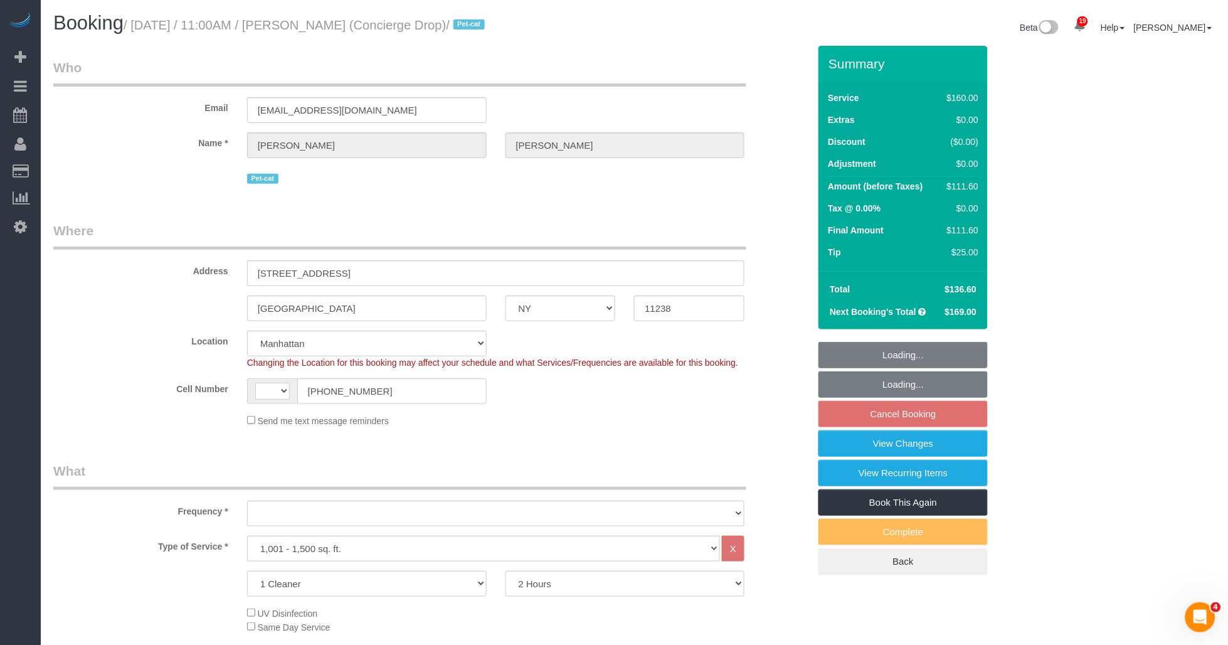
select select "string:[GEOGRAPHIC_DATA]"
select select "object:1448"
select select "string:stripe-pm_1RaQn24VGloSiKo7zeOF73Wj"
select select "spot4"
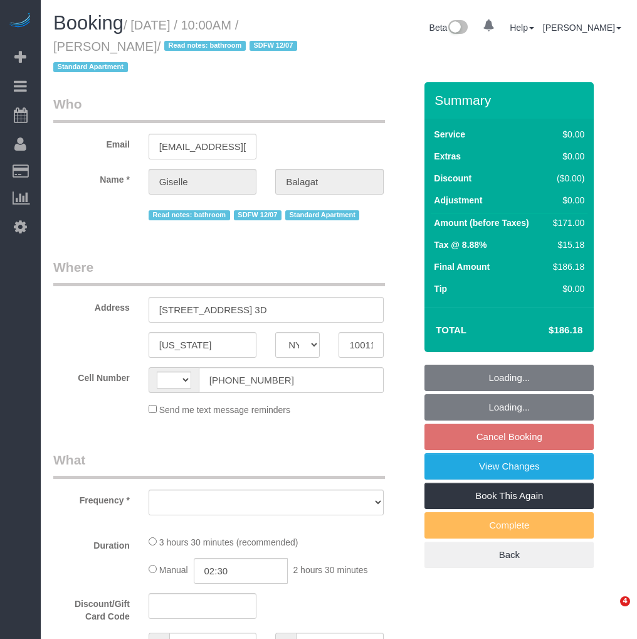
select select "NY"
select select "string:[GEOGRAPHIC_DATA]"
select select "string:stripe-pm_1QTFDb4VGloSiKo7CCm6MjgG"
select select "number:58"
select select "number:90"
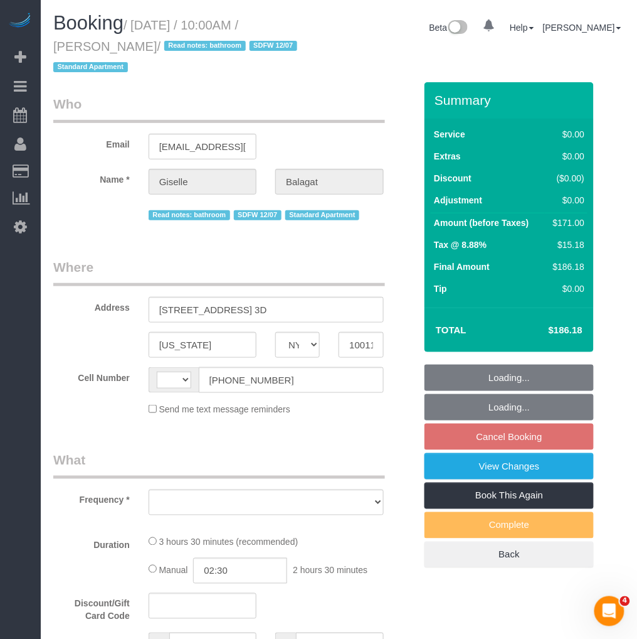
select select "number:15"
select select "number:6"
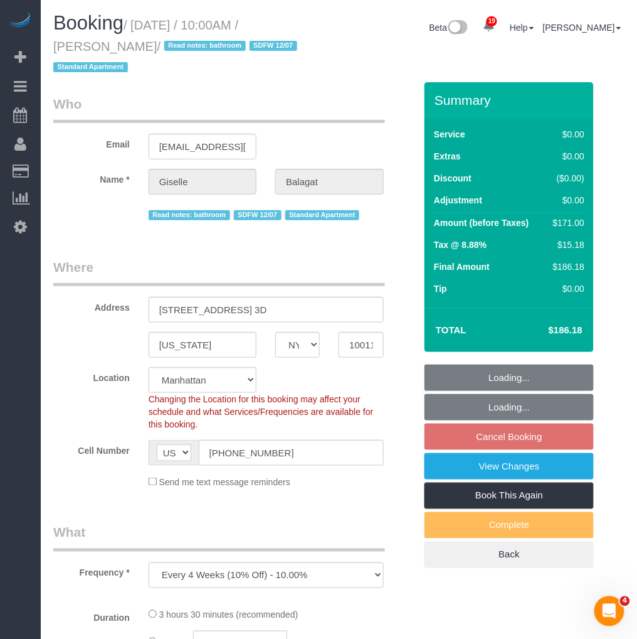
select select "object:1473"
select select "1"
select select "2"
select select "spot3"
select select "1"
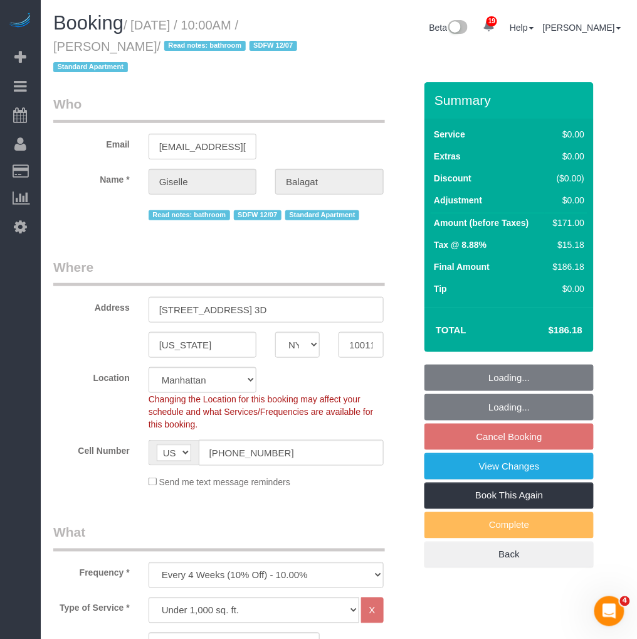
select select "2"
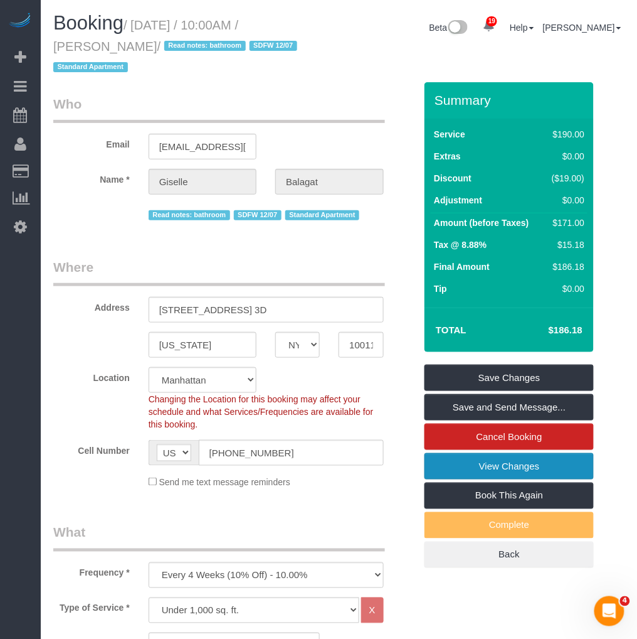
click at [472, 469] on link "View Changes" at bounding box center [509, 466] width 169 height 26
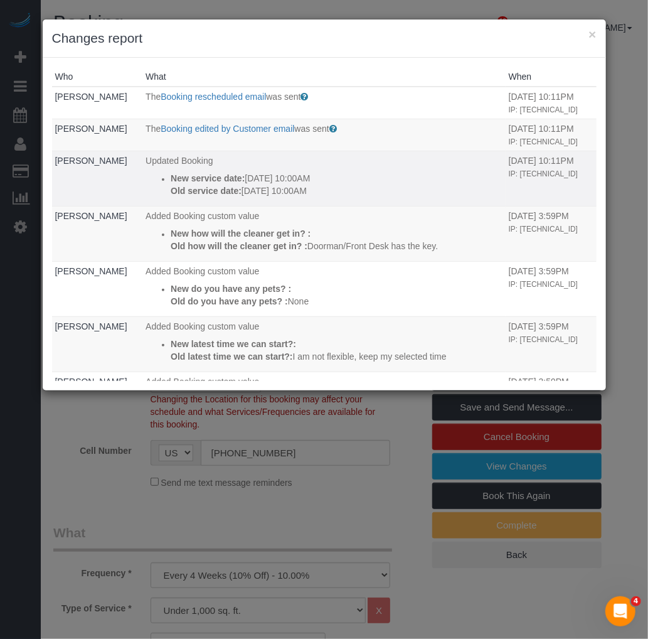
drag, startPoint x: 275, startPoint y: 199, endPoint x: 303, endPoint y: 199, distance: 28.2
click at [303, 184] on p "New service date: [DATE] 10:00AM" at bounding box center [337, 178] width 332 height 13
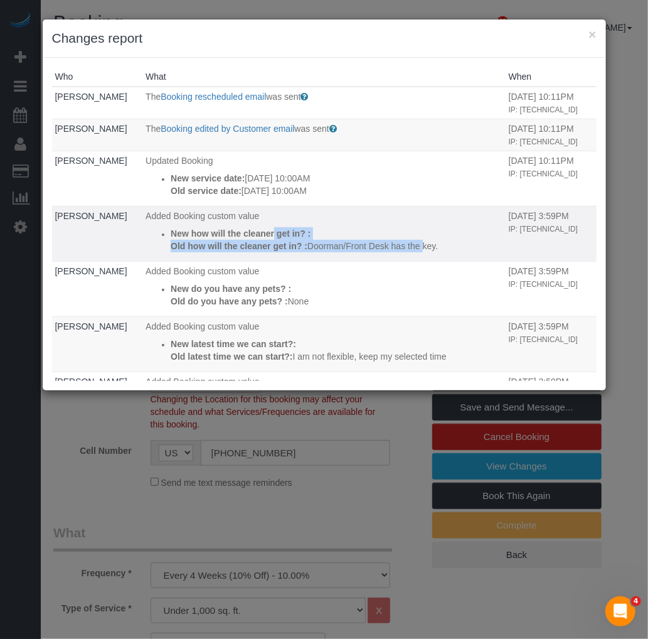
drag, startPoint x: 303, startPoint y: 199, endPoint x: 322, endPoint y: 268, distance: 72.3
click at [322, 252] on div "New how will the cleaner get in? : Old how will the cleaner get in? : Doorman/F…" at bounding box center [337, 239] width 332 height 25
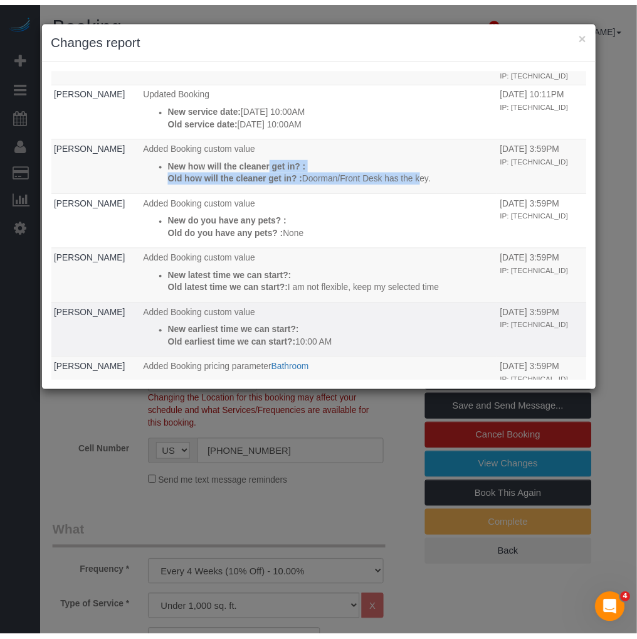
scroll to position [241, 0]
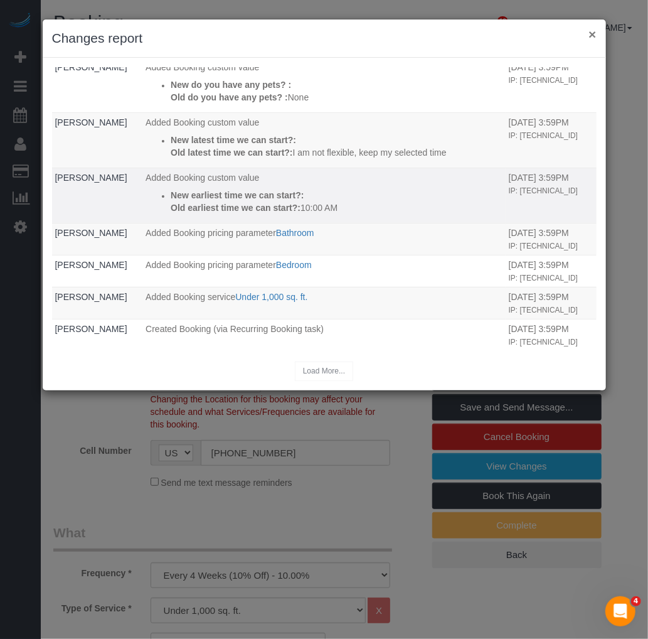
drag, startPoint x: 595, startPoint y: 28, endPoint x: 330, endPoint y: 176, distance: 303.0
click at [593, 31] on button "×" at bounding box center [592, 34] width 8 height 13
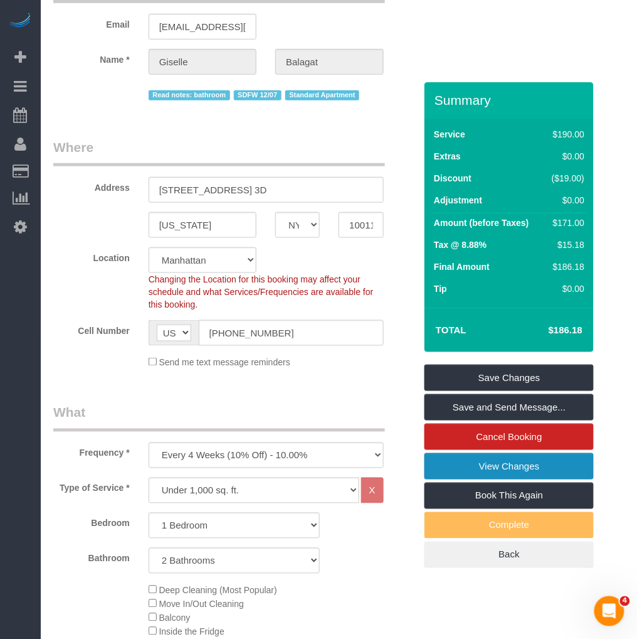
scroll to position [0, 0]
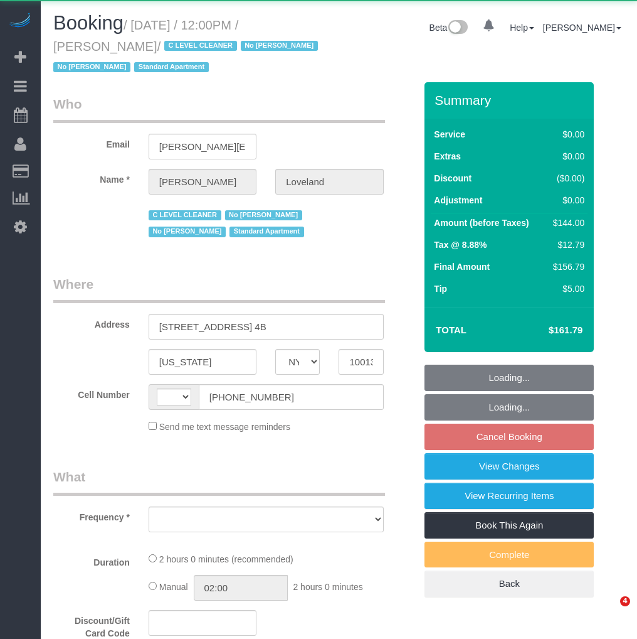
select select "NY"
select select "string:[GEOGRAPHIC_DATA]"
select select "object:799"
select select "string:stripe-pm_1I3l7J4VGloSiKo7u5a91gzw"
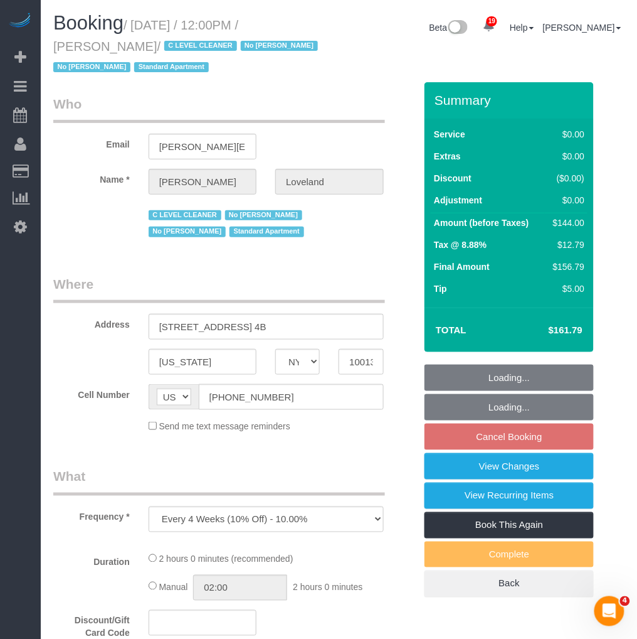
select select "number:89"
select select "number:90"
select select "number:15"
select select "number:5"
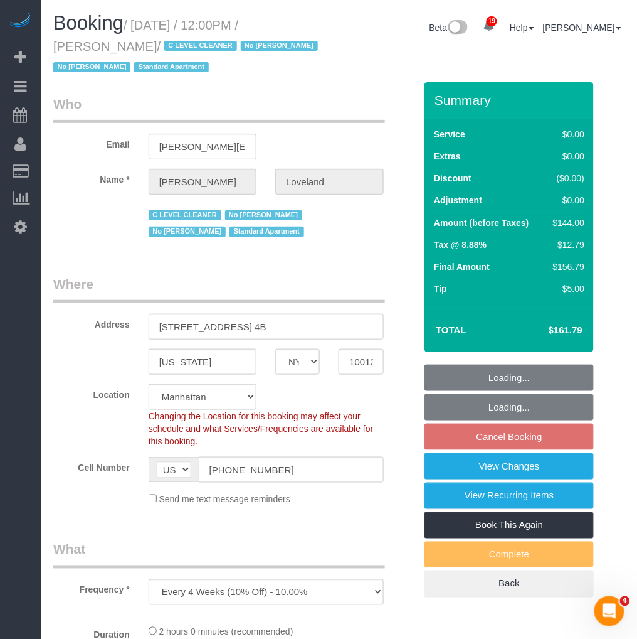
select select "object:958"
select select "1"
select select "spot5"
select select "1"
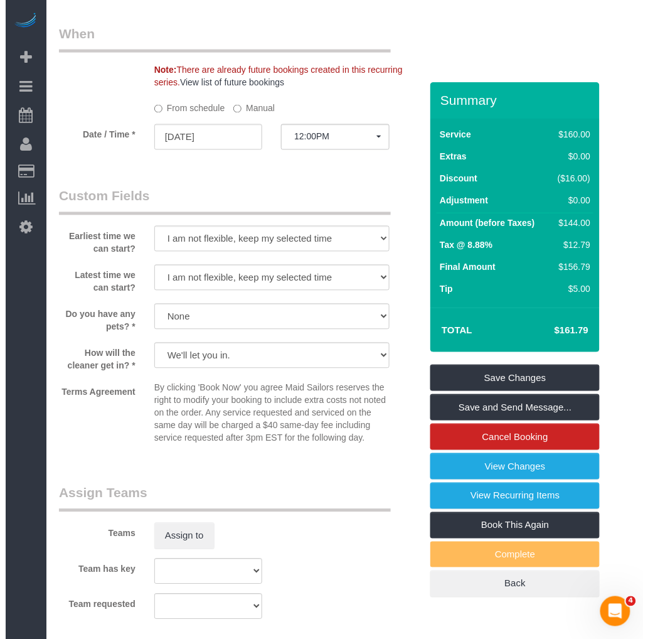
scroll to position [1533, 0]
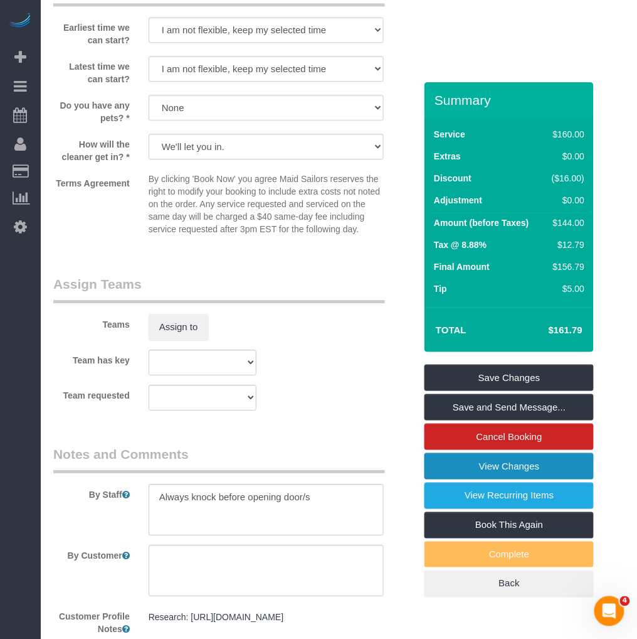
click at [468, 462] on link "View Changes" at bounding box center [509, 466] width 169 height 26
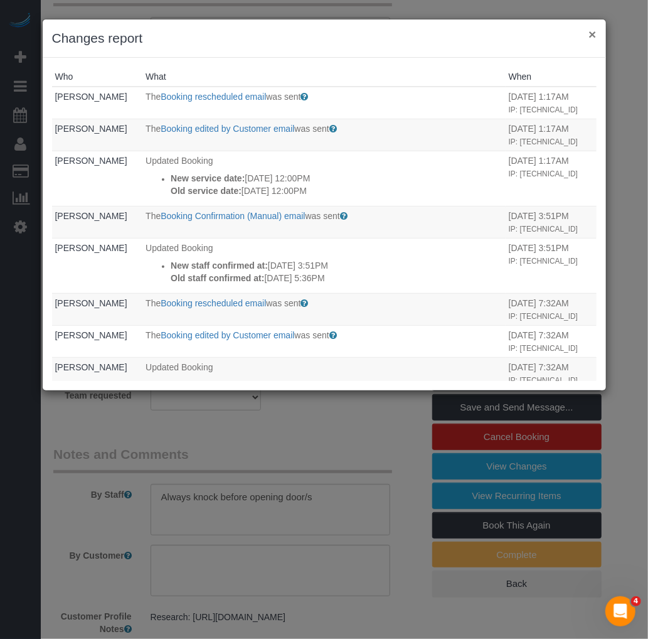
drag, startPoint x: 592, startPoint y: 33, endPoint x: 531, endPoint y: 66, distance: 70.2
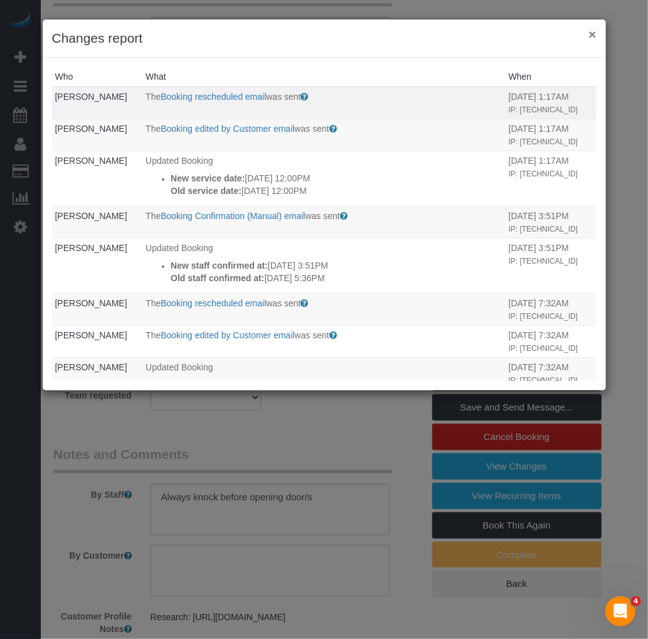
click at [592, 34] on button "×" at bounding box center [592, 34] width 8 height 13
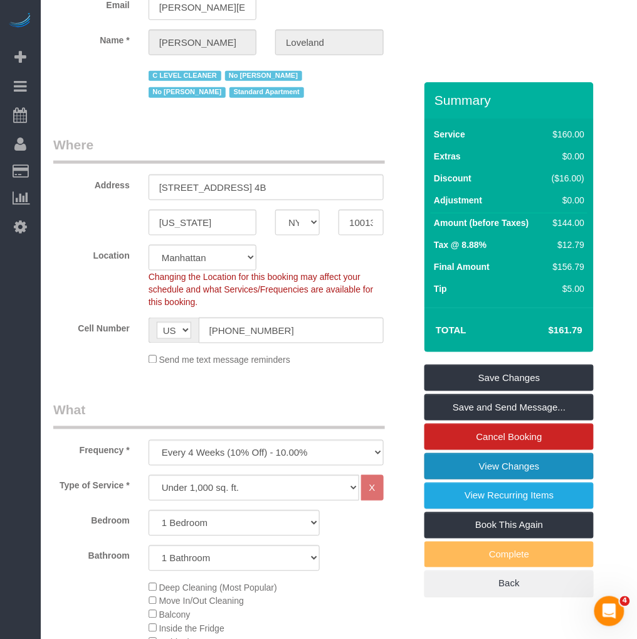
scroll to position [0, 0]
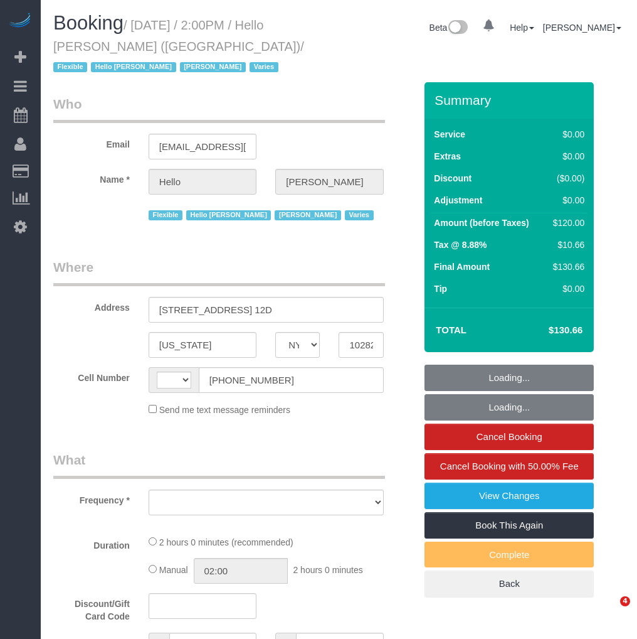
select select "NY"
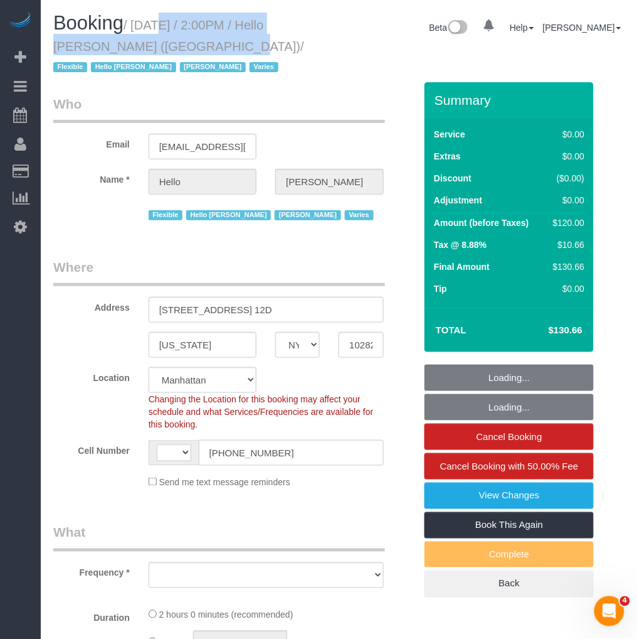
click at [155, 41] on small "/ [DATE] / 2:00PM / Hello [PERSON_NAME] ([GEOGRAPHIC_DATA]) / Flexible Hello [P…" at bounding box center [178, 46] width 251 height 56
select select "string:[GEOGRAPHIC_DATA]"
select select "spot1"
select select "object:1221"
select select "number:89"
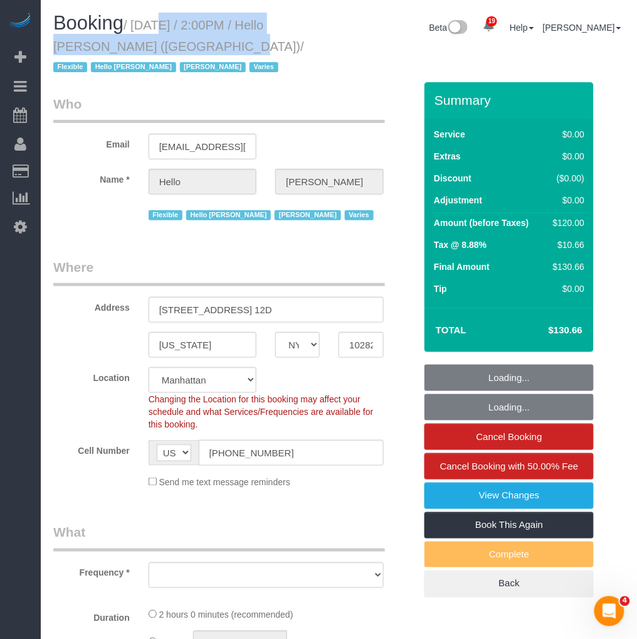
select select "number:90"
select select "number:15"
select select "number:6"
select select "1"
select select "object:1463"
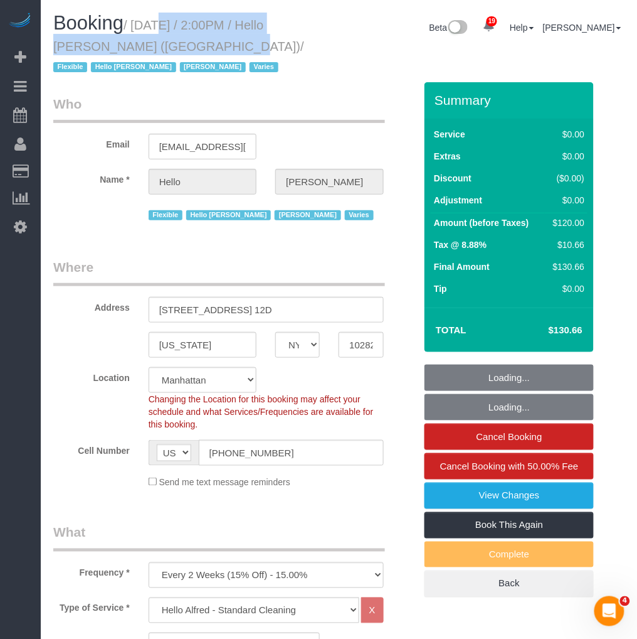
select select "1"
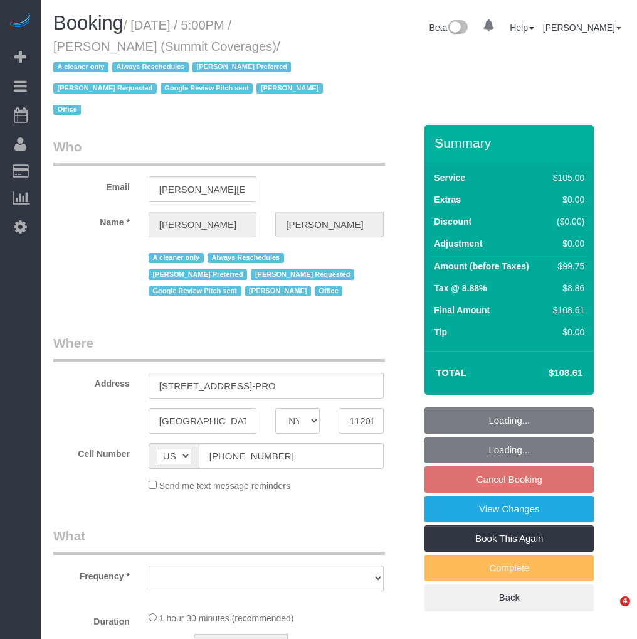
select select "NY"
select select "spot10"
select select "number:89"
select select "number:90"
select select "number:15"
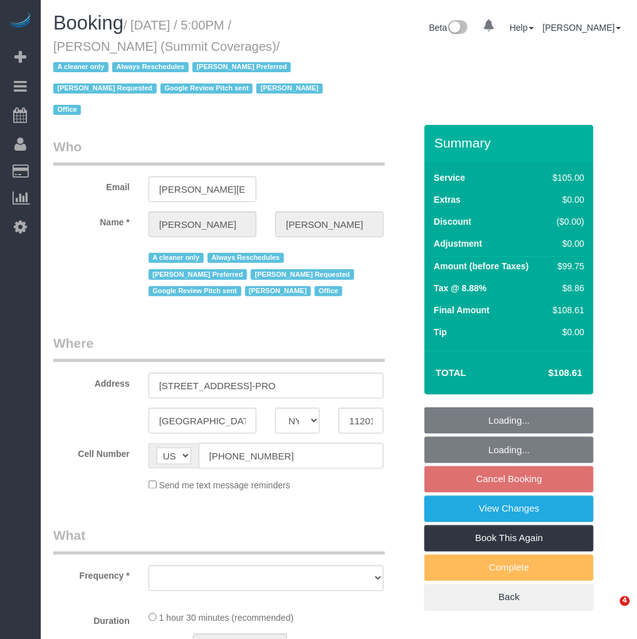
select select "number:5"
select select "number:21"
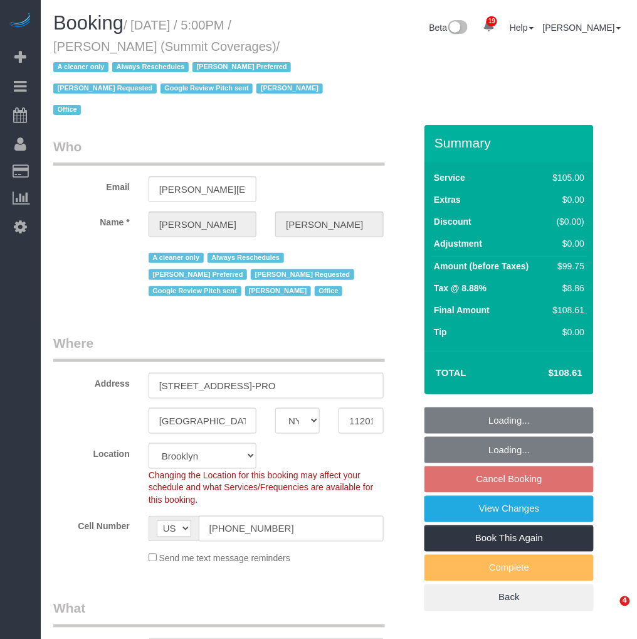
select select "object:1034"
select select "string:stripe-pm_1G3kd34VGloSiKo7CIqk8U5g"
select select "90"
select select "object:1118"
select select "spot70"
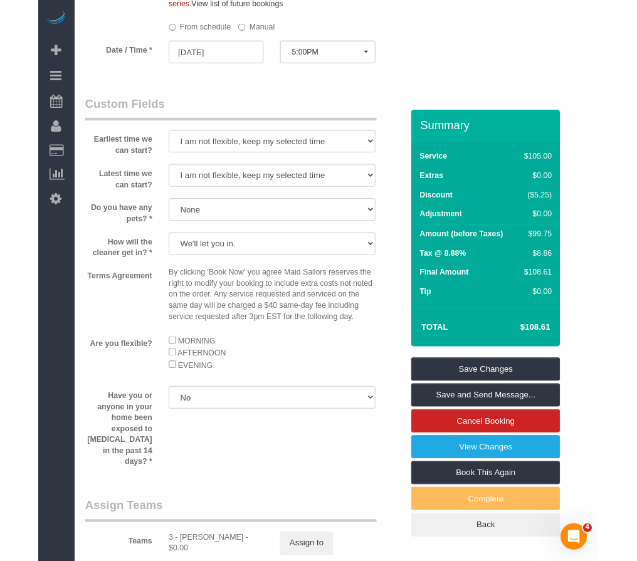
scroll to position [975, 0]
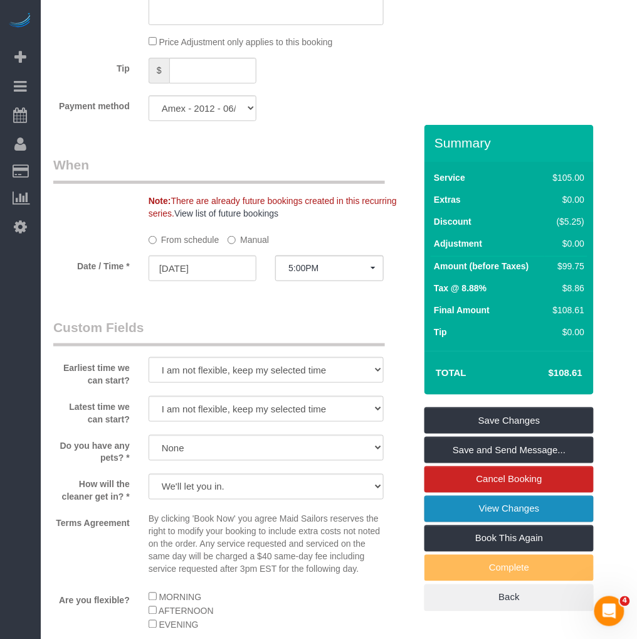
click at [466, 495] on link "View Changes" at bounding box center [509, 508] width 169 height 26
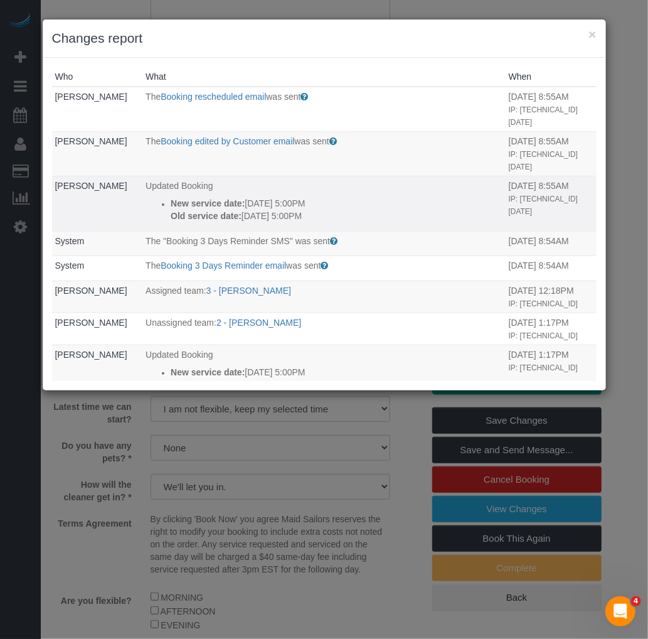
drag, startPoint x: 236, startPoint y: 203, endPoint x: 314, endPoint y: 208, distance: 77.9
click at [314, 208] on p "New service date: 10/08/2025 5:00PM" at bounding box center [337, 203] width 332 height 13
copy p "10/08/2025 5:00PM"
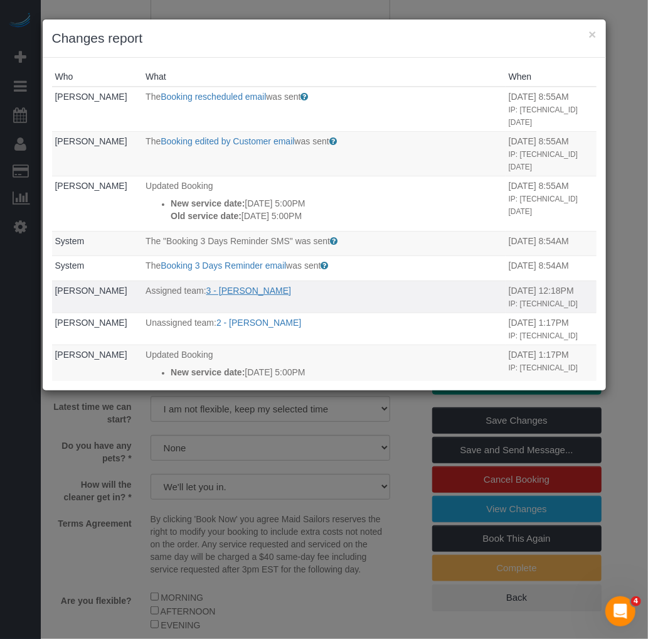
drag, startPoint x: 304, startPoint y: 292, endPoint x: 211, endPoint y: 292, distance: 92.8
click at [211, 292] on p "Assigned team: 3 - Geraldin Bastidas" at bounding box center [324, 290] width 357 height 13
copy link "Geraldin Bastidas"
click at [591, 31] on button "×" at bounding box center [592, 34] width 8 height 13
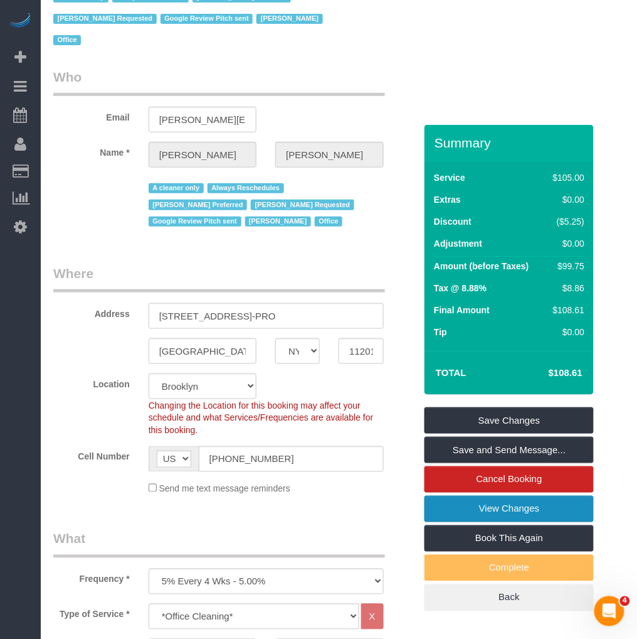
scroll to position [0, 0]
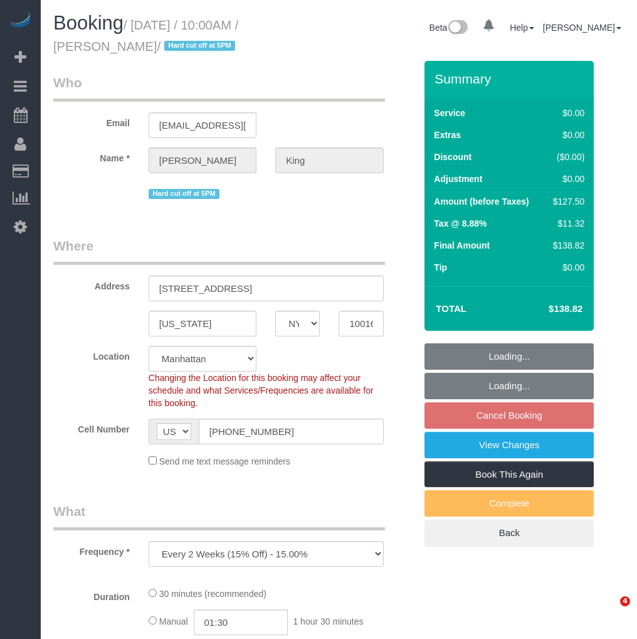
select select "NY"
select select "number:56"
select select "number:72"
select select "number:15"
select select "number:5"
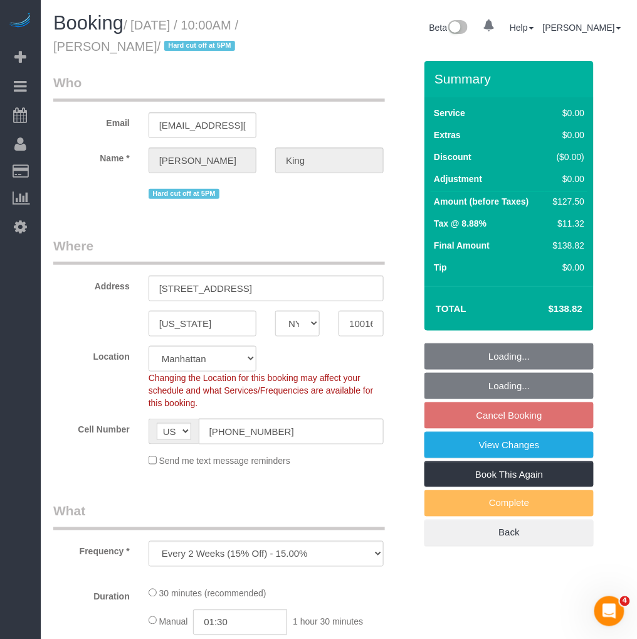
select select "string:stripe-pm_1POWcJ4VGloSiKo7C7J8JKyy"
select select "spot3"
select select "object:1509"
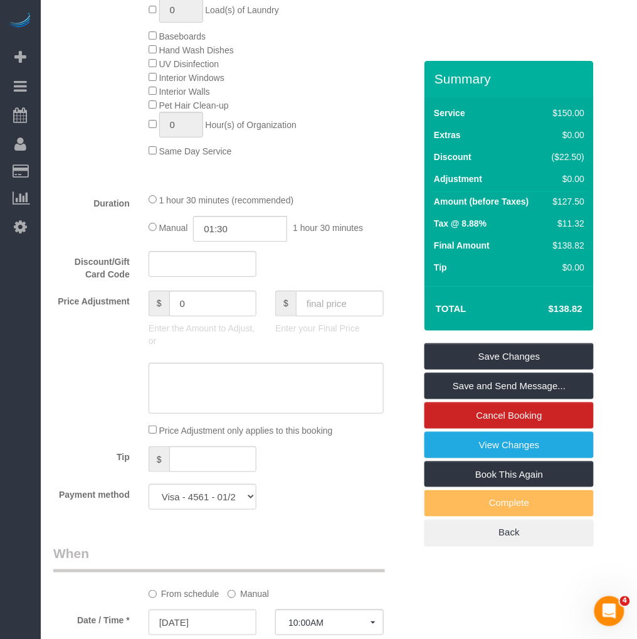
scroll to position [557, 0]
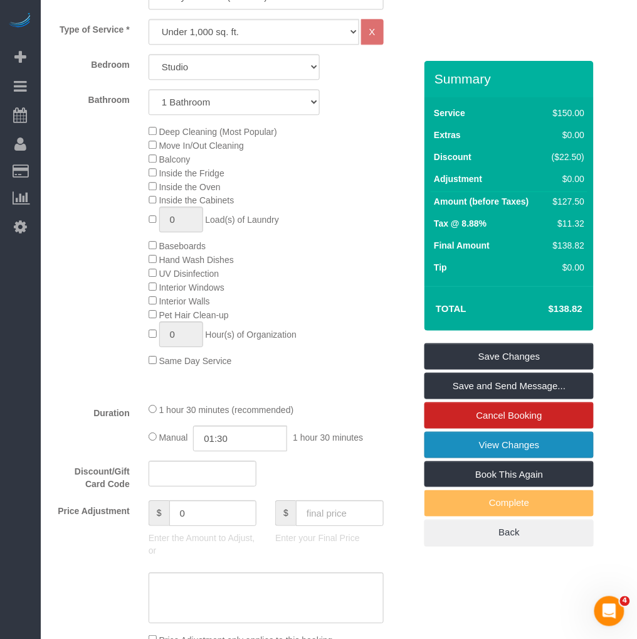
click at [513, 442] on link "View Changes" at bounding box center [509, 445] width 169 height 26
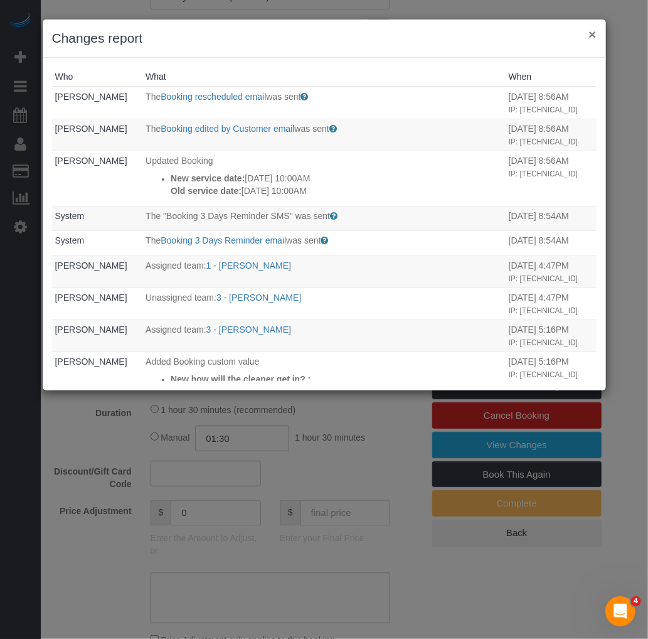
click at [593, 38] on button "×" at bounding box center [592, 34] width 8 height 13
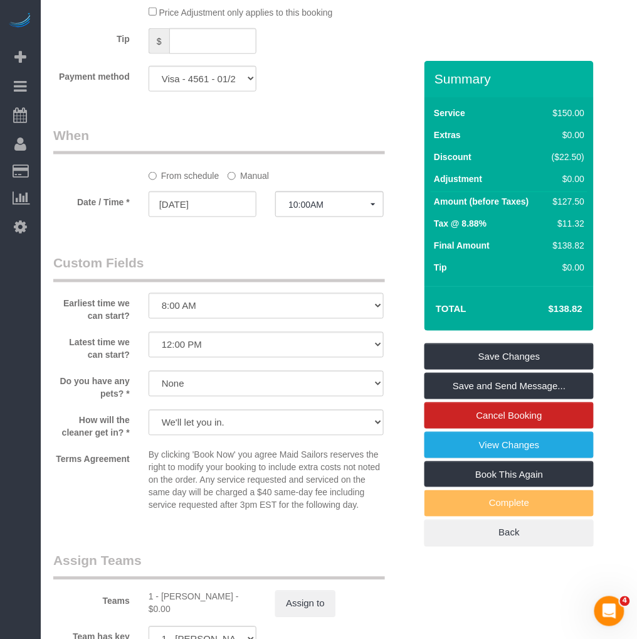
scroll to position [1603, 0]
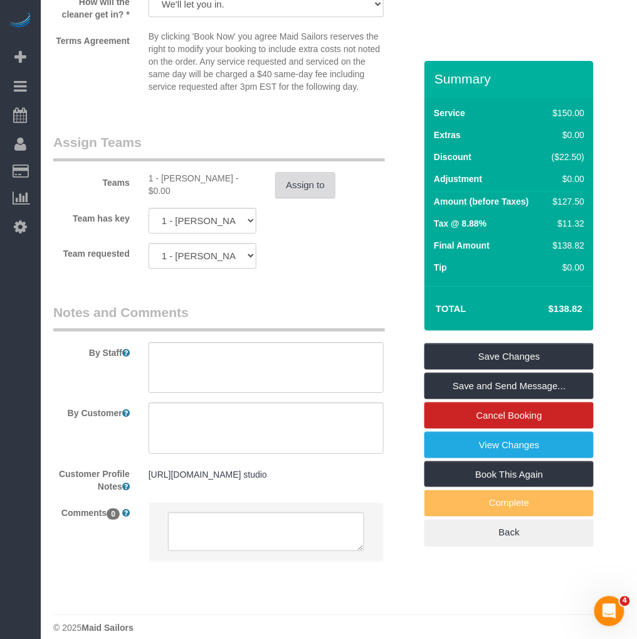
click at [312, 198] on button "Assign to" at bounding box center [305, 185] width 60 height 26
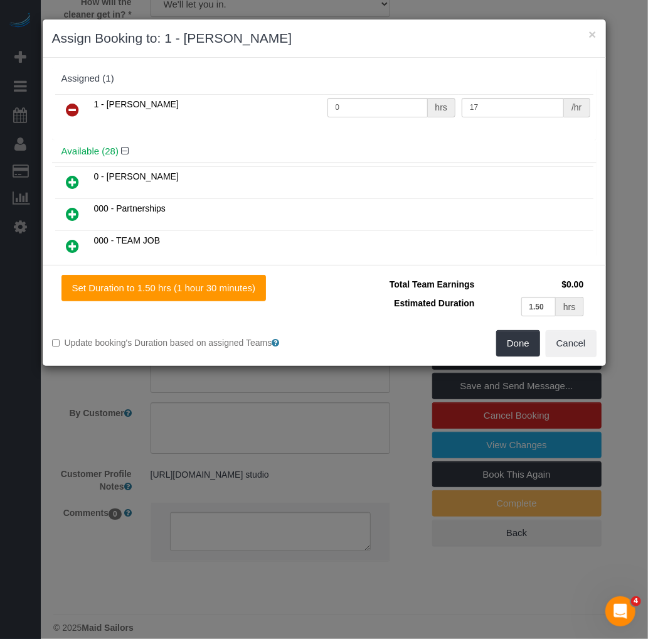
drag, startPoint x: 70, startPoint y: 114, endPoint x: 379, endPoint y: 285, distance: 353.2
click at [70, 114] on icon at bounding box center [72, 109] width 13 height 15
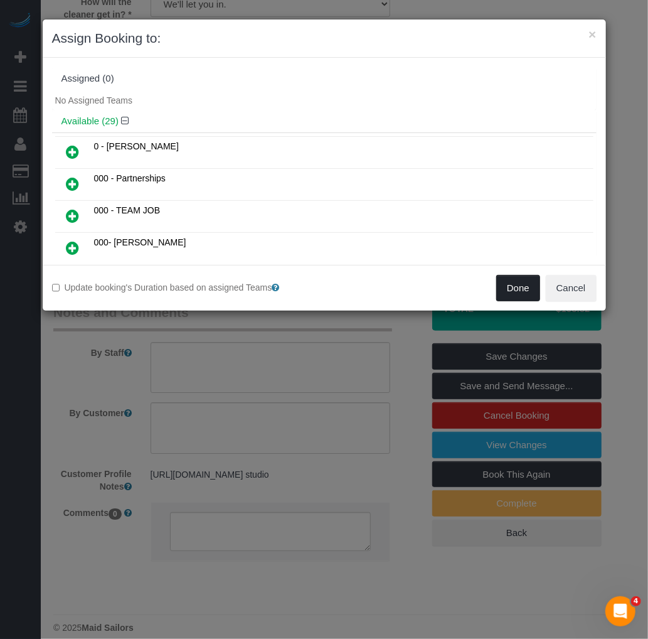
drag, startPoint x: 519, startPoint y: 287, endPoint x: 527, endPoint y: 270, distance: 18.5
click at [519, 286] on button "Done" at bounding box center [518, 288] width 44 height 26
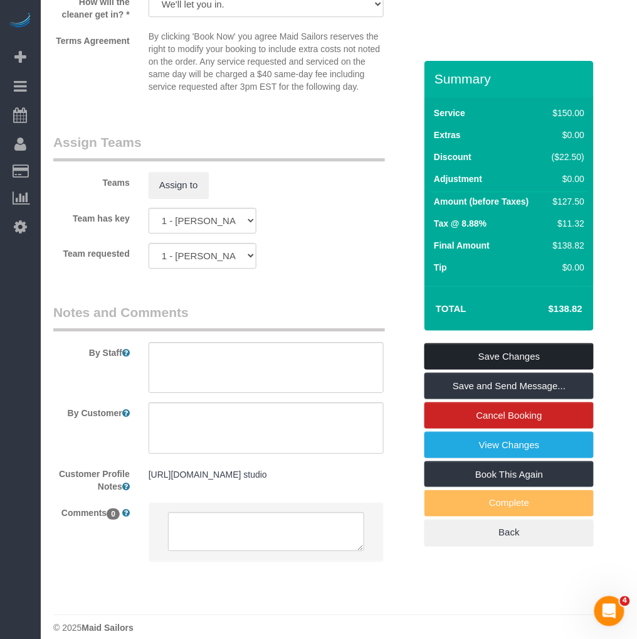
click at [516, 352] on link "Save Changes" at bounding box center [509, 356] width 169 height 26
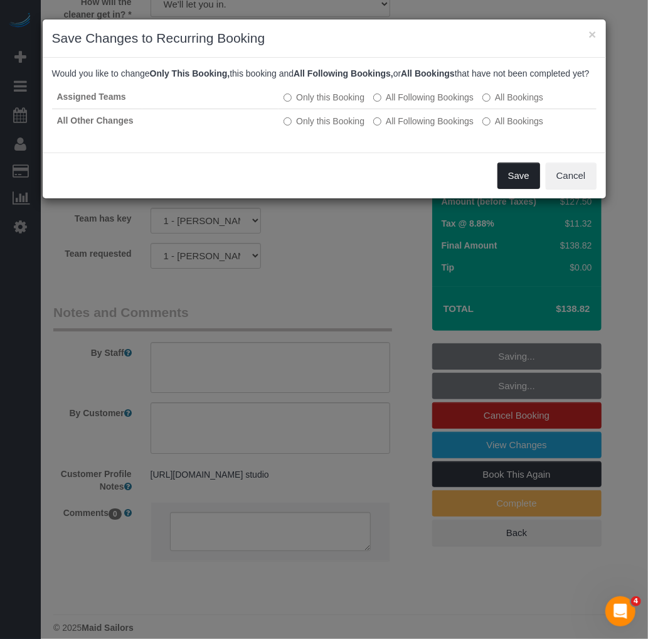
click at [523, 189] on button "Save" at bounding box center [518, 175] width 43 height 26
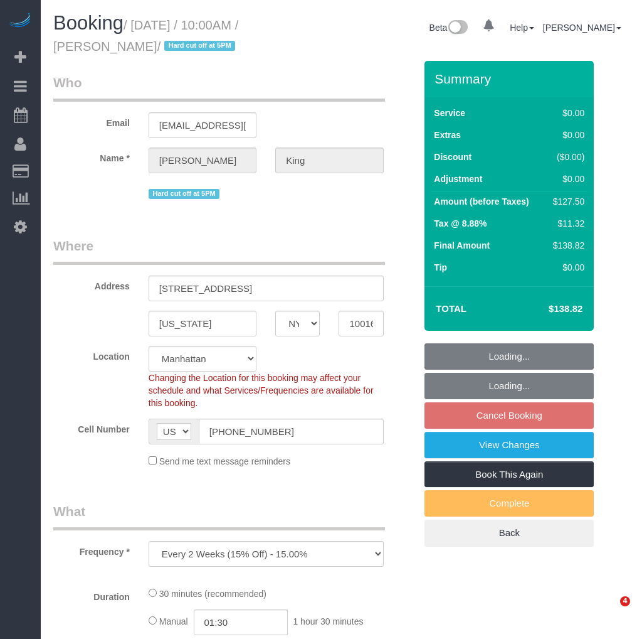
select select "NY"
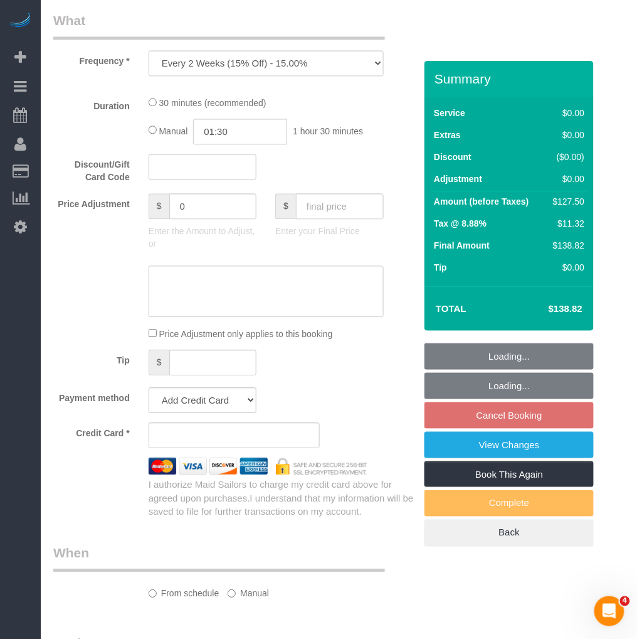
select select "spot3"
select select "object:796"
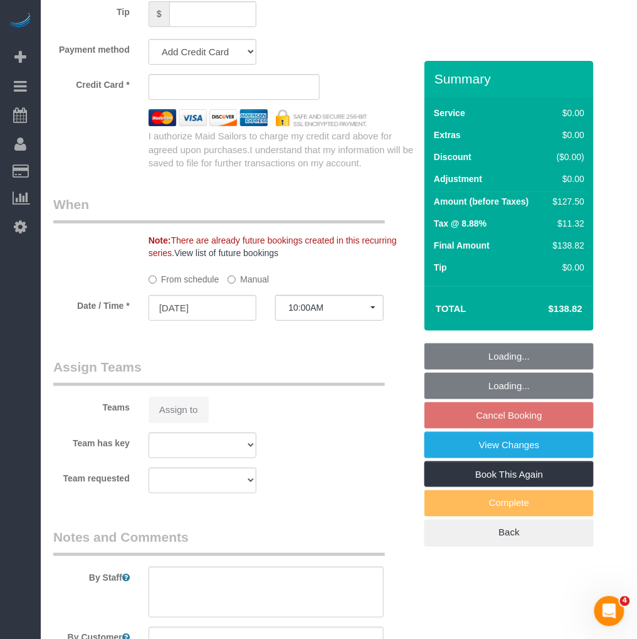
select select "string:stripe-pm_1POWcJ4VGloSiKo7C7J8JKyy"
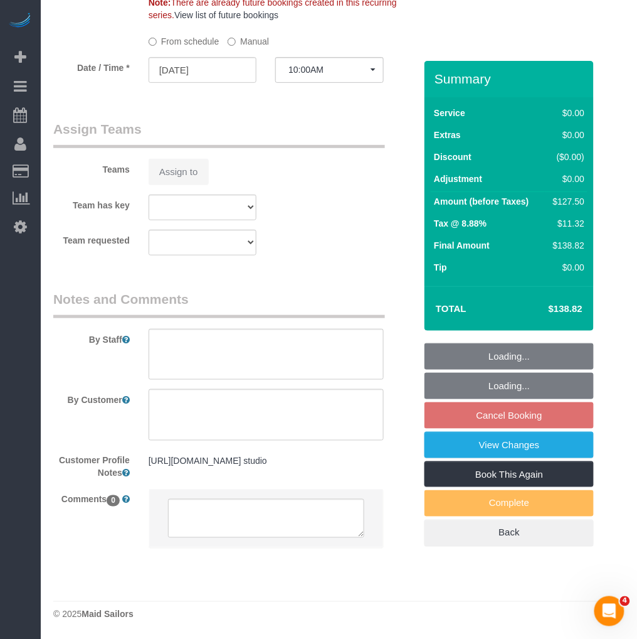
scroll to position [1377, 0]
select select "number:56"
select select "number:72"
select select "number:15"
select select "number:5"
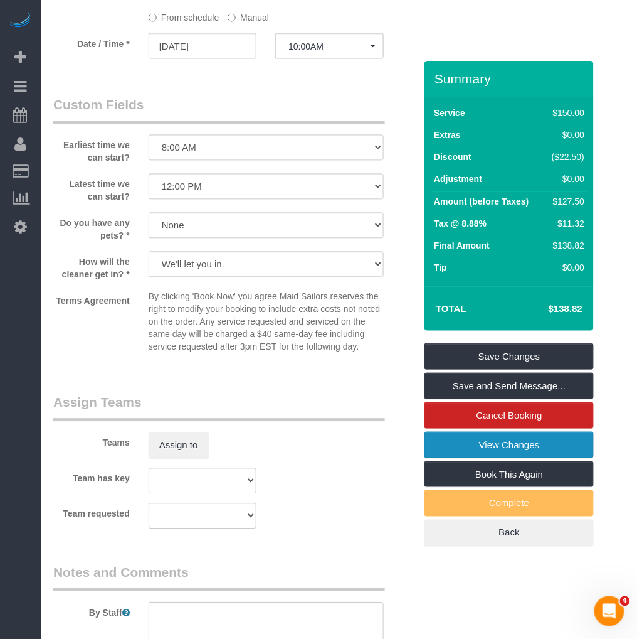
click at [483, 442] on link "View Changes" at bounding box center [509, 445] width 169 height 26
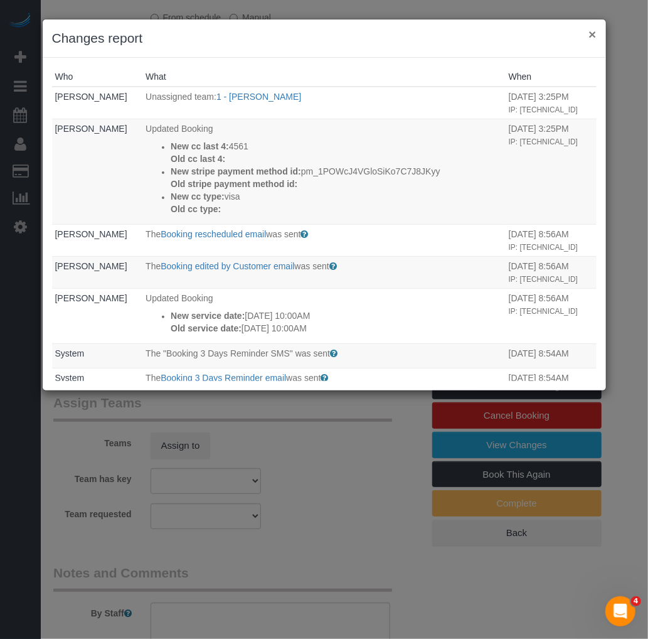
click at [593, 35] on button "×" at bounding box center [592, 34] width 8 height 13
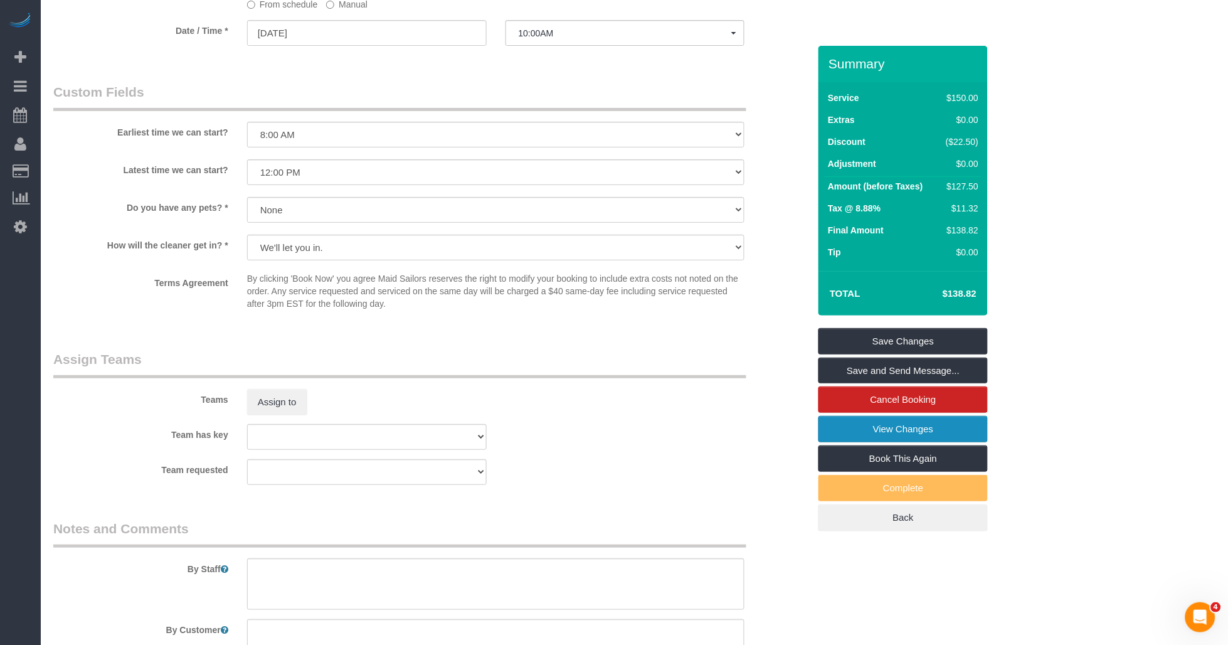
scroll to position [1251, 0]
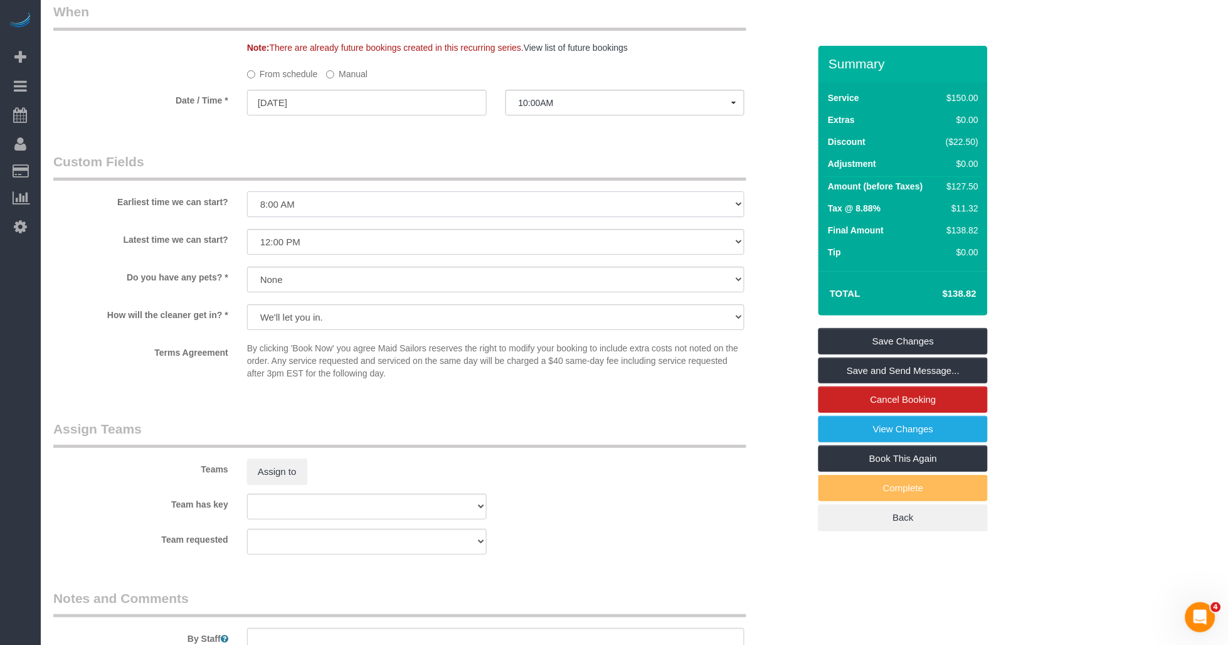
click at [384, 217] on select "I am not flexible, keep my selected time 8:00 AM 9:00 AM 10:00 AM 11:00 AM 12:0…" at bounding box center [496, 204] width 498 height 26
select select "number:89"
click at [247, 209] on select "I am not flexible, keep my selected time 8:00 AM 9:00 AM 10:00 AM 11:00 AM 12:0…" at bounding box center [496, 204] width 498 height 26
click at [345, 255] on select "I am not flexible, keep my selected time 8:00 AM 9:00 AM 10:00 AM 11:00 AM 12:0…" at bounding box center [496, 242] width 498 height 26
select select "number:90"
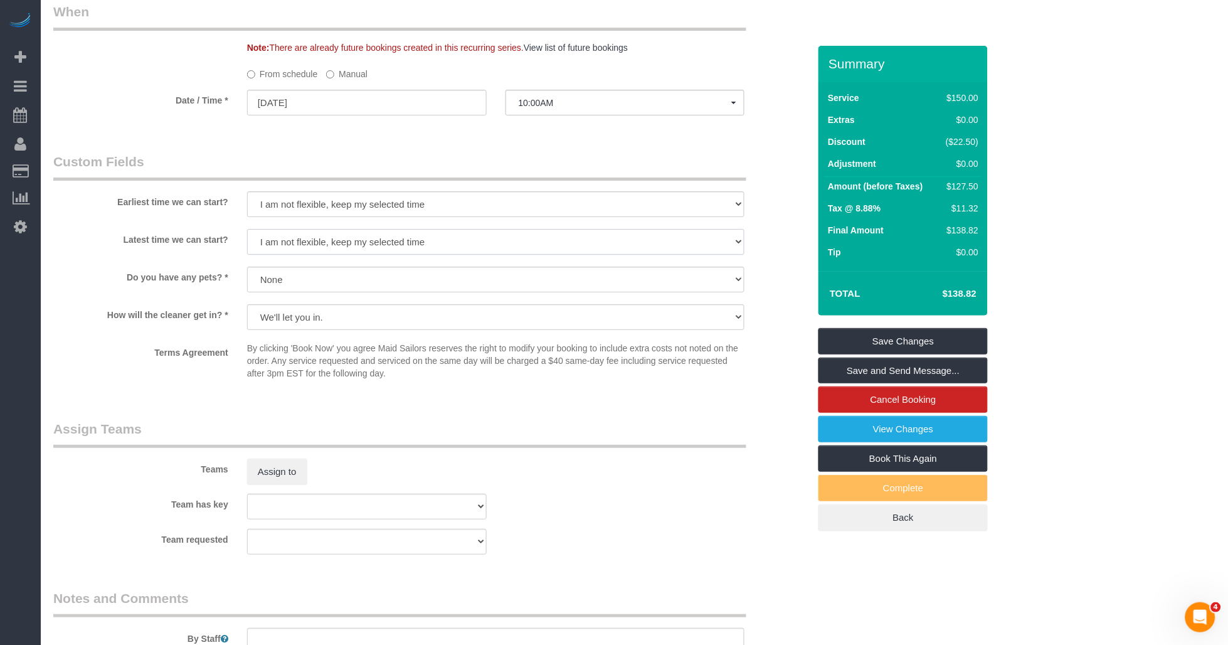
click at [247, 246] on select "I am not flexible, keep my selected time 8:00 AM 9:00 AM 10:00 AM 11:00 AM 12:0…" at bounding box center [496, 242] width 498 height 26
click at [129, 312] on sui-booking-custom-fields "Earliest time we can start? I am not flexible, keep my selected time 8:00 AM 9:…" at bounding box center [431, 268] width 756 height 233
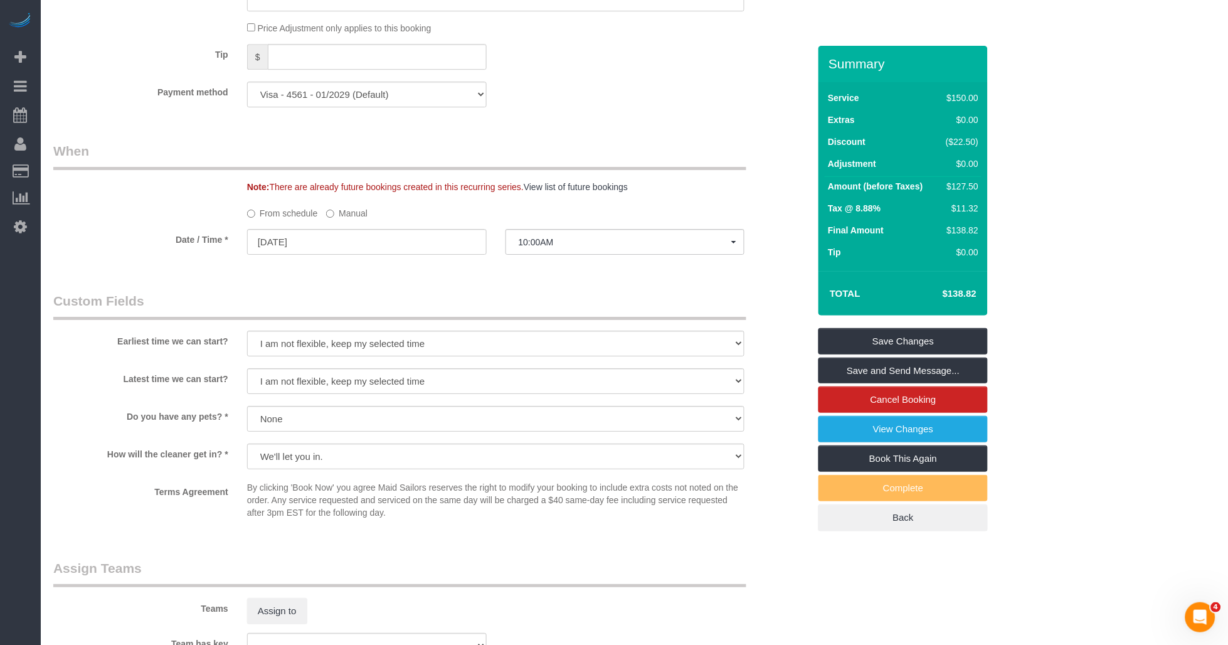
scroll to position [1182, 0]
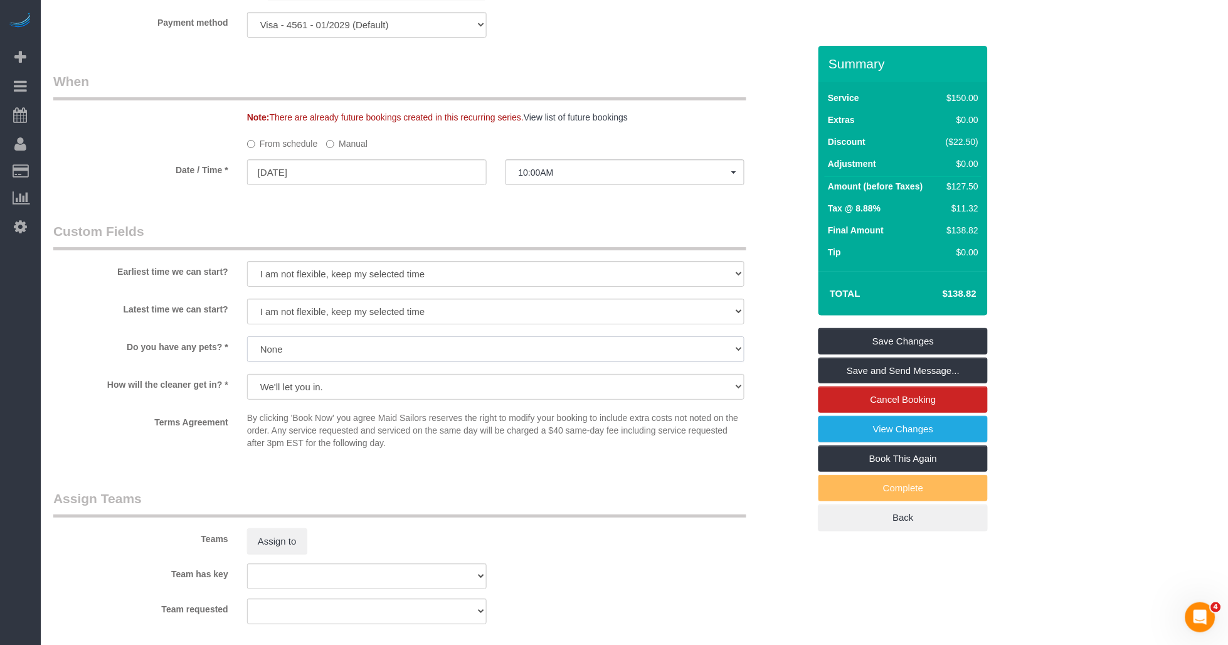
click at [321, 362] on select "Dog Cat None" at bounding box center [496, 349] width 498 height 26
click at [247, 354] on select "Dog Cat None" at bounding box center [496, 349] width 498 height 26
click at [384, 449] on p "By clicking 'Book Now' you agree Maid Sailors reserves the right to modify your…" at bounding box center [496, 430] width 498 height 38
click at [364, 398] on select "We'll let you in. Doorman/Front Desk has the key. Other (Provide details)" at bounding box center [496, 387] width 498 height 26
select select "number:6"
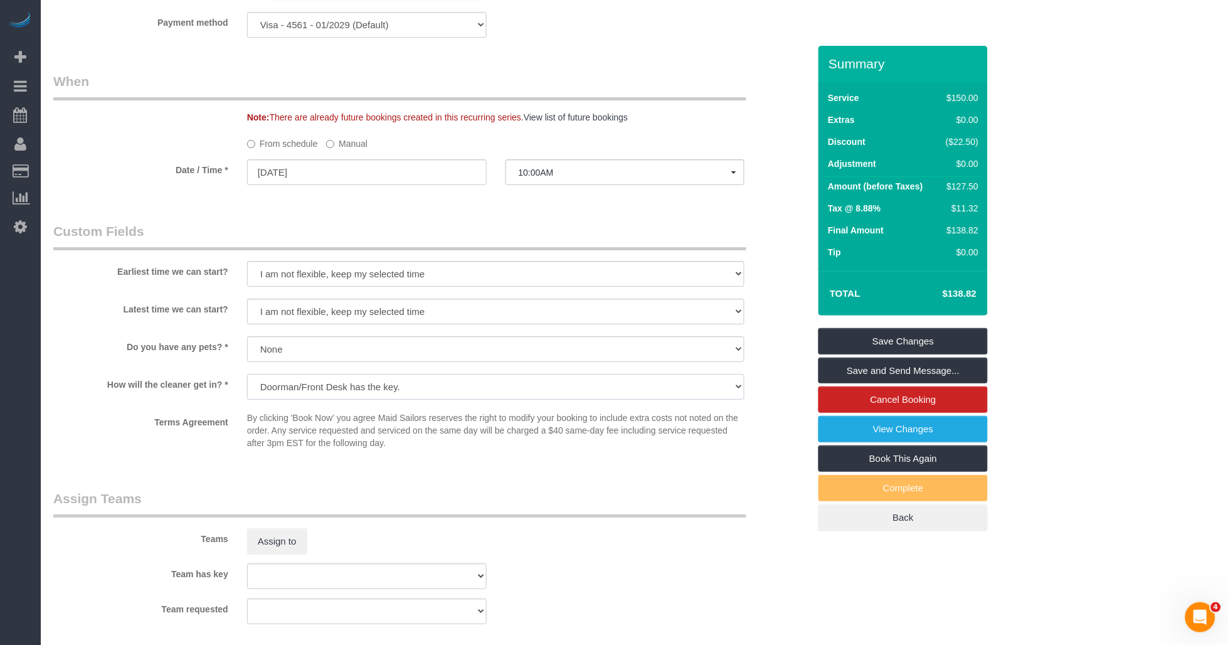
click at [247, 391] on select "We'll let you in. Doorman/Front Desk has the key. Other (Provide details)" at bounding box center [496, 387] width 498 height 26
click at [386, 449] on p "By clicking 'Book Now' you agree Maid Sailors reserves the right to modify your…" at bounding box center [496, 430] width 498 height 38
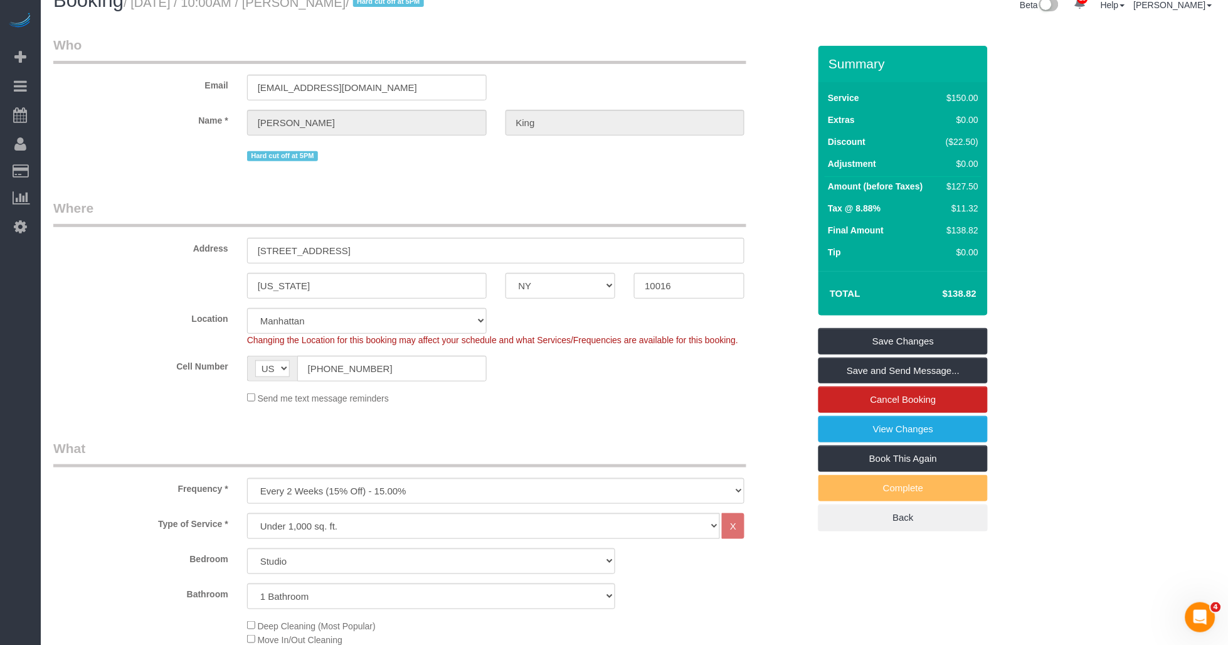
scroll to position [0, 0]
